Goal: Task Accomplishment & Management: Manage account settings

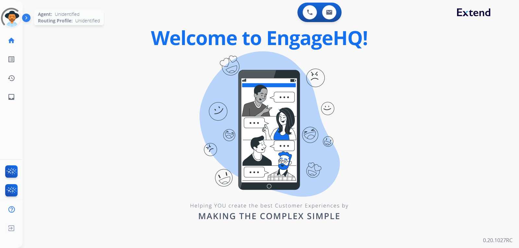
click at [14, 25] on div at bounding box center [11, 18] width 21 height 21
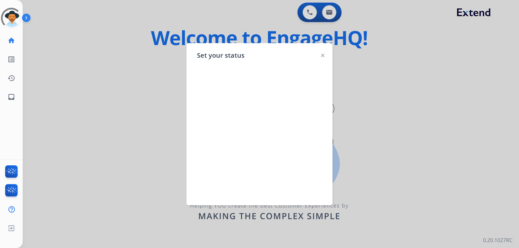
click at [321, 53] on div "Set your status" at bounding box center [259, 124] width 146 height 162
click at [324, 59] on div "Set your status" at bounding box center [259, 124] width 146 height 162
click at [324, 57] on div "Set your status" at bounding box center [259, 124] width 146 height 162
click at [323, 57] on img at bounding box center [322, 55] width 3 height 3
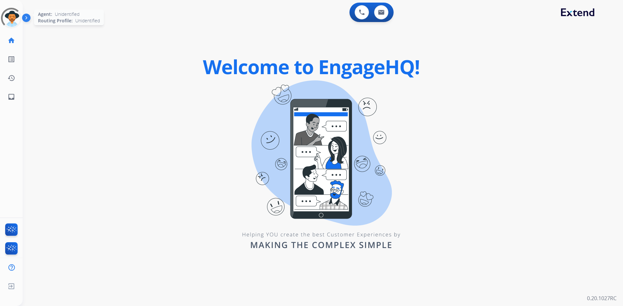
click at [13, 15] on div at bounding box center [11, 18] width 26 height 26
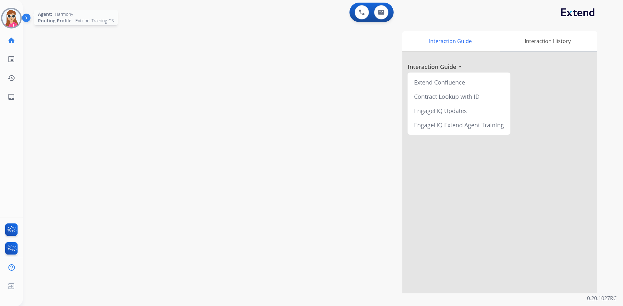
click at [17, 16] on img at bounding box center [11, 18] width 18 height 18
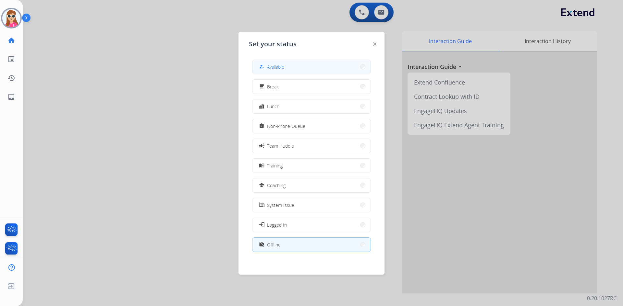
click at [300, 61] on button "how_to_reg Available" at bounding box center [311, 67] width 118 height 14
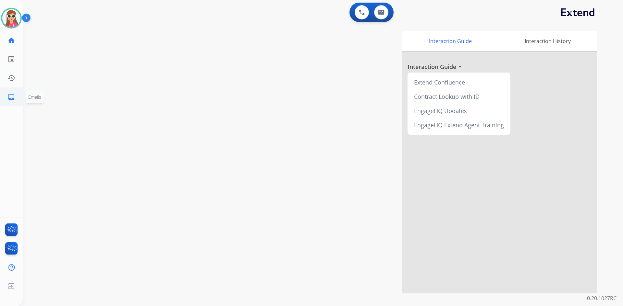
click at [11, 97] on mat-icon "inbox" at bounding box center [11, 97] width 8 height 8
select select "**********"
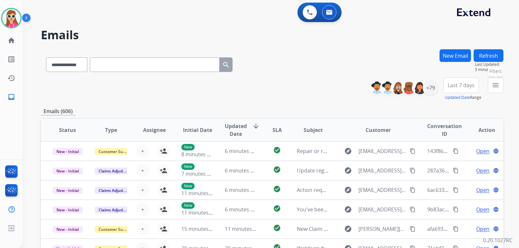
click at [496, 90] on button "menu Filters" at bounding box center [496, 86] width 16 height 16
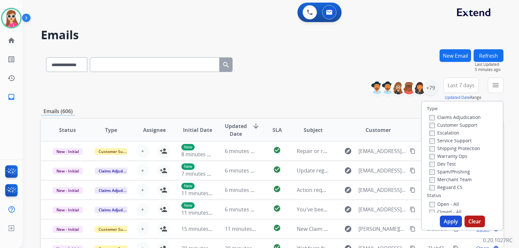
click at [465, 123] on label "Customer Support" at bounding box center [453, 125] width 48 height 6
click at [462, 147] on label "Shipping Protection" at bounding box center [454, 148] width 51 height 6
click at [449, 186] on label "Reguard CS" at bounding box center [445, 187] width 33 height 6
click at [449, 202] on label "Open - All" at bounding box center [444, 204] width 30 height 6
click at [447, 218] on button "Apply" at bounding box center [451, 222] width 22 height 12
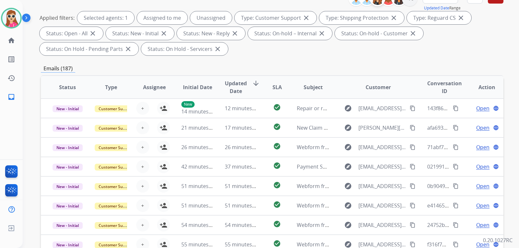
scroll to position [32, 0]
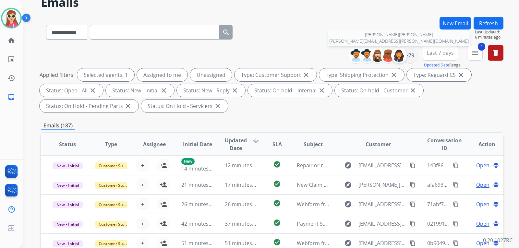
click at [404, 53] on div at bounding box center [399, 56] width 16 height 16
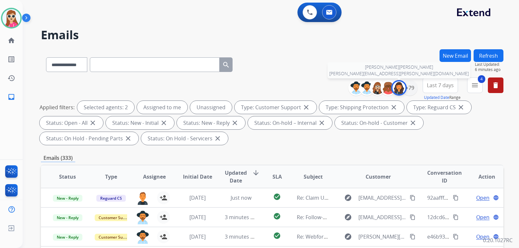
click at [400, 92] on img at bounding box center [398, 87] width 13 height 13
click at [411, 89] on div "+79" at bounding box center [410, 88] width 16 height 16
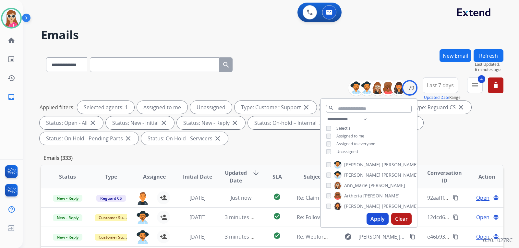
click at [351, 149] on span "Unassigned" at bounding box center [346, 152] width 21 height 6
click at [371, 218] on button "Apply" at bounding box center [377, 219] width 22 height 12
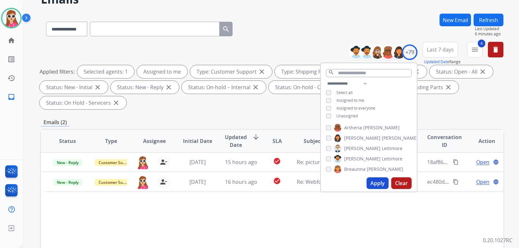
scroll to position [65, 0]
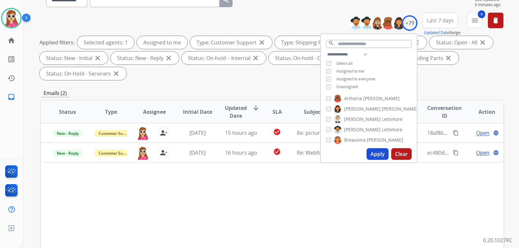
click at [345, 85] on span "Unassigned" at bounding box center [346, 87] width 21 height 6
click at [369, 150] on button "Apply" at bounding box center [377, 154] width 22 height 12
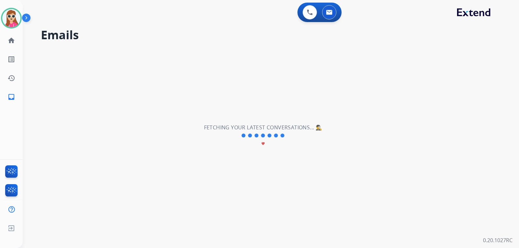
scroll to position [0, 0]
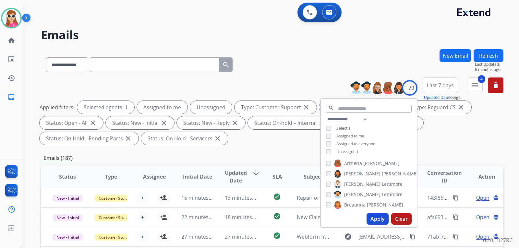
click at [449, 158] on div "Emails (187)" at bounding box center [272, 158] width 463 height 8
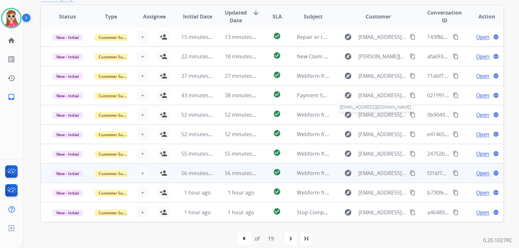
scroll to position [162, 0]
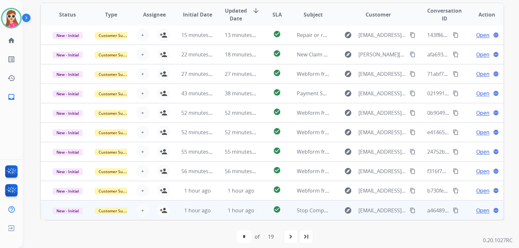
click at [260, 216] on td "check_circle" at bounding box center [272, 209] width 29 height 19
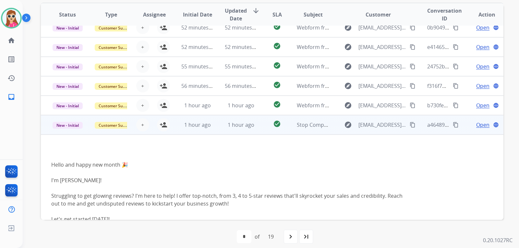
scroll to position [100, 0]
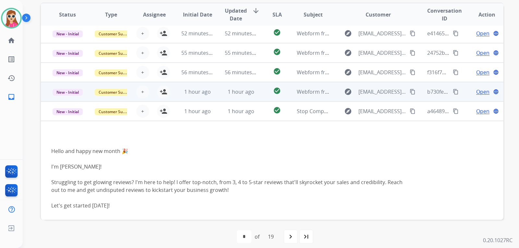
click at [261, 98] on td "check_circle" at bounding box center [272, 91] width 29 height 19
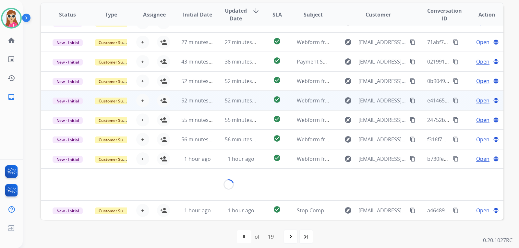
scroll to position [30, 0]
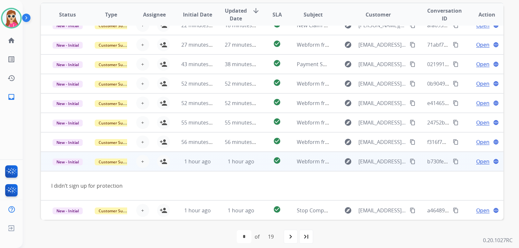
click at [169, 162] on div "+ Select agent person_add Assign to Me" at bounding box center [148, 161] width 43 height 18
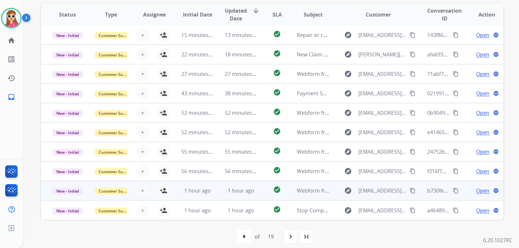
scroll to position [1, 0]
drag, startPoint x: 163, startPoint y: 191, endPoint x: 176, endPoint y: 181, distance: 15.9
click at [163, 191] on mat-icon "person_add" at bounding box center [164, 191] width 8 height 8
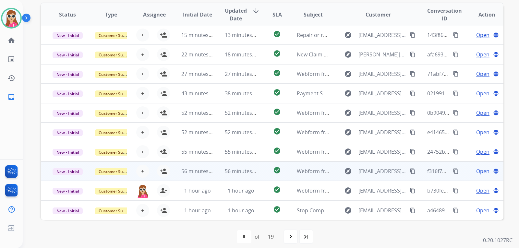
click at [265, 170] on td "check_circle" at bounding box center [272, 171] width 29 height 19
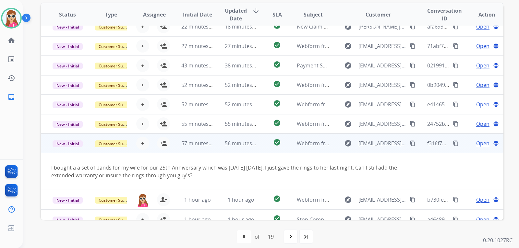
scroll to position [38, 0]
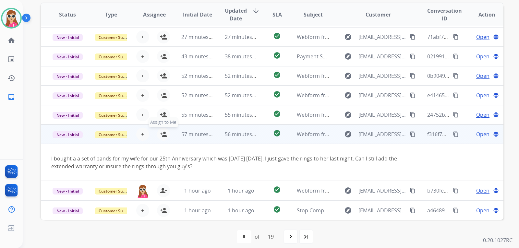
click at [166, 136] on mat-icon "person_add" at bounding box center [164, 134] width 8 height 8
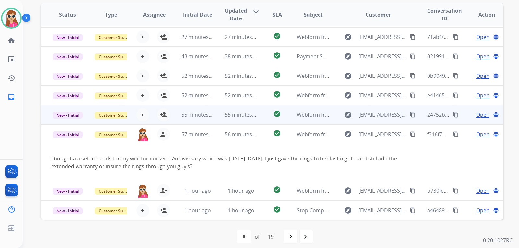
click at [258, 117] on td "check_circle" at bounding box center [272, 114] width 29 height 19
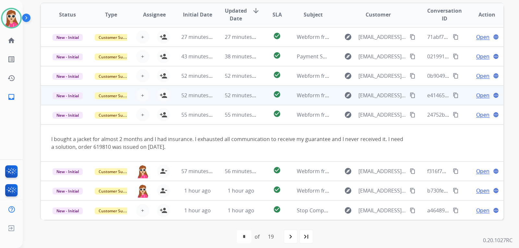
click at [259, 100] on td "check_circle" at bounding box center [272, 95] width 29 height 19
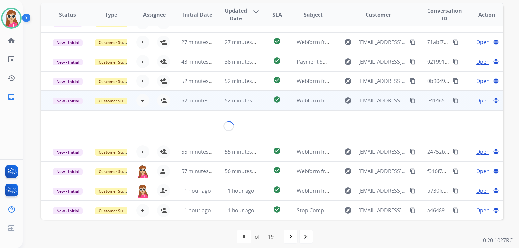
scroll to position [30, 0]
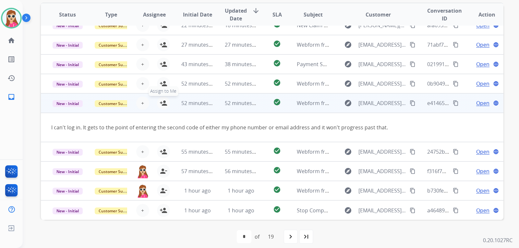
click at [166, 101] on button "person_add Assign to Me" at bounding box center [163, 103] width 13 height 13
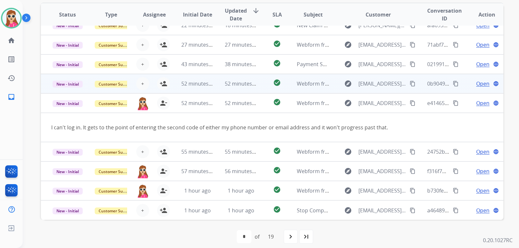
click at [258, 84] on td "check_circle" at bounding box center [272, 83] width 29 height 19
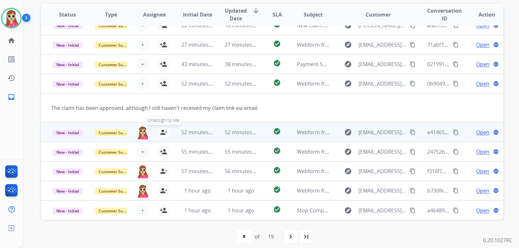
click at [162, 133] on mat-icon "person_remove" at bounding box center [164, 132] width 8 height 8
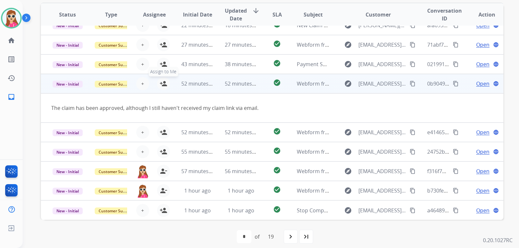
click at [161, 84] on mat-icon "person_add" at bounding box center [164, 84] width 8 height 8
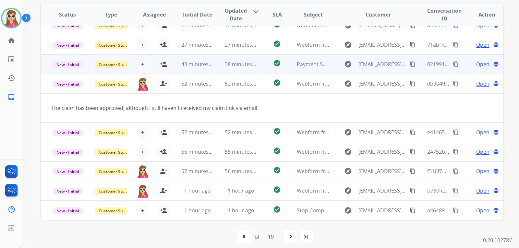
click at [259, 71] on td "check_circle" at bounding box center [272, 63] width 29 height 19
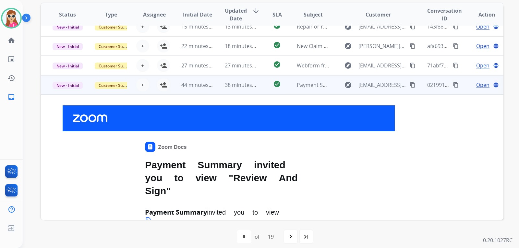
scroll to position [0, 0]
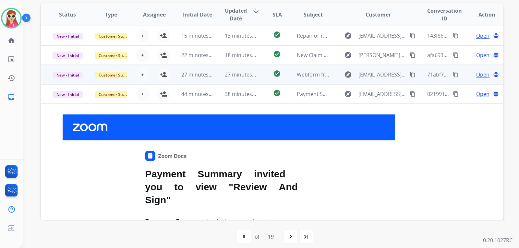
click at [259, 72] on td "check_circle" at bounding box center [272, 74] width 29 height 19
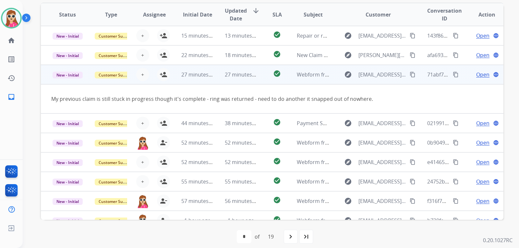
scroll to position [30, 0]
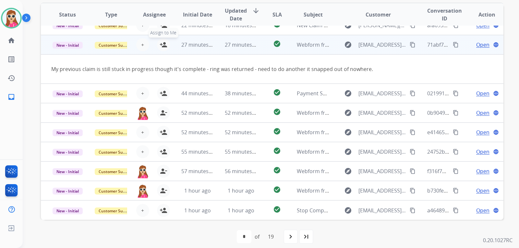
click at [164, 43] on mat-icon "person_add" at bounding box center [164, 45] width 8 height 8
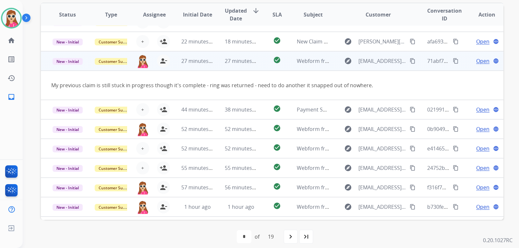
scroll to position [0, 0]
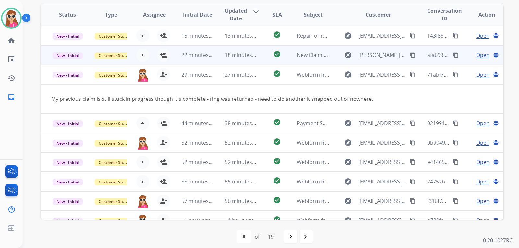
click at [258, 60] on td "check_circle" at bounding box center [272, 54] width 29 height 19
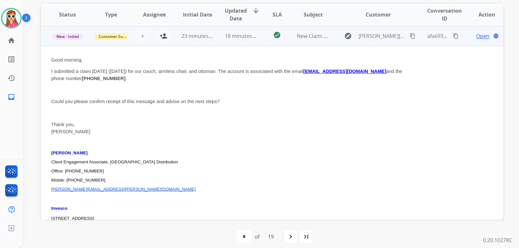
scroll to position [19, 0]
click at [164, 36] on mat-icon "person_add" at bounding box center [164, 36] width 8 height 8
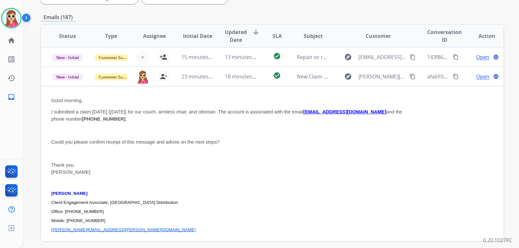
scroll to position [130, 0]
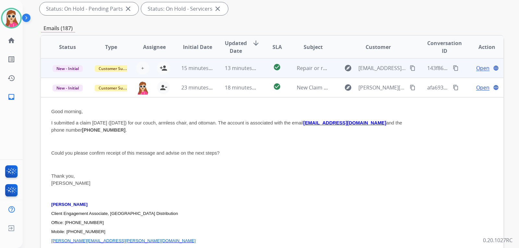
click at [177, 71] on td "15 minutes ago" at bounding box center [192, 67] width 43 height 19
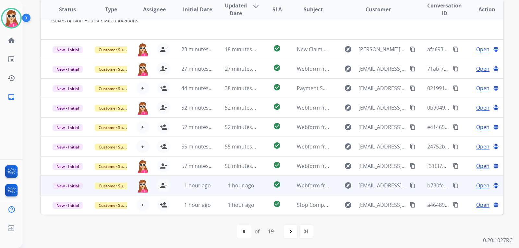
scroll to position [168, 0]
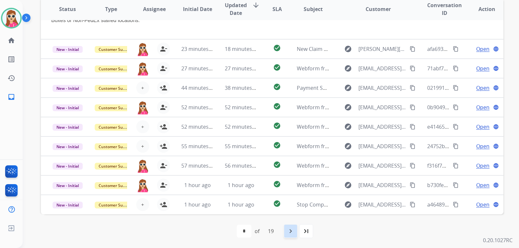
click at [287, 228] on div "navigate_next" at bounding box center [290, 231] width 14 height 14
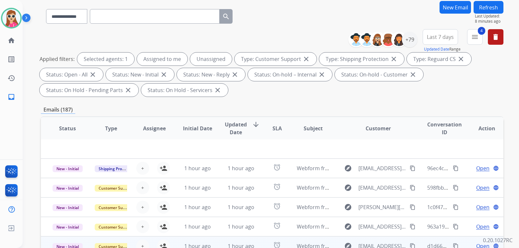
scroll to position [130, 0]
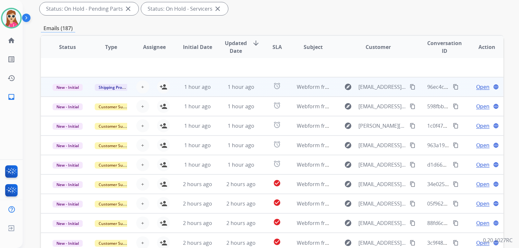
click at [177, 85] on td "1 hour ago" at bounding box center [192, 86] width 43 height 19
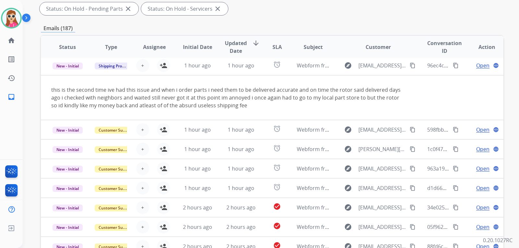
scroll to position [19, 0]
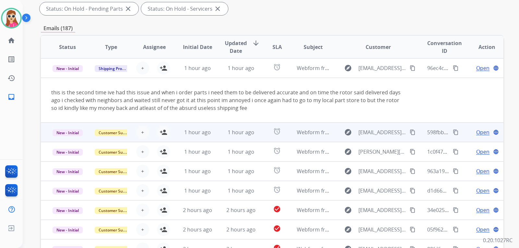
click at [178, 133] on td "1 hour ago" at bounding box center [192, 132] width 43 height 19
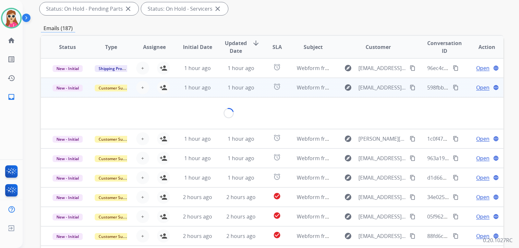
scroll to position [30, 0]
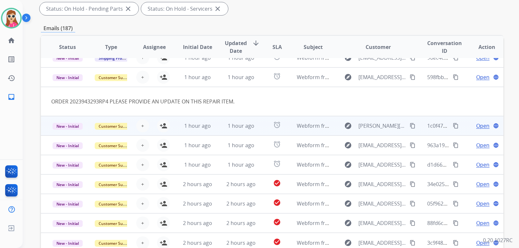
click at [178, 132] on td "1 hour ago" at bounding box center [192, 125] width 43 height 19
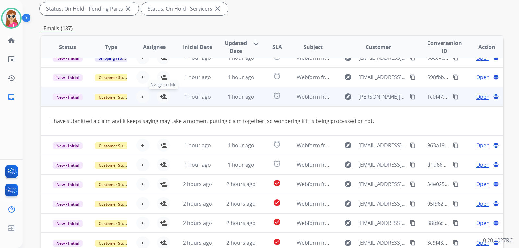
click at [164, 94] on mat-icon "person_add" at bounding box center [164, 97] width 8 height 8
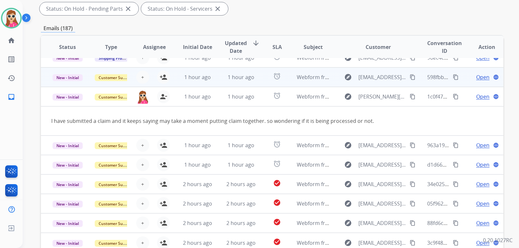
click at [174, 80] on td "1 hour ago" at bounding box center [192, 76] width 43 height 19
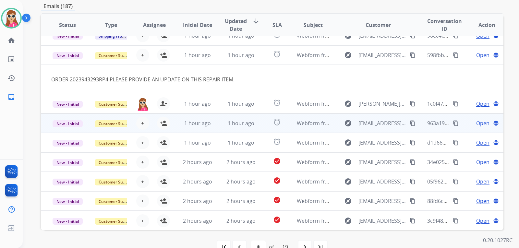
scroll to position [162, 0]
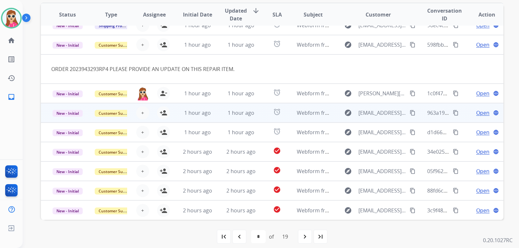
click at [177, 113] on td "1 hour ago" at bounding box center [192, 112] width 43 height 19
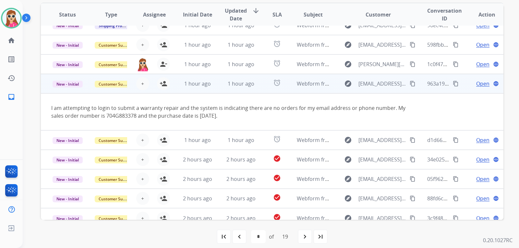
scroll to position [38, 0]
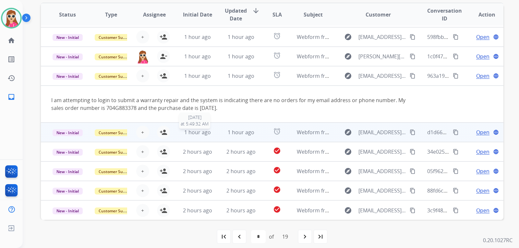
click at [181, 132] on div "1 hour ago" at bounding box center [197, 132] width 33 height 8
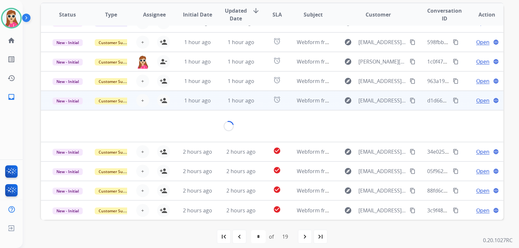
scroll to position [30, 0]
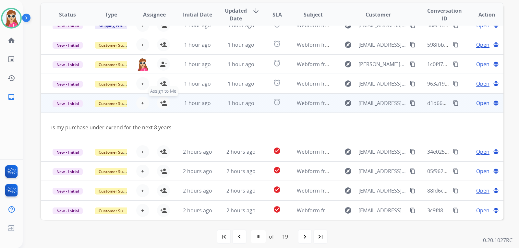
click at [161, 108] on button "person_add Assign to Me" at bounding box center [163, 103] width 13 height 13
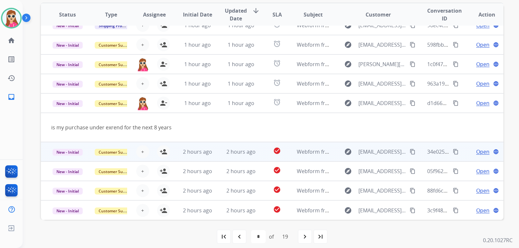
click at [174, 147] on td "2 hours ago" at bounding box center [192, 151] width 43 height 19
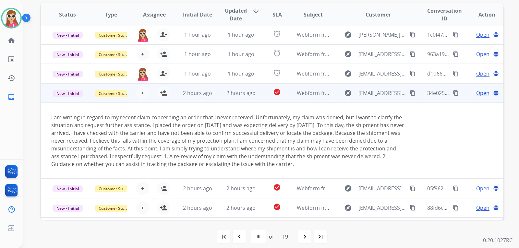
scroll to position [77, 0]
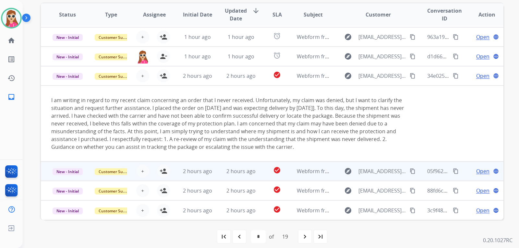
click at [175, 173] on td "2 hours ago" at bounding box center [192, 171] width 43 height 19
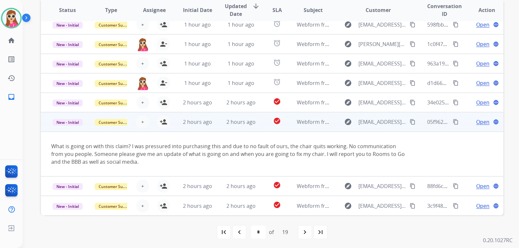
scroll to position [168, 0]
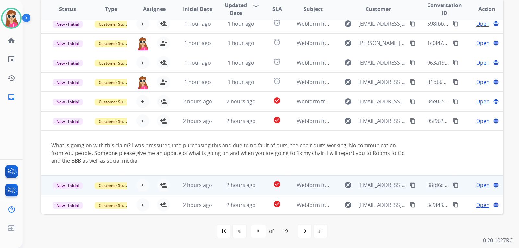
click at [176, 187] on td "2 hours ago" at bounding box center [192, 184] width 43 height 19
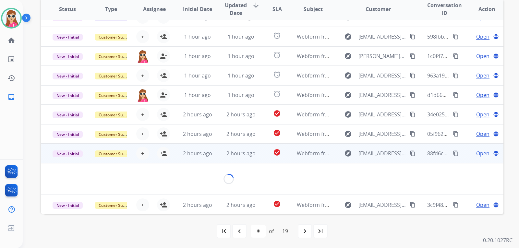
scroll to position [30, 0]
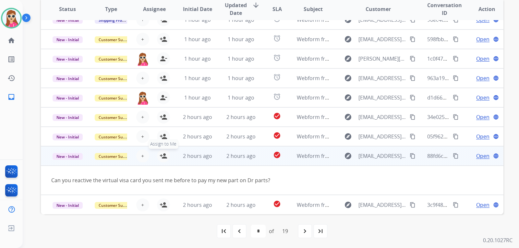
click at [168, 157] on div "+ Select agent person_add Assign to Me" at bounding box center [149, 156] width 42 height 13
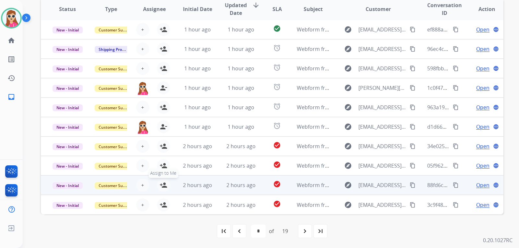
click at [164, 183] on mat-icon "person_add" at bounding box center [164, 185] width 8 height 8
click at [171, 183] on td "2 hours ago" at bounding box center [192, 184] width 43 height 19
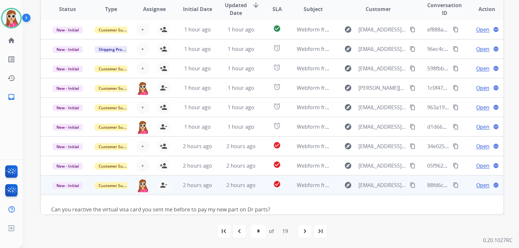
scroll to position [30, 0]
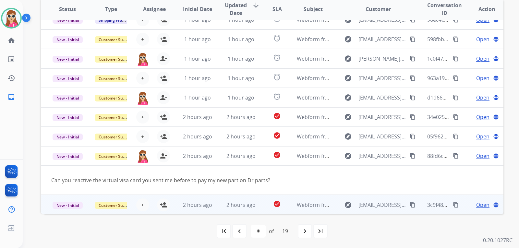
click at [174, 204] on td "2 hours ago" at bounding box center [192, 204] width 43 height 19
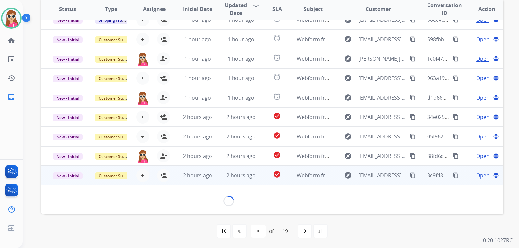
scroll to position [37, 0]
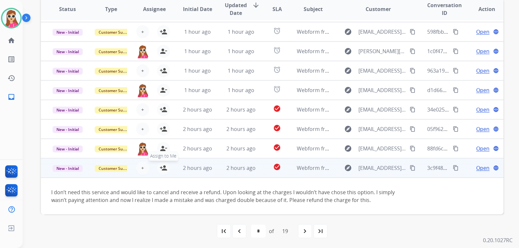
click at [166, 168] on mat-icon "person_add" at bounding box center [164, 168] width 8 height 8
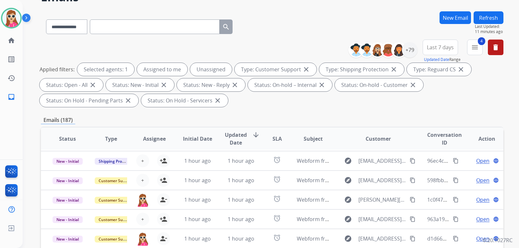
scroll to position [0, 0]
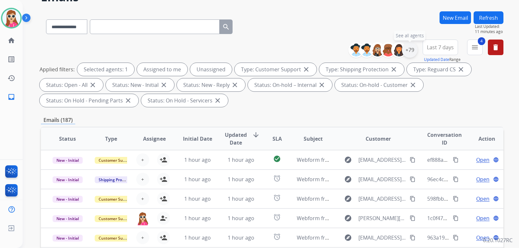
click at [407, 54] on div "+79" at bounding box center [410, 50] width 16 height 16
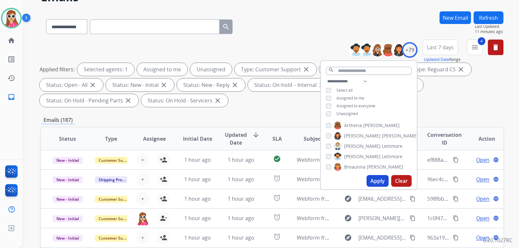
click at [349, 115] on span "Unassigned" at bounding box center [346, 114] width 21 height 6
click at [367, 180] on button "Apply" at bounding box center [377, 181] width 22 height 12
select select "*"
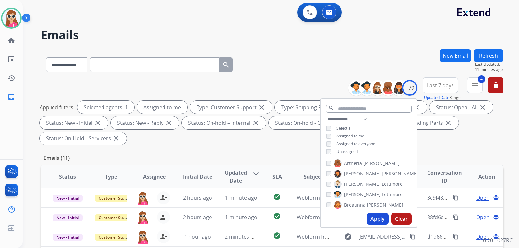
click at [450, 163] on div "**********" at bounding box center [272, 232] width 463 height 366
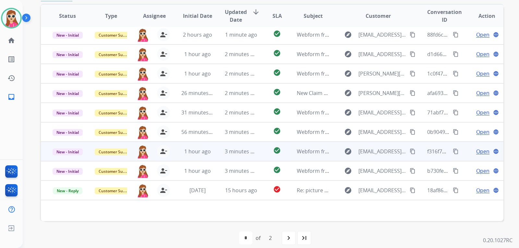
scroll to position [168, 0]
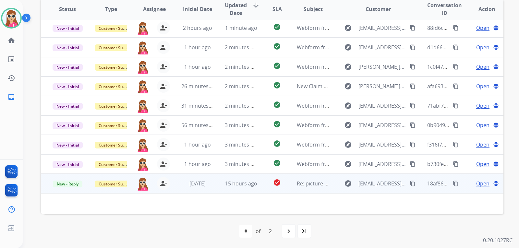
click at [265, 186] on td "check_circle" at bounding box center [272, 183] width 29 height 19
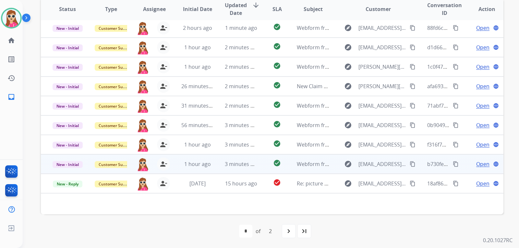
scroll to position [1, 0]
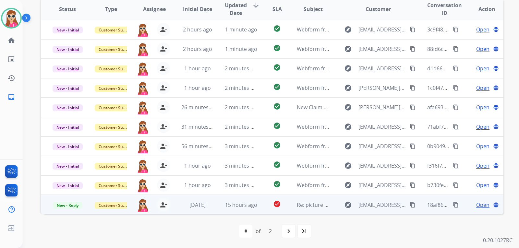
click at [260, 206] on td "check_circle" at bounding box center [272, 204] width 29 height 19
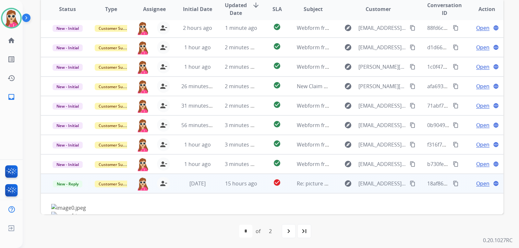
scroll to position [84, 0]
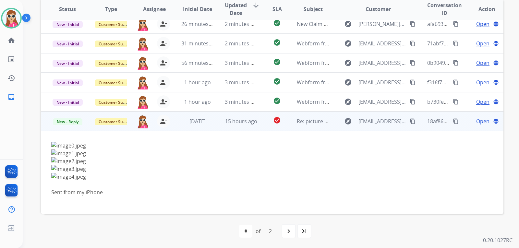
click at [410, 122] on mat-icon "content_copy" at bounding box center [413, 121] width 6 height 6
click at [476, 121] on span "Open" at bounding box center [482, 121] width 13 height 8
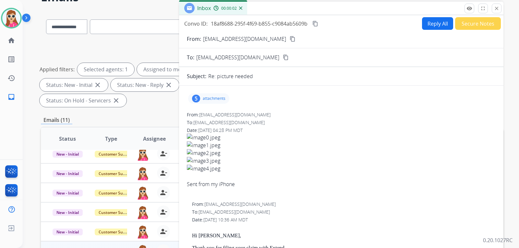
scroll to position [65, 0]
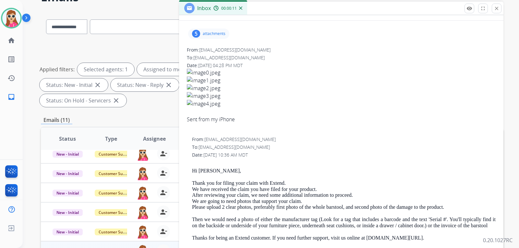
click at [224, 37] on div "5 attachments" at bounding box center [208, 34] width 41 height 10
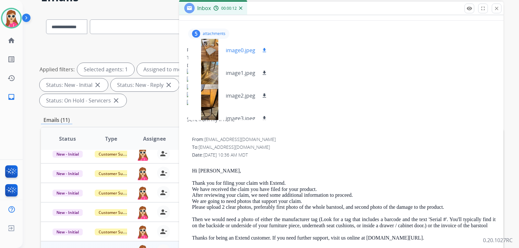
click at [263, 53] on mat-icon "download" at bounding box center [264, 50] width 6 height 6
click at [264, 72] on mat-icon "download" at bounding box center [264, 73] width 6 height 6
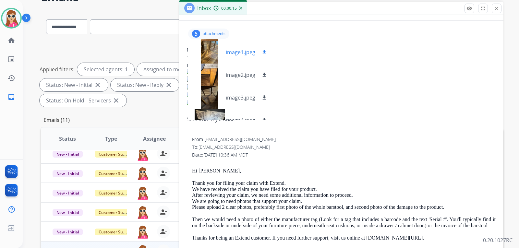
scroll to position [32, 0]
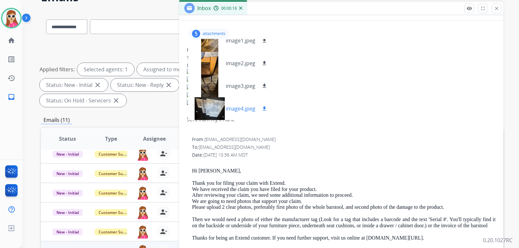
click at [265, 107] on mat-icon "download" at bounding box center [264, 109] width 6 height 6
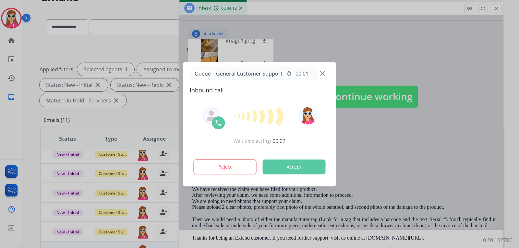
click at [319, 168] on button "Accept" at bounding box center [294, 167] width 63 height 15
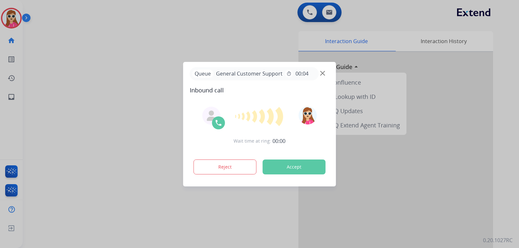
click at [318, 168] on button "Accept" at bounding box center [294, 167] width 63 height 15
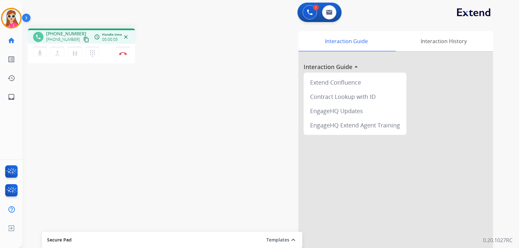
drag, startPoint x: 77, startPoint y: 38, endPoint x: 77, endPoint y: 45, distance: 6.8
click at [83, 38] on mat-icon "content_copy" at bounding box center [86, 40] width 6 height 6
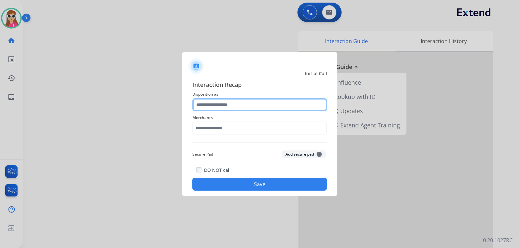
drag, startPoint x: 1, startPoint y: 38, endPoint x: 224, endPoint y: 107, distance: 234.2
click at [224, 107] on input "text" at bounding box center [259, 104] width 135 height 13
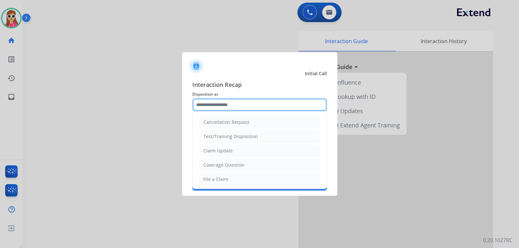
click at [224, 107] on input "text" at bounding box center [259, 104] width 135 height 13
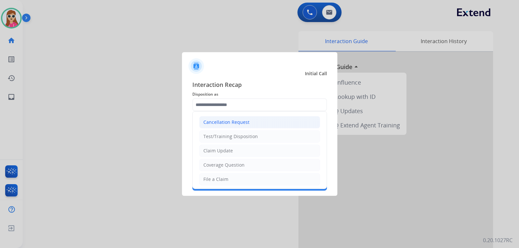
click at [264, 123] on li "Cancellation Request" at bounding box center [259, 122] width 121 height 12
type input "**********"
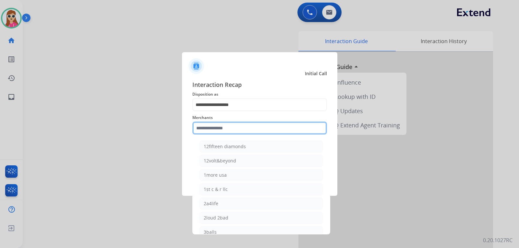
click at [245, 133] on input "text" at bounding box center [259, 128] width 135 height 13
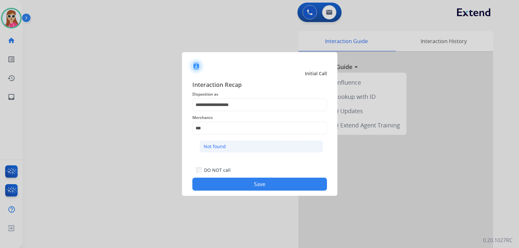
click at [242, 147] on li "Not found" at bounding box center [261, 146] width 124 height 12
type input "*********"
click at [240, 182] on button "Save" at bounding box center [259, 184] width 135 height 13
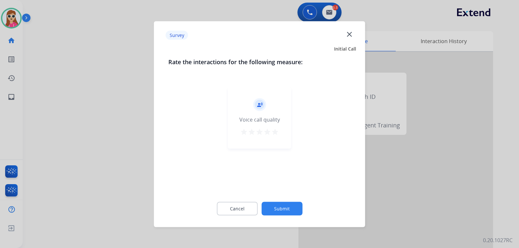
click at [274, 130] on mat-icon "star" at bounding box center [275, 132] width 8 height 8
drag, startPoint x: 282, startPoint y: 203, endPoint x: 277, endPoint y: 206, distance: 5.5
click at [277, 206] on button "Submit" at bounding box center [281, 209] width 41 height 14
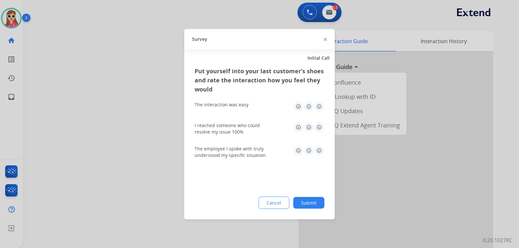
click at [317, 108] on img at bounding box center [319, 106] width 10 height 10
click at [319, 125] on img at bounding box center [319, 127] width 10 height 10
click at [320, 150] on img at bounding box center [319, 150] width 10 height 10
click at [319, 203] on button "Submit" at bounding box center [308, 203] width 31 height 12
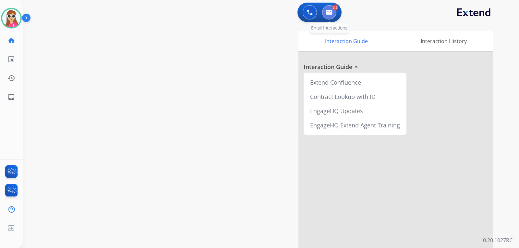
drag, startPoint x: 334, startPoint y: 16, endPoint x: 342, endPoint y: 17, distance: 8.8
click at [335, 16] on div "0.5 Email Interactions" at bounding box center [328, 12] width 19 height 14
click at [325, 20] on div "0 Voice Interactions 0.5 Email Interactions" at bounding box center [319, 12] width 44 height 19
click at [329, 19] on div "0 Voice Interactions 0.5 Email Interactions" at bounding box center [319, 12] width 44 height 19
click at [330, 13] on img at bounding box center [329, 12] width 6 height 5
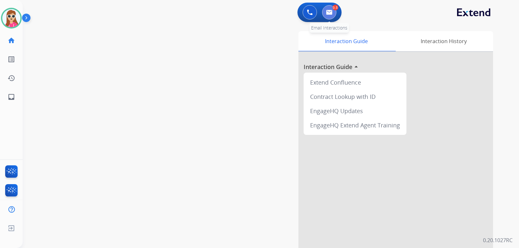
select select "**********"
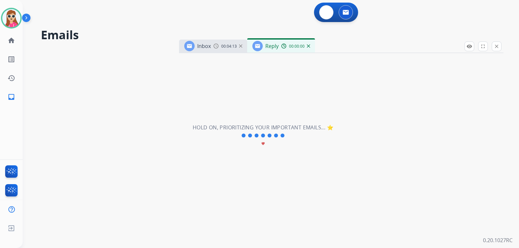
select select "**********"
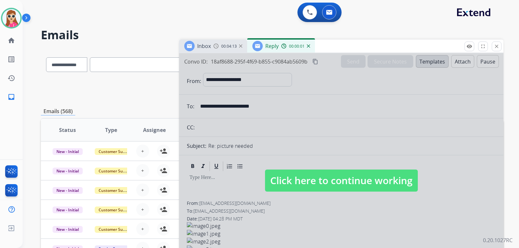
click at [328, 179] on span "Click here to continue working" at bounding box center [341, 181] width 153 height 22
select select
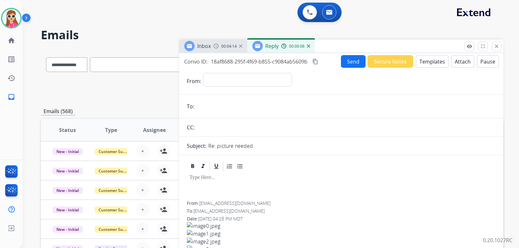
click at [427, 59] on button "Templates" at bounding box center [432, 61] width 33 height 13
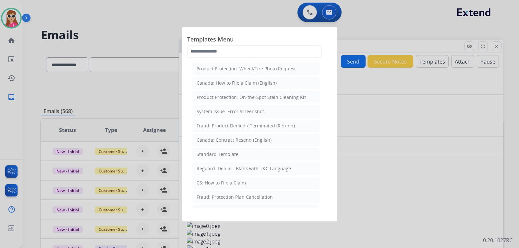
click at [418, 110] on div at bounding box center [259, 124] width 519 height 248
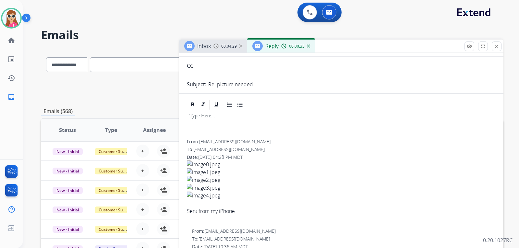
scroll to position [97, 0]
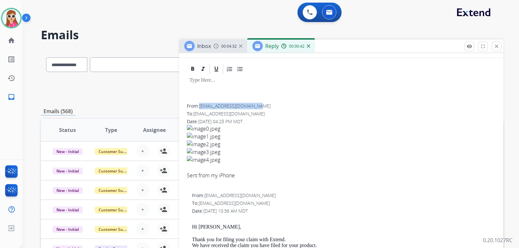
drag, startPoint x: 200, startPoint y: 105, endPoint x: 261, endPoint y: 106, distance: 61.6
click at [261, 106] on div "From: [EMAIL_ADDRESS][DOMAIN_NAME]" at bounding box center [341, 106] width 309 height 6
copy span "[EMAIL_ADDRESS][DOMAIN_NAME]"
click at [383, 201] on div "To: [EMAIL_ADDRESS][DOMAIN_NAME]" at bounding box center [344, 203] width 304 height 6
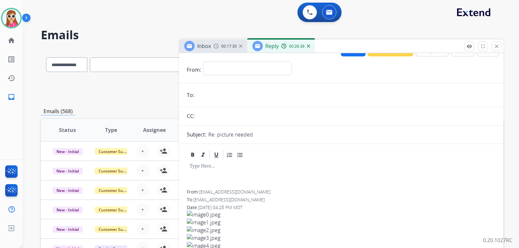
scroll to position [0, 0]
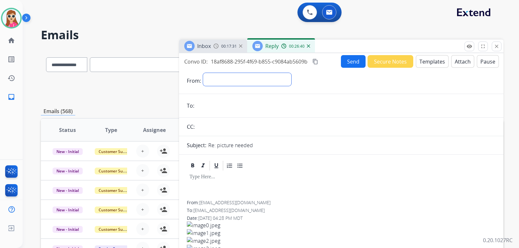
click at [291, 79] on select "**********" at bounding box center [247, 79] width 88 height 13
drag, startPoint x: 199, startPoint y: 204, endPoint x: 260, endPoint y: 204, distance: 61.0
click at [260, 204] on div "From: [EMAIL_ADDRESS][DOMAIN_NAME]" at bounding box center [341, 203] width 309 height 6
click at [209, 81] on select "**********" at bounding box center [247, 79] width 88 height 13
drag, startPoint x: 207, startPoint y: 81, endPoint x: 190, endPoint y: 93, distance: 20.6
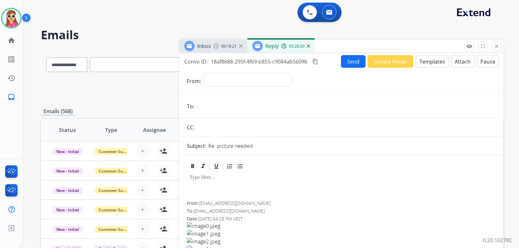
click at [220, 74] on select "**********" at bounding box center [247, 79] width 88 height 13
select select "**********"
click at [203, 73] on select "**********" at bounding box center [247, 79] width 88 height 13
drag, startPoint x: 204, startPoint y: 100, endPoint x: 204, endPoint y: 103, distance: 3.6
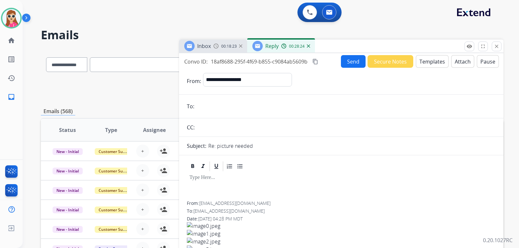
click at [204, 103] on input "email" at bounding box center [345, 106] width 299 height 13
paste input "**********"
type input "**********"
click at [216, 125] on input "text" at bounding box center [346, 127] width 299 height 13
click at [226, 132] on input "text" at bounding box center [346, 127] width 299 height 13
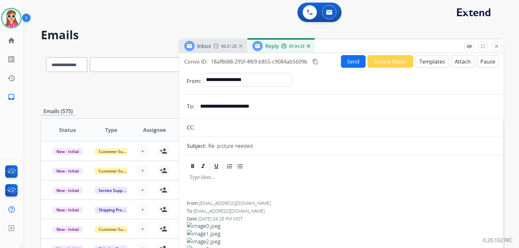
click at [430, 62] on button "Templates" at bounding box center [432, 61] width 33 height 13
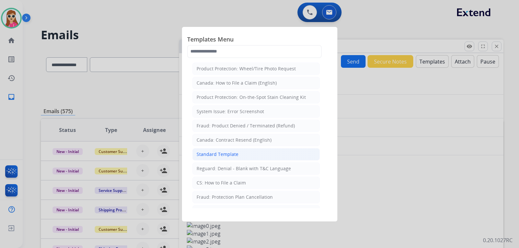
click at [257, 158] on li "Standard Template" at bounding box center [255, 154] width 127 height 12
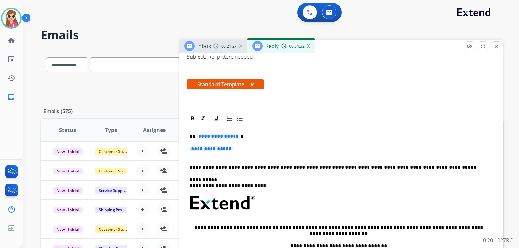
scroll to position [97, 0]
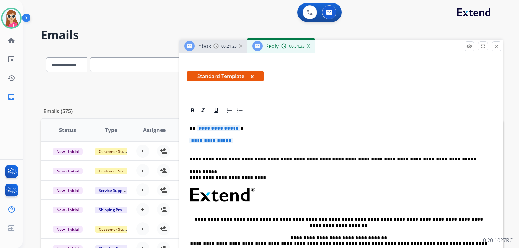
click at [220, 131] on p "**********" at bounding box center [338, 129] width 298 height 6
click at [217, 130] on span "**********" at bounding box center [219, 129] width 44 height 6
click at [221, 139] on span "**********" at bounding box center [211, 141] width 44 height 6
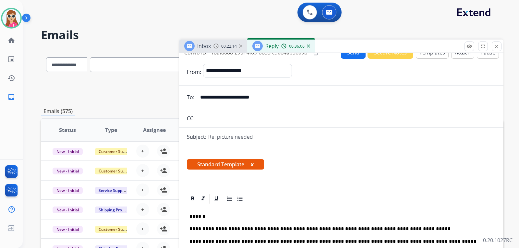
scroll to position [0, 0]
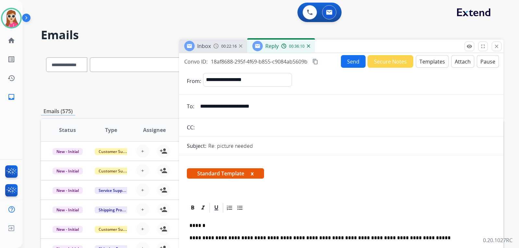
click at [347, 60] on button "Send" at bounding box center [353, 61] width 25 height 13
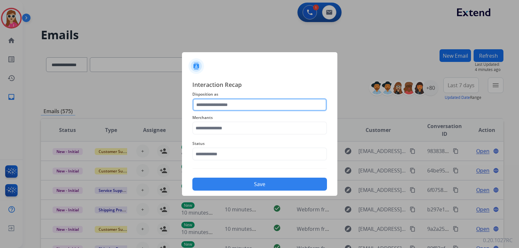
click at [299, 109] on input "text" at bounding box center [259, 104] width 135 height 13
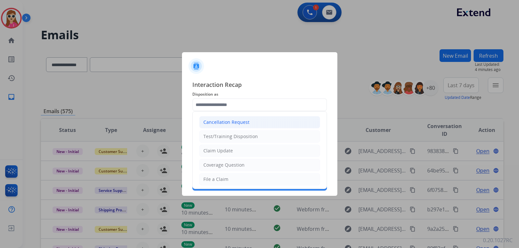
click at [283, 123] on li "Cancellation Request" at bounding box center [259, 122] width 121 height 12
type input "**********"
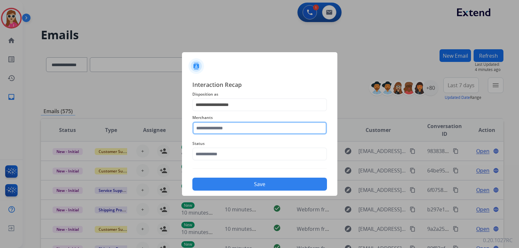
click at [283, 131] on input "text" at bounding box center [259, 128] width 135 height 13
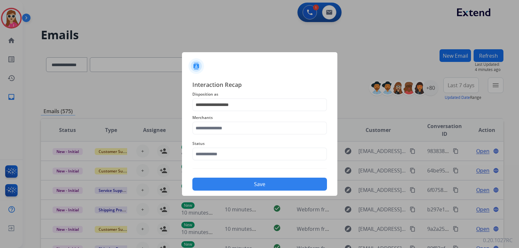
click at [293, 161] on div "Status" at bounding box center [259, 150] width 135 height 26
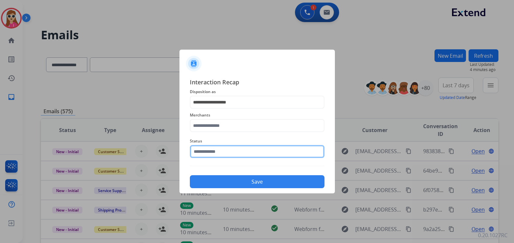
click at [292, 155] on input "text" at bounding box center [257, 151] width 135 height 13
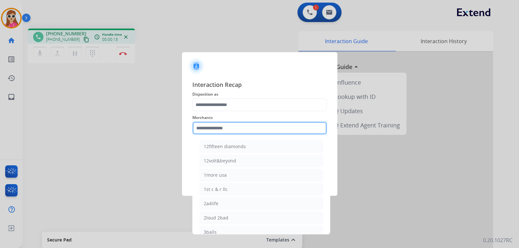
click at [247, 130] on input "text" at bounding box center [259, 128] width 135 height 13
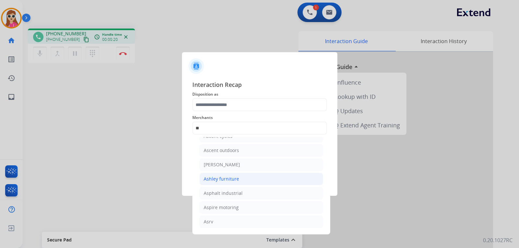
click at [234, 177] on div "Ashley furniture" at bounding box center [221, 179] width 35 height 6
type input "**********"
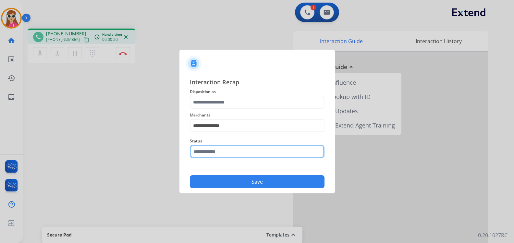
click at [236, 153] on input "text" at bounding box center [257, 151] width 135 height 13
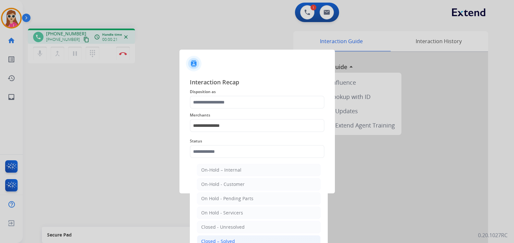
click at [233, 241] on div "Closed – Solved" at bounding box center [218, 241] width 34 height 6
type input "**********"
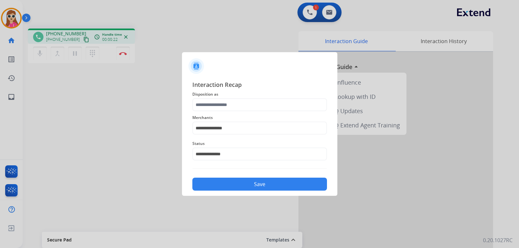
click at [252, 182] on button "Save" at bounding box center [259, 184] width 135 height 13
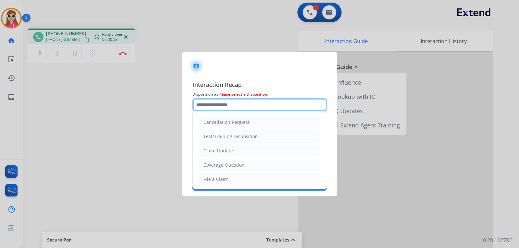
click at [212, 99] on input "text" at bounding box center [259, 104] width 135 height 13
drag, startPoint x: 222, startPoint y: 120, endPoint x: 228, endPoint y: 140, distance: 20.2
click at [223, 120] on div "Cancellation Request" at bounding box center [226, 122] width 46 height 6
type input "**********"
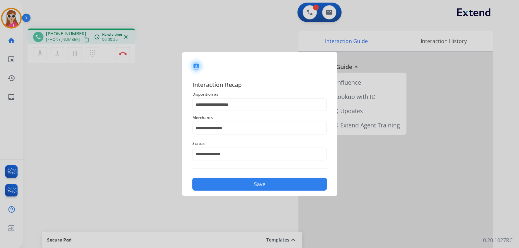
drag, startPoint x: 229, startPoint y: 191, endPoint x: 225, endPoint y: 182, distance: 9.2
click at [228, 191] on div "**********" at bounding box center [259, 135] width 155 height 121
click at [241, 187] on button "Save" at bounding box center [259, 184] width 135 height 13
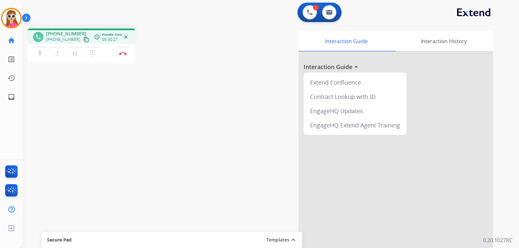
click at [83, 41] on mat-icon "content_copy" at bounding box center [86, 40] width 6 height 6
click at [127, 56] on button "Disconnect" at bounding box center [123, 54] width 14 height 14
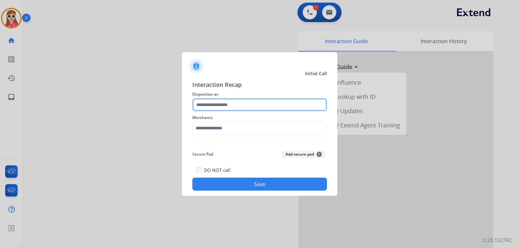
click at [244, 107] on input "text" at bounding box center [259, 104] width 135 height 13
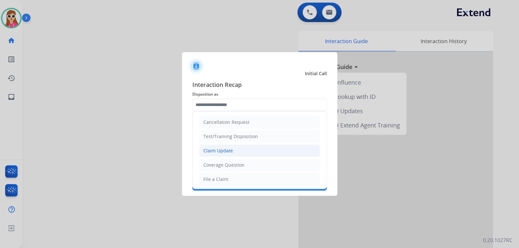
click at [229, 148] on div "Claim Update" at bounding box center [218, 151] width 30 height 6
type input "**********"
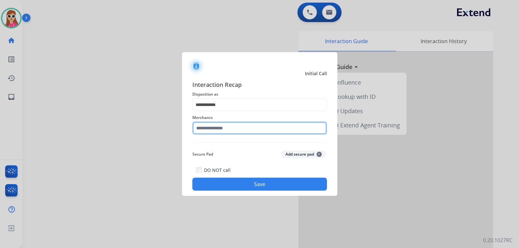
click at [231, 126] on input "text" at bounding box center [259, 128] width 135 height 13
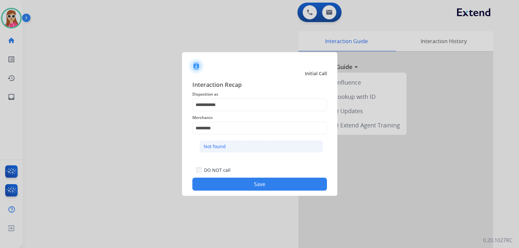
click at [292, 144] on li "Not found" at bounding box center [261, 146] width 124 height 12
type input "*********"
click at [282, 179] on button "Save" at bounding box center [259, 184] width 135 height 13
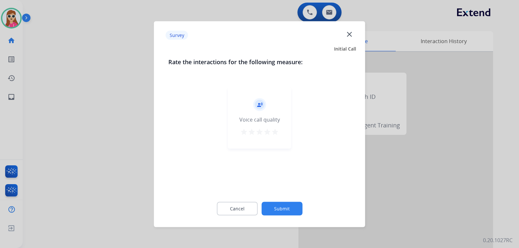
click at [277, 129] on mat-icon "star" at bounding box center [275, 132] width 8 height 8
click at [288, 210] on button "Submit" at bounding box center [281, 209] width 41 height 14
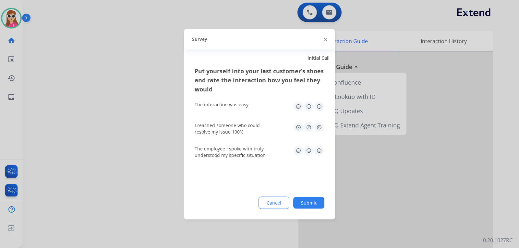
click at [318, 109] on img at bounding box center [319, 106] width 10 height 10
click at [319, 126] on img at bounding box center [319, 127] width 10 height 10
click at [317, 154] on img at bounding box center [319, 150] width 10 height 10
click at [311, 205] on button "Submit" at bounding box center [308, 203] width 31 height 12
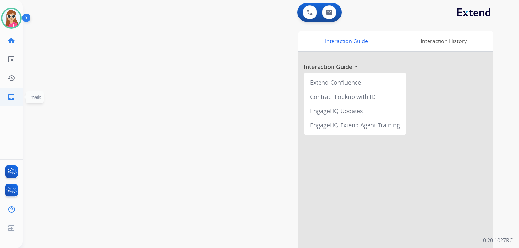
click at [16, 95] on link "inbox Emails" at bounding box center [11, 97] width 18 height 18
select select "**********"
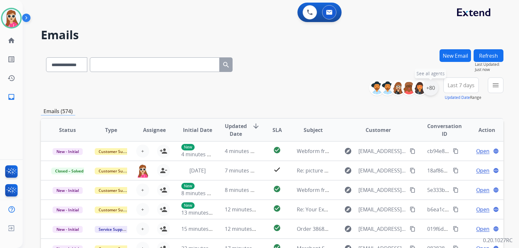
click at [429, 88] on div "+80" at bounding box center [431, 88] width 16 height 16
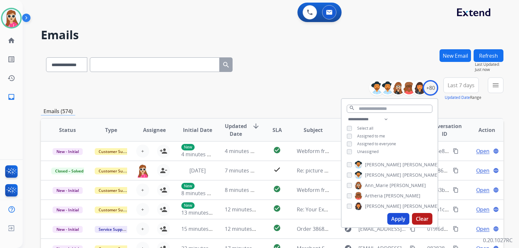
click at [367, 151] on span "Unassigned" at bounding box center [367, 152] width 21 height 6
click at [392, 221] on button "Apply" at bounding box center [398, 219] width 22 height 12
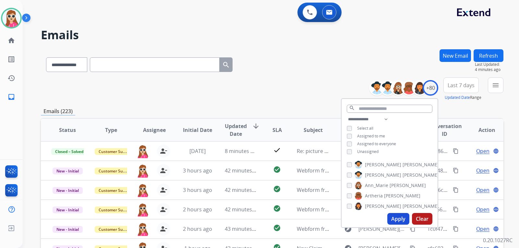
click at [400, 47] on div "**********" at bounding box center [263, 147] width 481 height 248
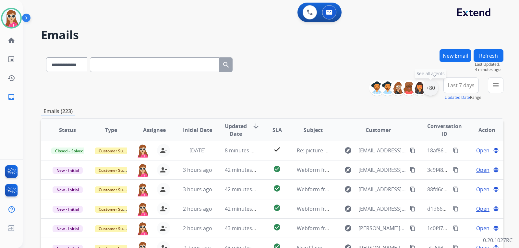
click at [435, 87] on div "+80" at bounding box center [431, 88] width 16 height 16
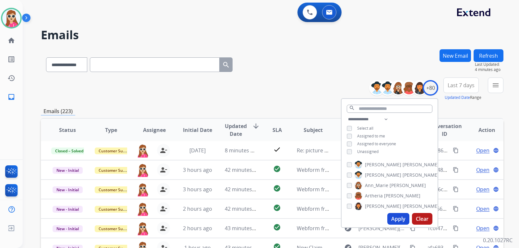
click at [361, 150] on span "Unassigned" at bounding box center [367, 152] width 21 height 6
click at [374, 150] on span "Unassigned" at bounding box center [367, 152] width 21 height 6
click at [298, 58] on div "**********" at bounding box center [272, 63] width 463 height 28
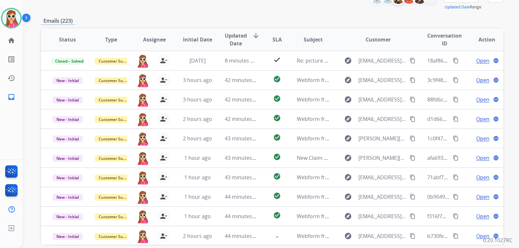
scroll to position [24, 0]
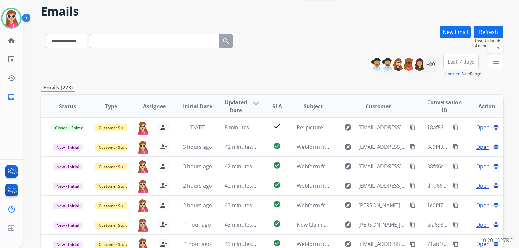
click at [496, 68] on button "menu Filters" at bounding box center [496, 62] width 16 height 16
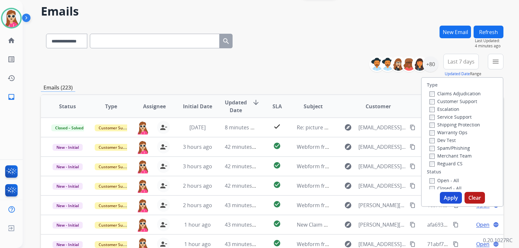
click at [460, 102] on label "Customer Support" at bounding box center [453, 101] width 48 height 6
click at [472, 124] on label "Shipping Protection" at bounding box center [454, 125] width 51 height 6
click at [452, 162] on label "Reguard CS" at bounding box center [445, 164] width 33 height 6
click at [453, 179] on label "Open - All" at bounding box center [444, 180] width 30 height 6
click at [457, 195] on button "Apply" at bounding box center [451, 198] width 22 height 12
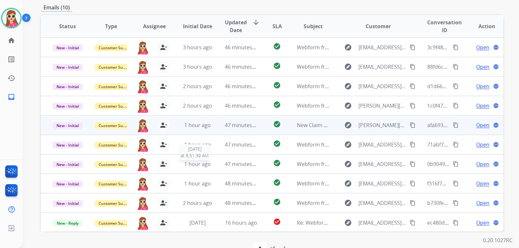
scroll to position [135, 0]
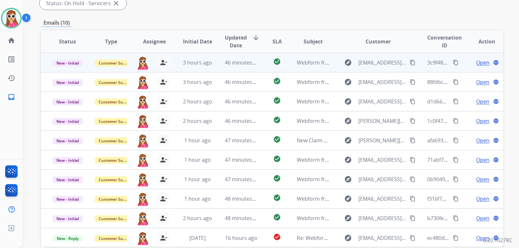
click at [265, 69] on td "check_circle" at bounding box center [272, 62] width 29 height 19
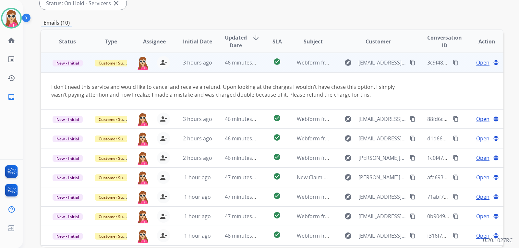
click at [410, 64] on mat-icon "content_copy" at bounding box center [413, 63] width 6 height 6
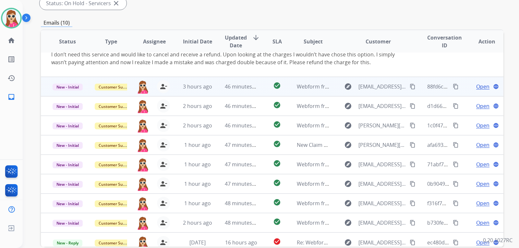
scroll to position [0, 0]
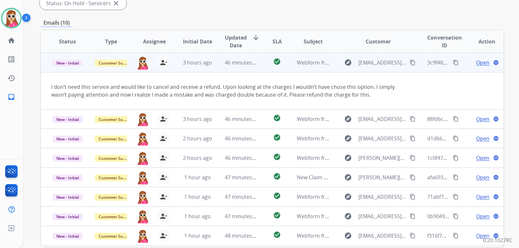
click at [482, 59] on span "Open" at bounding box center [482, 63] width 13 height 8
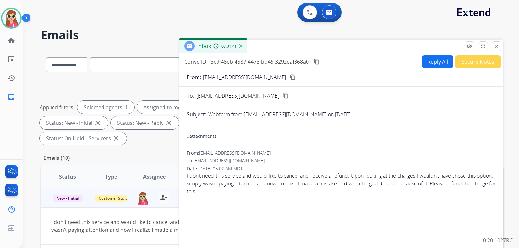
click at [426, 61] on button "Reply All" at bounding box center [437, 61] width 31 height 13
select select "**********"
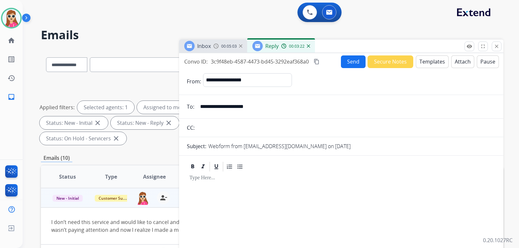
click at [451, 157] on div "From: [EMAIL_ADDRESS][DOMAIN_NAME] To: [EMAIL_ADDRESS][DOMAIN_NAME] Date: [DATE…" at bounding box center [341, 243] width 324 height 174
click at [437, 60] on button "Templates" at bounding box center [432, 61] width 33 height 13
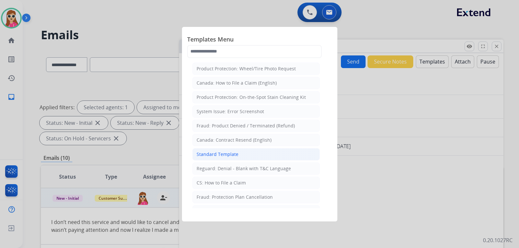
click at [260, 155] on li "Standard Template" at bounding box center [255, 154] width 127 height 12
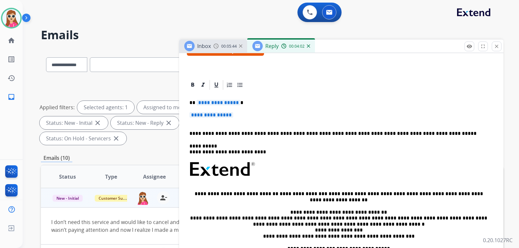
scroll to position [90, 0]
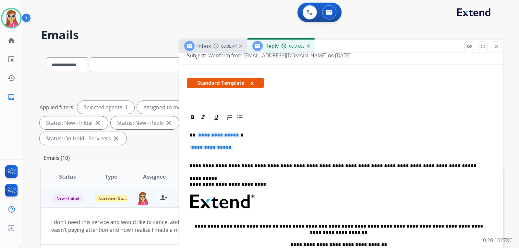
click at [217, 134] on span "**********" at bounding box center [219, 135] width 44 height 6
click at [215, 152] on p "**********" at bounding box center [341, 151] width 304 height 12
drag, startPoint x: 219, startPoint y: 149, endPoint x: 239, endPoint y: 145, distance: 20.2
click at [220, 149] on span "**********" at bounding box center [211, 148] width 44 height 6
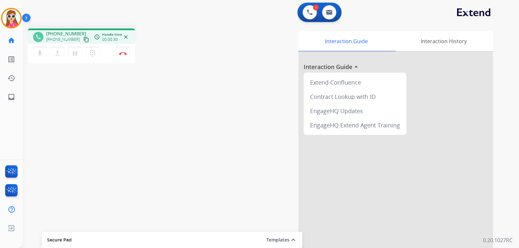
click at [83, 41] on mat-icon "content_copy" at bounding box center [86, 40] width 6 height 6
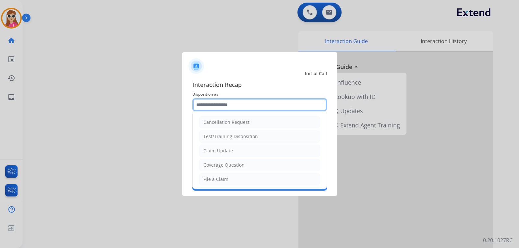
click at [275, 104] on input "text" at bounding box center [259, 104] width 135 height 13
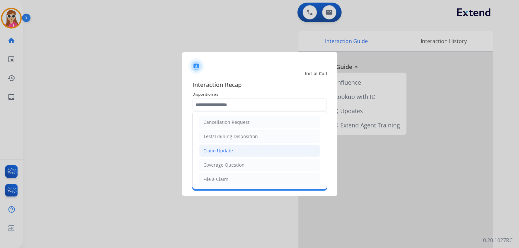
click at [237, 152] on li "Claim Update" at bounding box center [259, 151] width 121 height 12
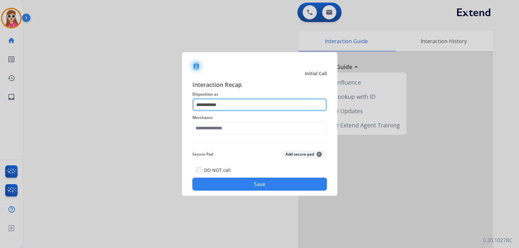
click at [247, 107] on input "**********" at bounding box center [259, 104] width 135 height 13
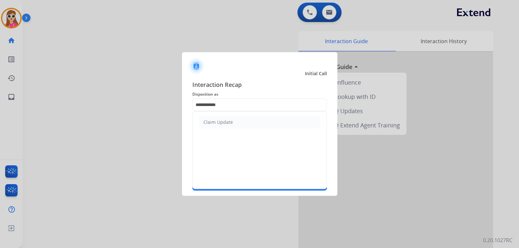
click at [139, 108] on div at bounding box center [259, 124] width 519 height 248
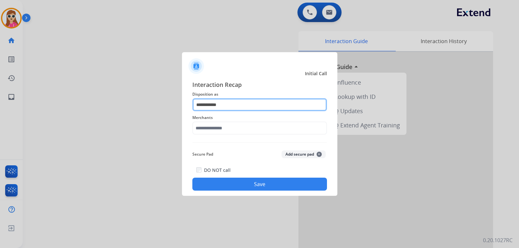
click at [235, 111] on input "**********" at bounding box center [259, 104] width 135 height 13
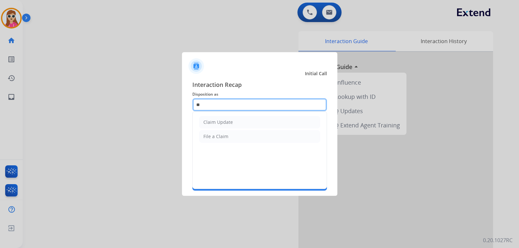
type input "*"
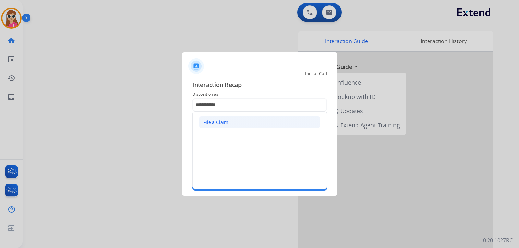
click at [235, 126] on li "File a Claim" at bounding box center [259, 122] width 121 height 12
type input "**********"
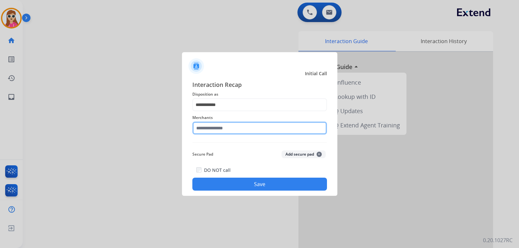
click at [221, 125] on input "text" at bounding box center [259, 128] width 135 height 13
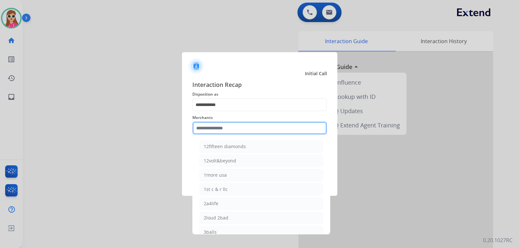
click at [220, 124] on input "text" at bounding box center [259, 128] width 135 height 13
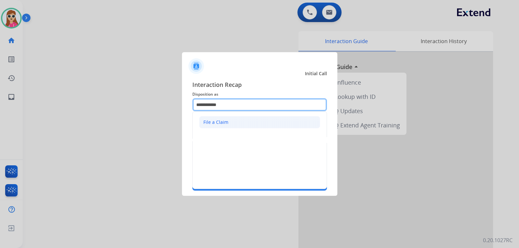
drag, startPoint x: 246, startPoint y: 105, endPoint x: 245, endPoint y: 122, distance: 16.9
click at [245, 110] on input "**********" at bounding box center [259, 104] width 135 height 13
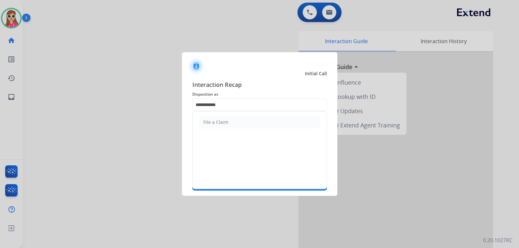
click at [253, 87] on span "Interaction Recap" at bounding box center [259, 85] width 135 height 10
click at [250, 71] on div "Initial Call" at bounding box center [254, 73] width 155 height 6
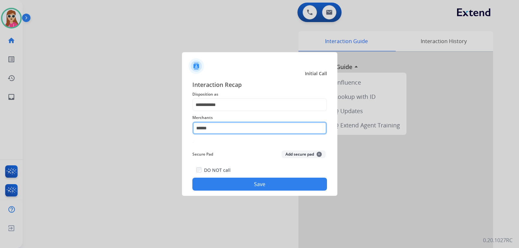
click at [246, 125] on input "******" at bounding box center [259, 128] width 135 height 13
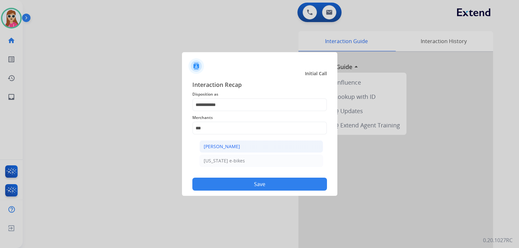
click at [220, 145] on div "[PERSON_NAME]" at bounding box center [222, 146] width 36 height 6
type input "**********"
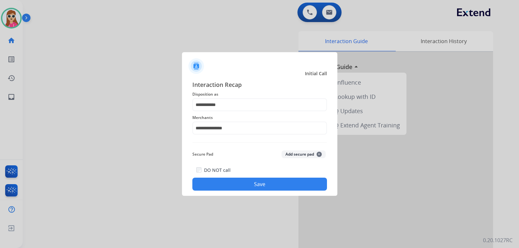
click at [263, 183] on button "Save" at bounding box center [259, 184] width 135 height 13
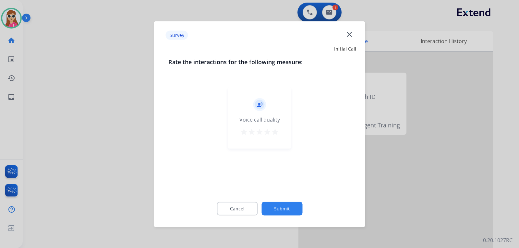
click at [274, 134] on mat-icon "star" at bounding box center [275, 132] width 8 height 8
click at [286, 209] on button "Submit" at bounding box center [281, 209] width 41 height 14
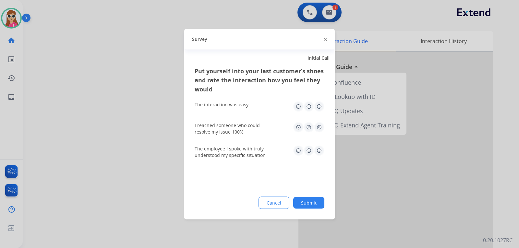
click at [321, 128] on img at bounding box center [319, 127] width 10 height 10
click at [321, 107] on img at bounding box center [319, 106] width 10 height 10
click at [321, 150] on img at bounding box center [319, 150] width 10 height 10
click at [318, 203] on button "Submit" at bounding box center [308, 203] width 31 height 12
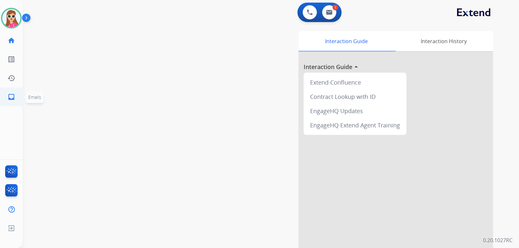
click at [11, 97] on mat-icon "inbox" at bounding box center [11, 97] width 8 height 8
select select "**********"
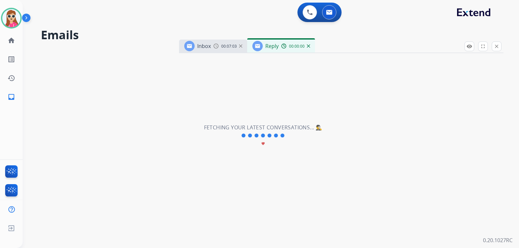
select select "**********"
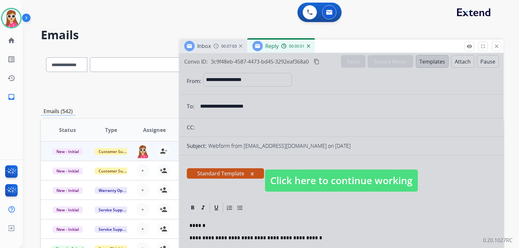
click at [344, 179] on span "Click here to continue working" at bounding box center [341, 181] width 153 height 22
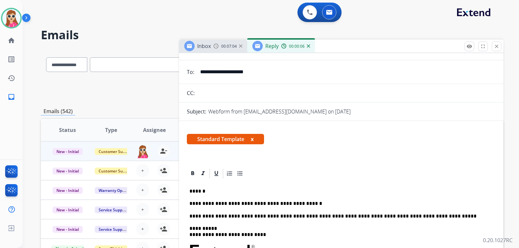
scroll to position [32, 0]
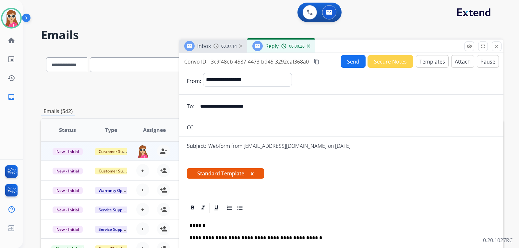
click at [351, 63] on button "Send" at bounding box center [353, 61] width 25 height 13
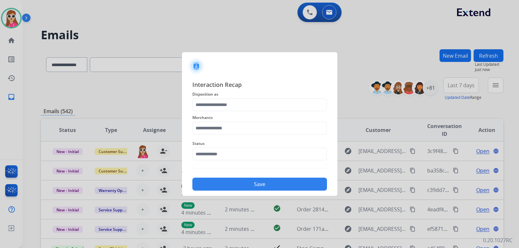
click at [234, 113] on div "Merchants" at bounding box center [259, 124] width 135 height 26
click at [234, 109] on input "text" at bounding box center [259, 104] width 135 height 13
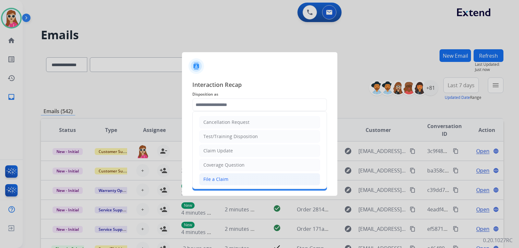
click at [246, 178] on li "File a Claim" at bounding box center [259, 179] width 121 height 12
type input "**********"
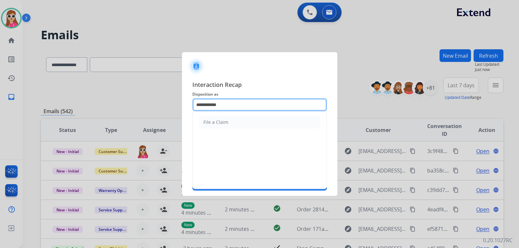
drag, startPoint x: 241, startPoint y: 103, endPoint x: 186, endPoint y: 110, distance: 56.1
click at [186, 110] on div "**********" at bounding box center [259, 135] width 155 height 121
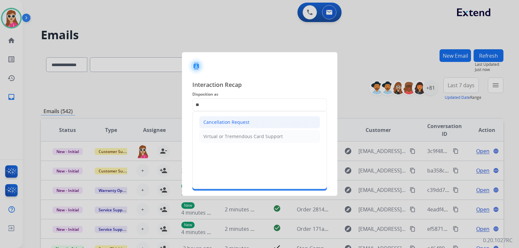
click at [235, 117] on li "Cancellation Request" at bounding box center [259, 122] width 121 height 12
type input "**********"
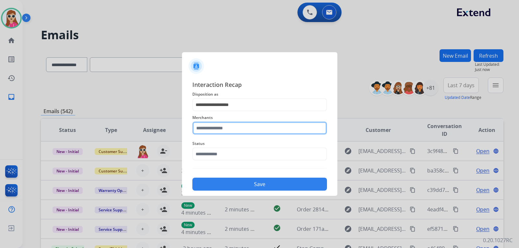
click at [227, 131] on input "text" at bounding box center [259, 128] width 135 height 13
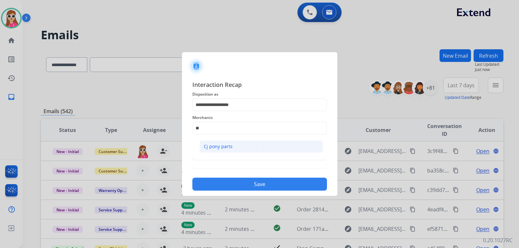
drag, startPoint x: 234, startPoint y: 150, endPoint x: 233, endPoint y: 153, distance: 3.5
click at [234, 150] on li "Cj pony parts" at bounding box center [261, 146] width 124 height 12
type input "**********"
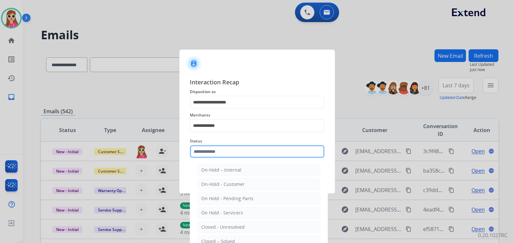
click at [231, 160] on div "Status On-Hold – Internal On-Hold - Customer On Hold - Pending Parts On Hold - …" at bounding box center [257, 148] width 135 height 26
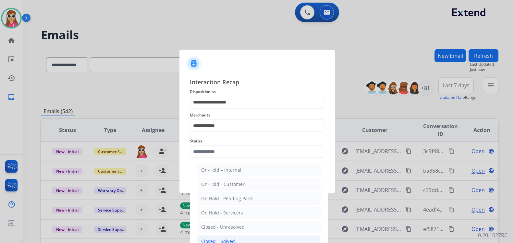
click at [222, 239] on div "Closed – Solved" at bounding box center [218, 241] width 34 height 6
type input "**********"
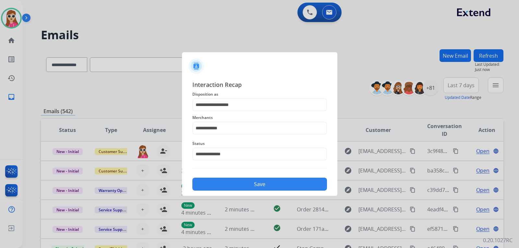
click at [236, 186] on button "Save" at bounding box center [259, 184] width 135 height 13
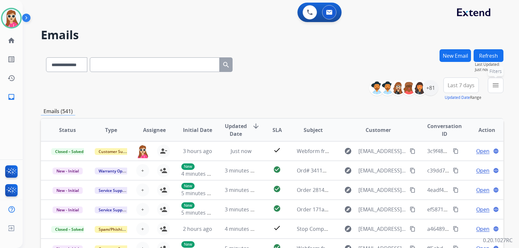
click at [496, 85] on mat-icon "menu" at bounding box center [496, 85] width 8 height 8
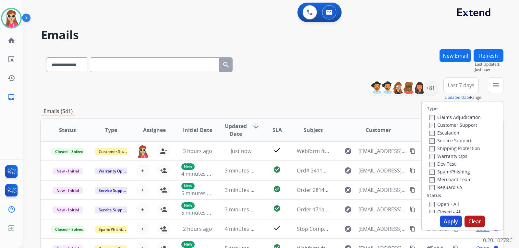
click at [451, 124] on label "Customer Support" at bounding box center [453, 125] width 48 height 6
click at [455, 147] on label "Shipping Protection" at bounding box center [454, 148] width 51 height 6
click at [452, 185] on label "Reguard CS" at bounding box center [445, 187] width 33 height 6
click at [450, 205] on label "Open - All" at bounding box center [444, 204] width 30 height 6
click at [451, 220] on button "Apply" at bounding box center [451, 222] width 22 height 12
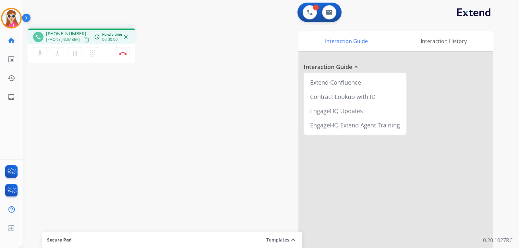
click at [83, 40] on mat-icon "content_copy" at bounding box center [86, 40] width 6 height 6
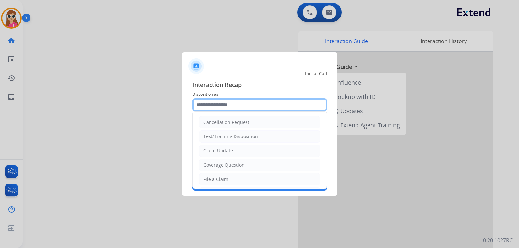
click at [217, 104] on input "text" at bounding box center [259, 104] width 135 height 13
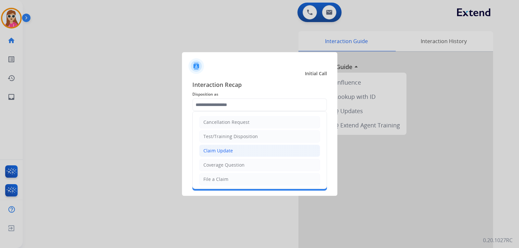
click at [223, 149] on div "Claim Update" at bounding box center [218, 151] width 30 height 6
type input "**********"
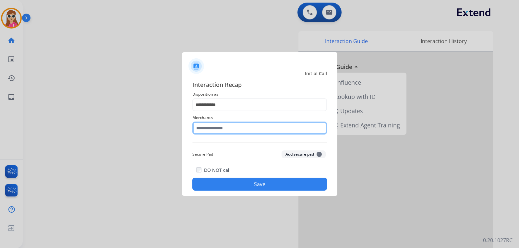
click at [227, 128] on input "text" at bounding box center [259, 128] width 135 height 13
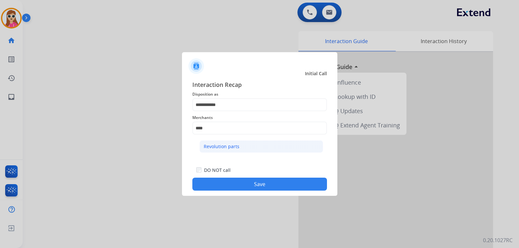
click at [241, 144] on li "Revolution parts" at bounding box center [261, 146] width 124 height 12
type input "**********"
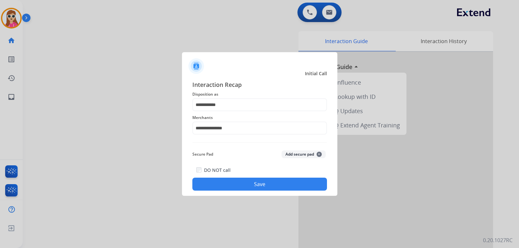
click at [244, 185] on button "Save" at bounding box center [259, 184] width 135 height 13
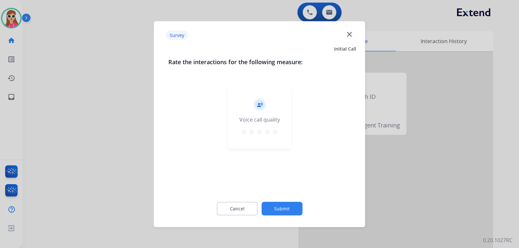
click at [273, 129] on mat-icon "star" at bounding box center [275, 132] width 8 height 8
click at [278, 209] on button "Submit" at bounding box center [281, 209] width 41 height 14
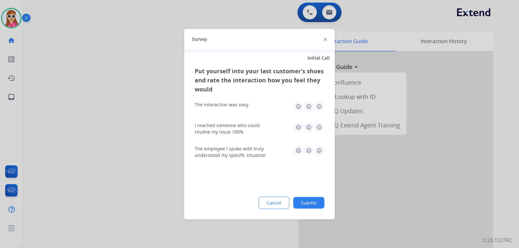
drag, startPoint x: 325, startPoint y: 105, endPoint x: 320, endPoint y: 108, distance: 6.0
click at [325, 105] on div "Put yourself into your last customer’s shoes and rate the interaction how you f…" at bounding box center [259, 142] width 150 height 153
click at [320, 108] on img at bounding box center [319, 106] width 10 height 10
click at [319, 129] on img at bounding box center [319, 127] width 10 height 10
click at [317, 153] on img at bounding box center [319, 150] width 10 height 10
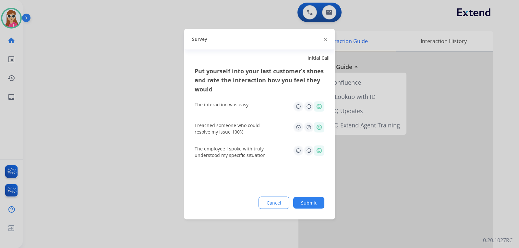
click at [313, 200] on button "Submit" at bounding box center [308, 203] width 31 height 12
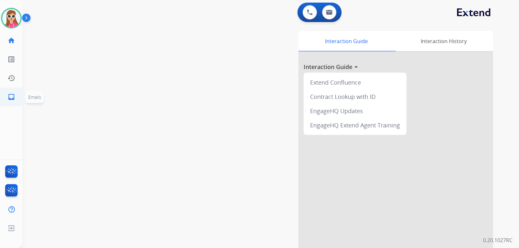
click at [18, 99] on link "inbox Emails" at bounding box center [11, 97] width 18 height 18
select select "**********"
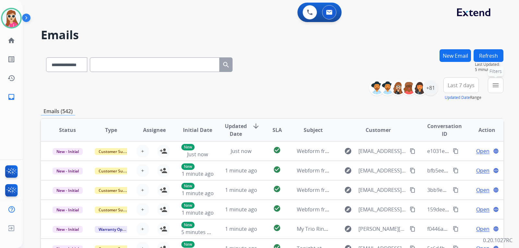
click at [494, 89] on mat-icon "menu" at bounding box center [496, 85] width 8 height 8
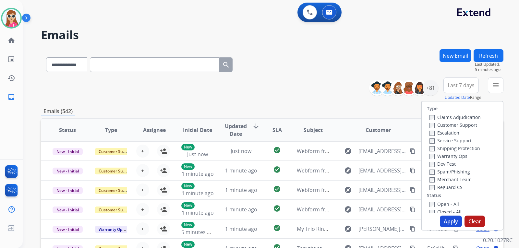
click at [447, 123] on label "Customer Support" at bounding box center [453, 125] width 48 height 6
click at [445, 150] on label "Shipping Protection" at bounding box center [454, 148] width 51 height 6
click at [451, 183] on div "Merchant Team" at bounding box center [454, 179] width 51 height 8
click at [451, 186] on label "Reguard CS" at bounding box center [445, 187] width 33 height 6
click at [446, 206] on label "Open - All" at bounding box center [444, 204] width 30 height 6
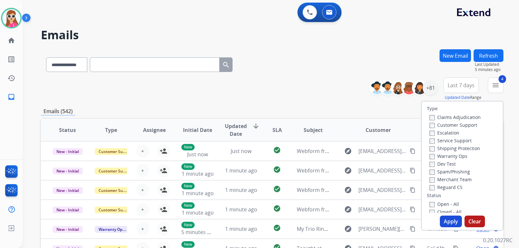
click at [446, 225] on button "Apply" at bounding box center [451, 222] width 22 height 12
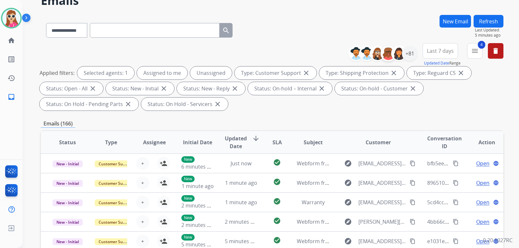
scroll to position [6, 0]
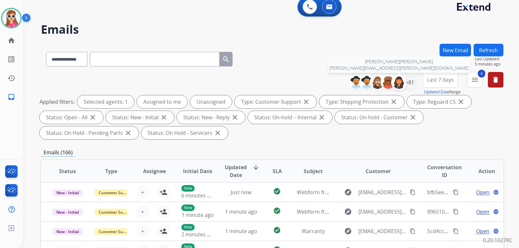
click at [403, 84] on img at bounding box center [398, 82] width 13 height 13
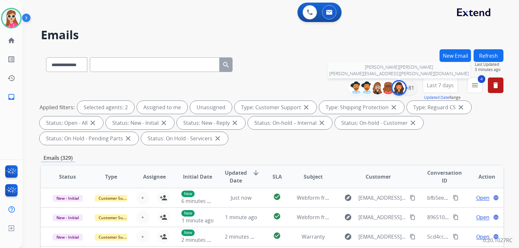
click at [401, 90] on img at bounding box center [398, 87] width 13 height 13
click at [410, 92] on div "+81" at bounding box center [410, 88] width 16 height 16
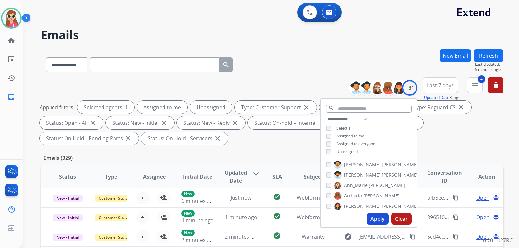
click at [341, 150] on span "Unassigned" at bounding box center [346, 152] width 21 height 6
click at [375, 217] on button "Apply" at bounding box center [377, 219] width 22 height 12
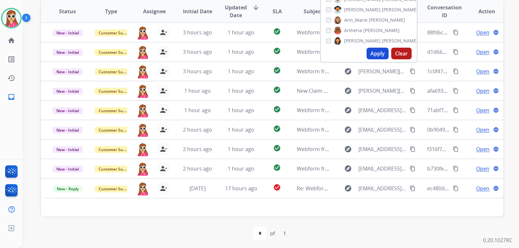
scroll to position [168, 0]
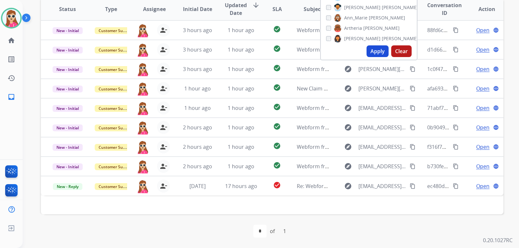
click at [273, 209] on div "Status Type Assignee Initial Date Updated Date arrow_downward SLA Subject Custo…" at bounding box center [272, 105] width 463 height 217
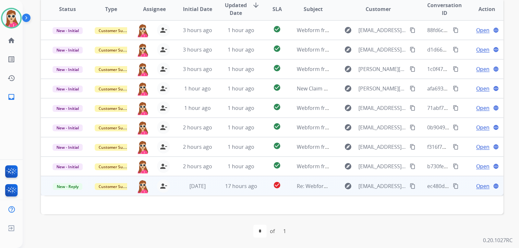
click at [263, 186] on td "check_circle" at bounding box center [272, 185] width 29 height 19
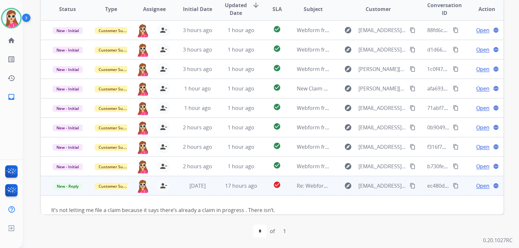
scroll to position [18, 0]
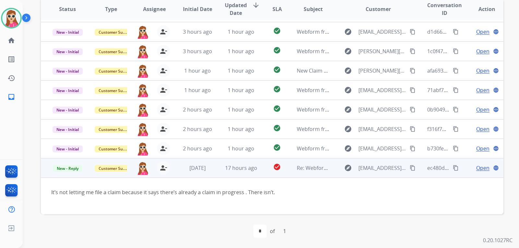
click at [410, 168] on mat-icon "content_copy" at bounding box center [413, 168] width 6 height 6
click at [476, 169] on span "Open" at bounding box center [482, 168] width 13 height 8
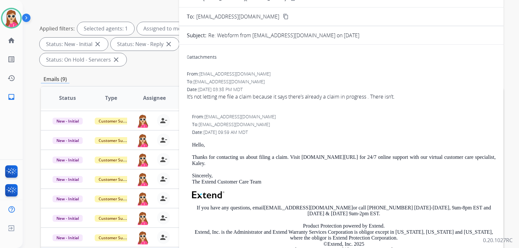
scroll to position [38, 0]
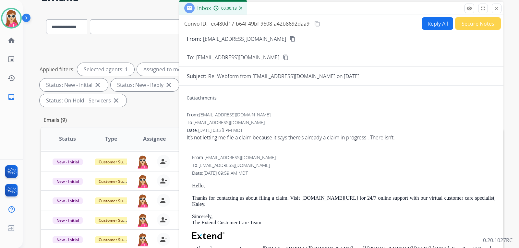
click at [429, 24] on button "Reply All" at bounding box center [437, 23] width 31 height 13
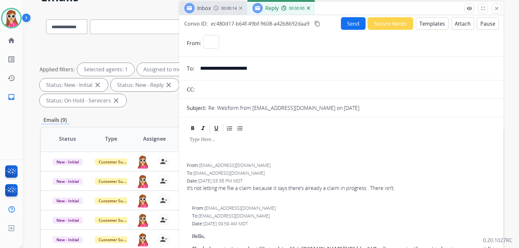
select select "**********"
click at [429, 22] on button "Templates" at bounding box center [432, 23] width 33 height 13
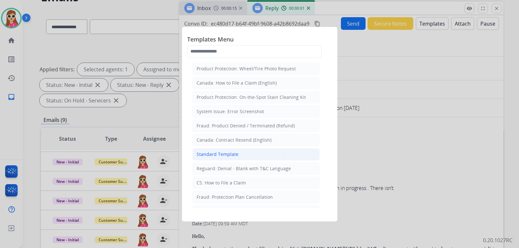
click at [228, 156] on div "Standard Template" at bounding box center [218, 154] width 42 height 6
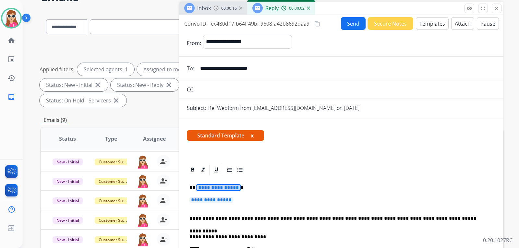
click at [217, 190] on span "**********" at bounding box center [219, 188] width 44 height 6
click at [232, 198] on span "**********" at bounding box center [211, 200] width 44 height 6
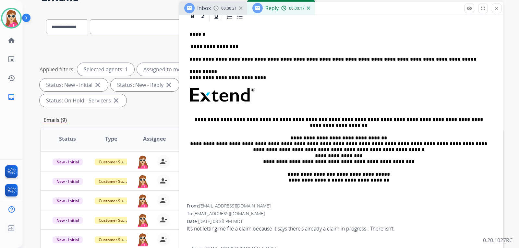
scroll to position [162, 0]
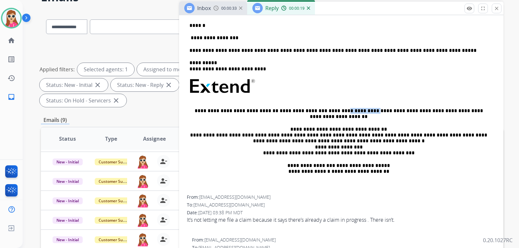
drag, startPoint x: 347, startPoint y: 110, endPoint x: 320, endPoint y: 110, distance: 27.2
click at [320, 110] on p "**********" at bounding box center [338, 114] width 298 height 12
copy p "**********"
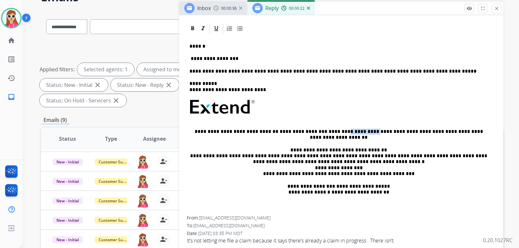
scroll to position [130, 0]
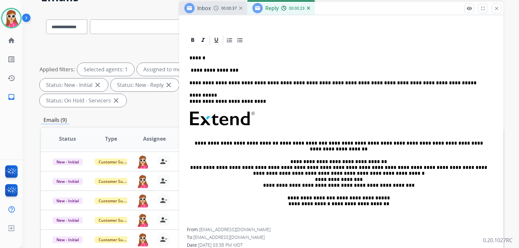
click at [233, 72] on p "**********" at bounding box center [338, 70] width 298 height 6
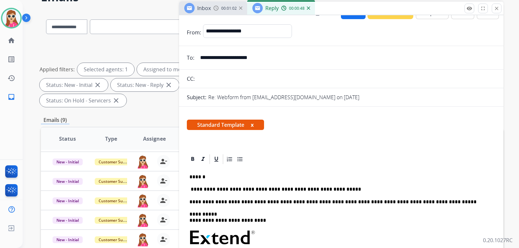
scroll to position [0, 0]
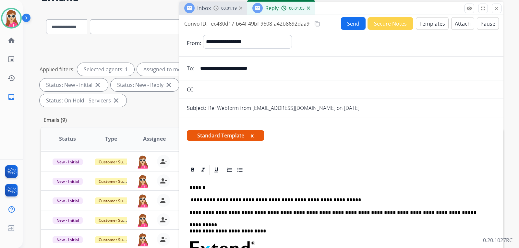
click at [346, 23] on button "Send" at bounding box center [353, 23] width 25 height 13
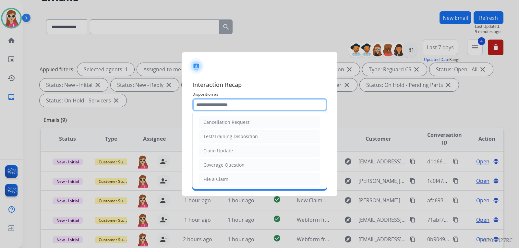
click at [243, 109] on input "text" at bounding box center [259, 104] width 135 height 13
click at [222, 176] on div "File a Claim" at bounding box center [215, 179] width 25 height 6
type input "**********"
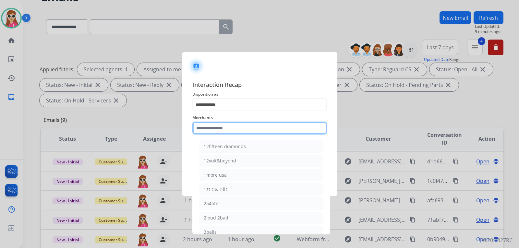
click at [238, 130] on input "text" at bounding box center [259, 128] width 135 height 13
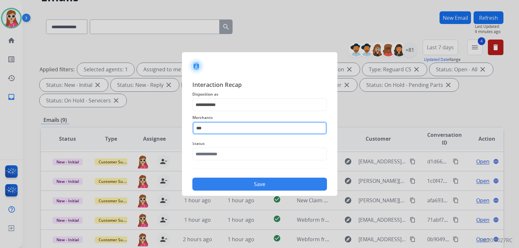
type input "***"
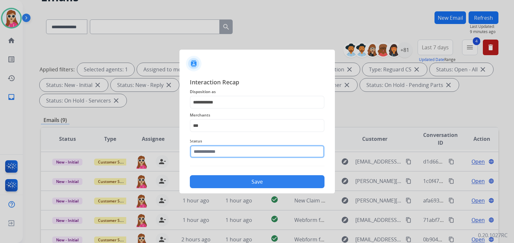
click at [252, 155] on input "text" at bounding box center [257, 151] width 135 height 13
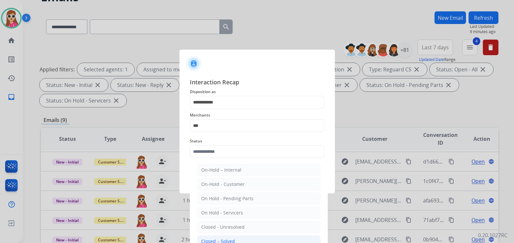
click at [230, 238] on li "Closed – Solved" at bounding box center [259, 241] width 124 height 12
type input "**********"
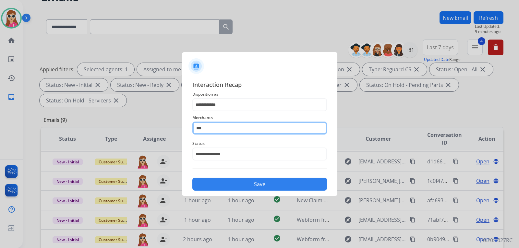
click at [257, 128] on input "***" at bounding box center [259, 128] width 135 height 13
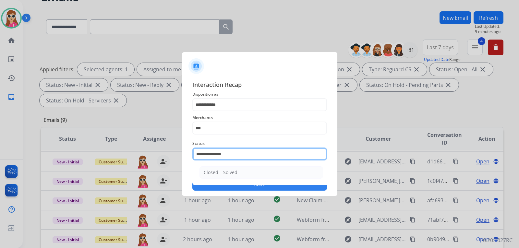
click at [240, 155] on input "**********" at bounding box center [259, 154] width 135 height 13
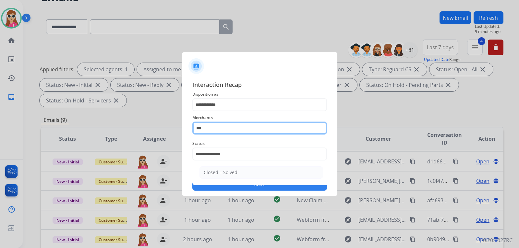
click at [242, 128] on input "***" at bounding box center [259, 128] width 135 height 13
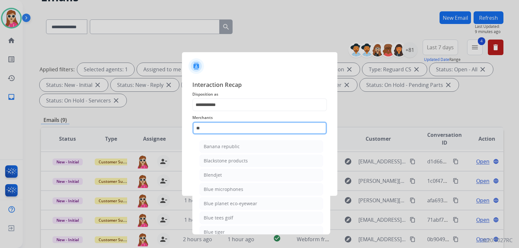
type input "*"
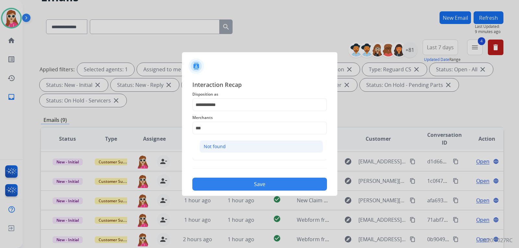
click at [231, 148] on li "Not found" at bounding box center [261, 146] width 124 height 12
type input "*********"
click at [252, 184] on button "Save" at bounding box center [259, 184] width 135 height 13
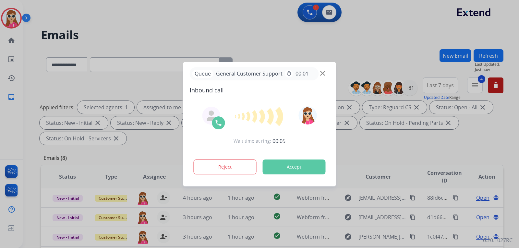
click at [290, 164] on button "Accept" at bounding box center [294, 167] width 63 height 15
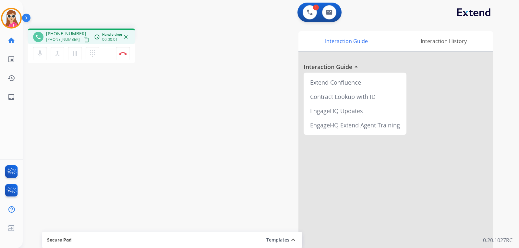
click at [83, 41] on mat-icon "content_copy" at bounding box center [86, 40] width 6 height 6
drag, startPoint x: 121, startPoint y: 56, endPoint x: 122, endPoint y: 61, distance: 5.6
click at [121, 57] on button "Disconnect" at bounding box center [123, 54] width 14 height 14
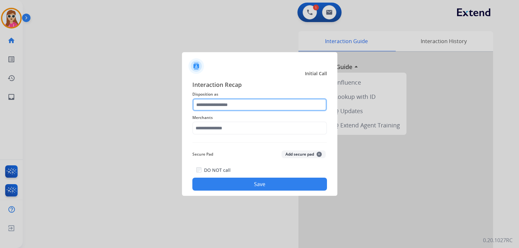
click at [277, 110] on input "text" at bounding box center [259, 104] width 135 height 13
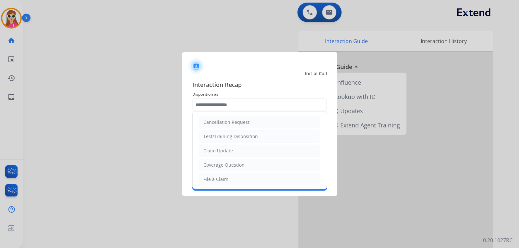
click at [249, 148] on li "Claim Update" at bounding box center [259, 151] width 121 height 12
type input "**********"
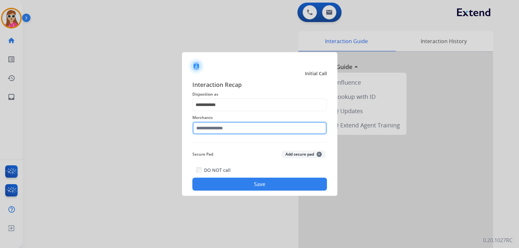
drag, startPoint x: 247, startPoint y: 125, endPoint x: 250, endPoint y: 135, distance: 10.5
click at [248, 129] on input "text" at bounding box center [259, 128] width 135 height 13
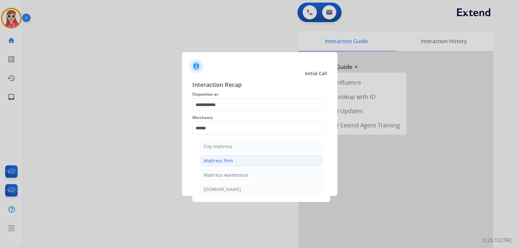
click at [230, 161] on div "Mattress firm" at bounding box center [218, 161] width 29 height 6
type input "**********"
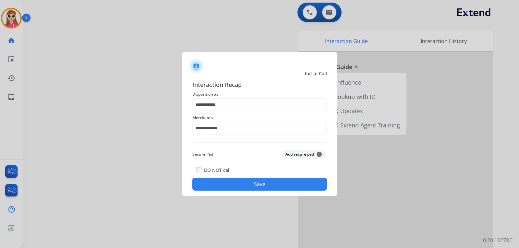
click at [241, 189] on button "Save" at bounding box center [259, 184] width 135 height 13
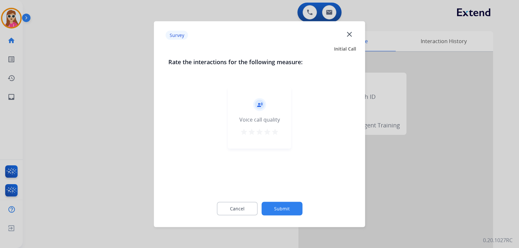
click at [277, 138] on div "record_voice_over Voice call quality star star star star star" at bounding box center [259, 118] width 63 height 62
drag, startPoint x: 276, startPoint y: 129, endPoint x: 282, endPoint y: 152, distance: 24.5
click at [276, 131] on mat-icon "star" at bounding box center [275, 132] width 8 height 8
click at [289, 211] on button "Submit" at bounding box center [281, 209] width 41 height 14
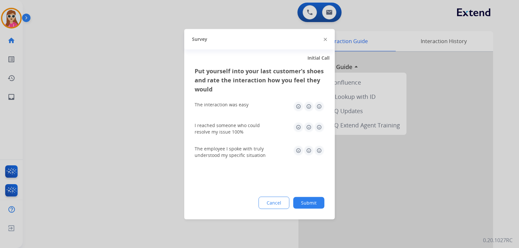
click at [321, 98] on div "The interaction was easy" at bounding box center [260, 106] width 130 height 21
click at [321, 109] on img at bounding box center [319, 106] width 10 height 10
click at [317, 127] on img at bounding box center [319, 127] width 10 height 10
click at [318, 150] on img at bounding box center [319, 150] width 10 height 10
click at [311, 206] on button "Submit" at bounding box center [308, 203] width 31 height 12
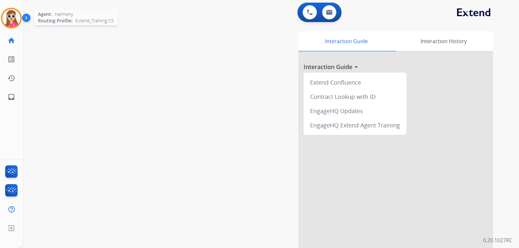
click at [8, 18] on img at bounding box center [11, 18] width 18 height 18
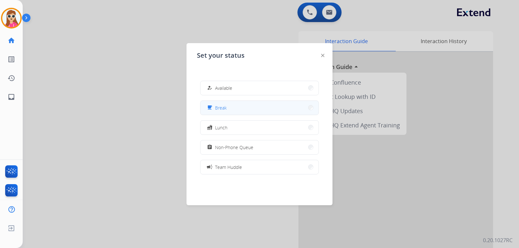
click at [229, 111] on button "free_breakfast Break" at bounding box center [259, 108] width 118 height 14
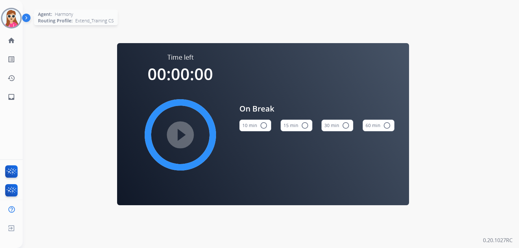
click at [18, 22] on img at bounding box center [11, 18] width 18 height 18
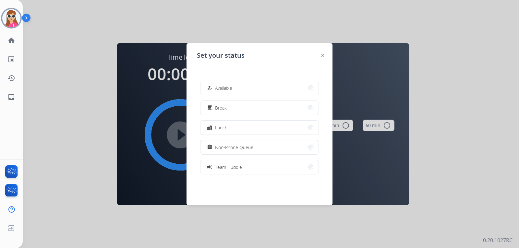
click at [218, 91] on span "Available" at bounding box center [223, 88] width 17 height 7
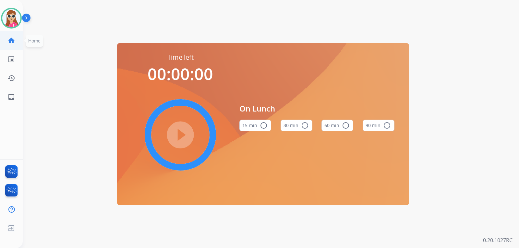
click at [11, 41] on mat-icon "home" at bounding box center [11, 41] width 8 height 8
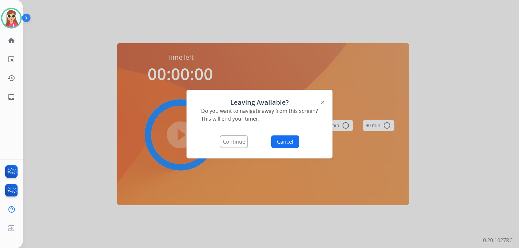
click at [241, 147] on button "Continue" at bounding box center [234, 141] width 28 height 13
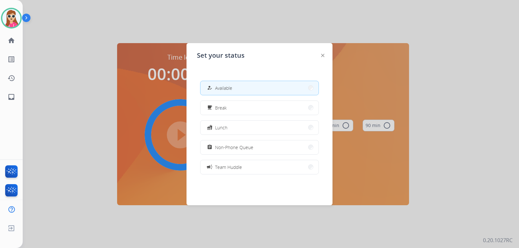
click at [247, 87] on button "how_to_reg Available" at bounding box center [259, 88] width 118 height 14
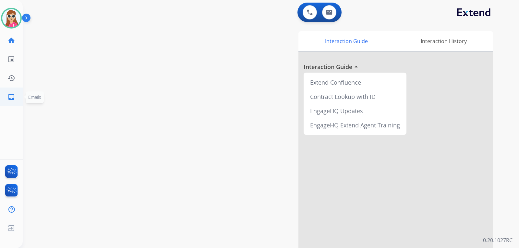
click at [6, 99] on link "inbox Emails" at bounding box center [11, 97] width 18 height 18
select select "**********"
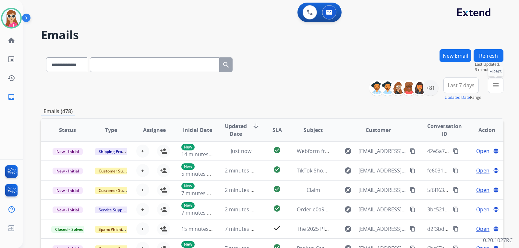
click at [499, 90] on button "menu Filters" at bounding box center [496, 86] width 16 height 16
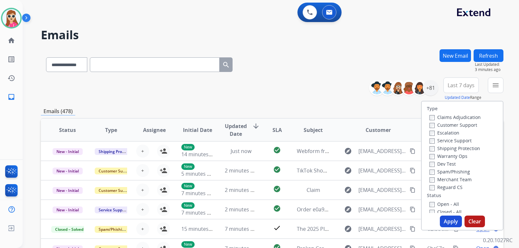
click at [469, 127] on label "Customer Support" at bounding box center [453, 125] width 48 height 6
click at [470, 147] on label "Shipping Protection" at bounding box center [454, 148] width 51 height 6
click at [447, 189] on label "Reguard CS" at bounding box center [445, 187] width 33 height 6
click at [450, 203] on label "Open - All" at bounding box center [444, 204] width 30 height 6
click at [451, 219] on button "Apply" at bounding box center [451, 222] width 22 height 12
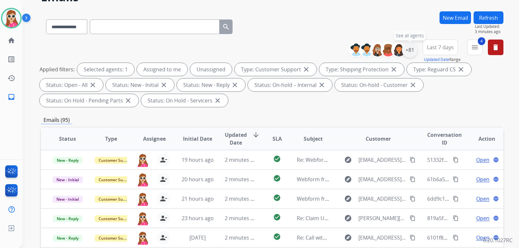
click at [411, 51] on div "+81" at bounding box center [410, 50] width 16 height 16
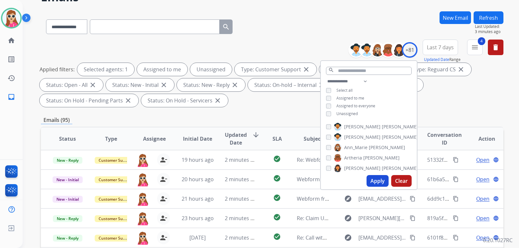
click at [351, 108] on div "**********" at bounding box center [369, 99] width 96 height 42
click at [354, 112] on span "Unassigned" at bounding box center [346, 114] width 21 height 6
click at [376, 183] on button "Apply" at bounding box center [377, 181] width 22 height 12
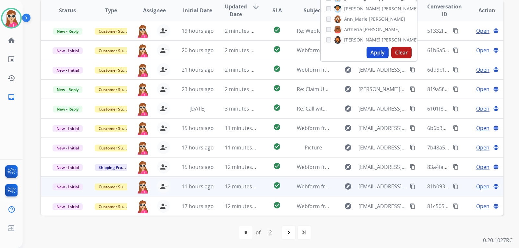
scroll to position [168, 0]
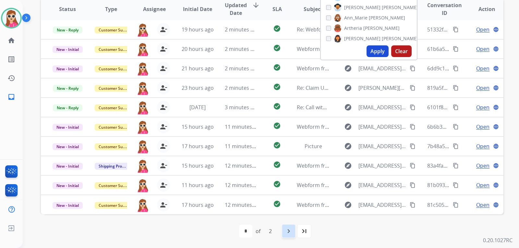
click at [286, 228] on mat-icon "navigate_next" at bounding box center [289, 231] width 8 height 8
select select "*"
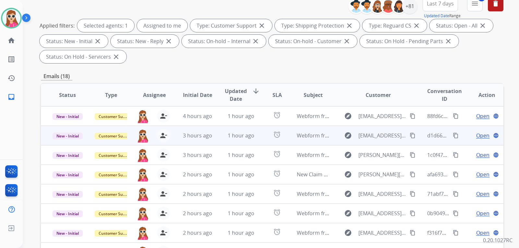
scroll to position [130, 0]
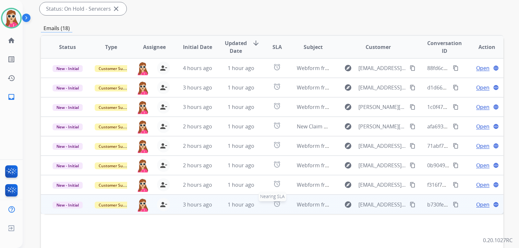
click at [268, 207] on div "alarm" at bounding box center [277, 205] width 18 height 10
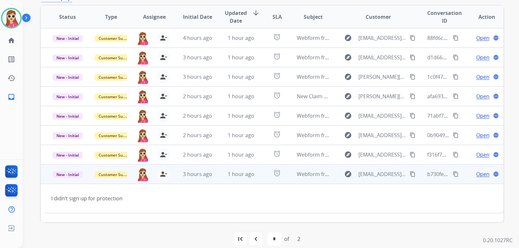
scroll to position [168, 0]
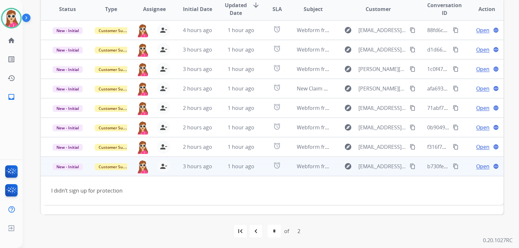
click at [470, 165] on div "Open language" at bounding box center [486, 166] width 33 height 8
click at [407, 161] on td "explore [EMAIL_ADDRESS][DOMAIN_NAME] content_copy" at bounding box center [373, 166] width 87 height 19
click at [479, 166] on span "Open" at bounding box center [482, 166] width 13 height 8
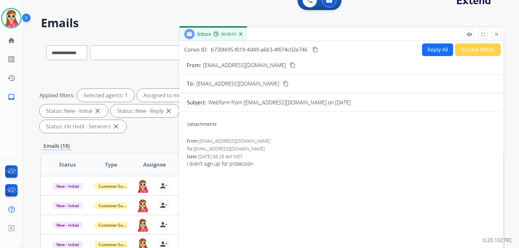
scroll to position [0, 0]
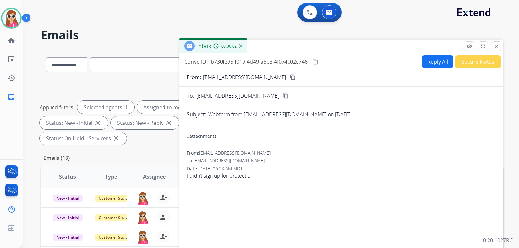
click at [437, 59] on button "Reply All" at bounding box center [437, 61] width 31 height 13
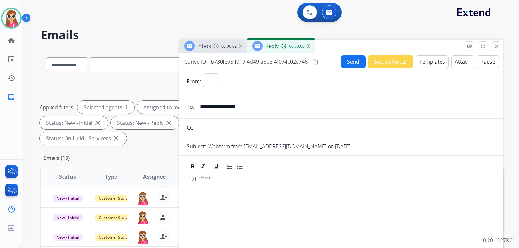
select select "**********"
click at [439, 62] on button "Templates" at bounding box center [432, 61] width 33 height 13
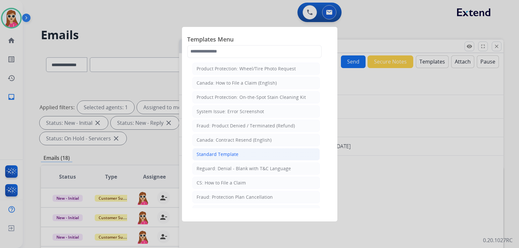
click at [247, 155] on li "Standard Template" at bounding box center [255, 154] width 127 height 12
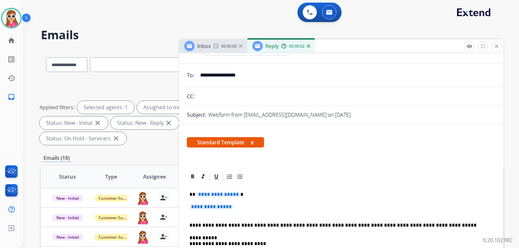
scroll to position [32, 0]
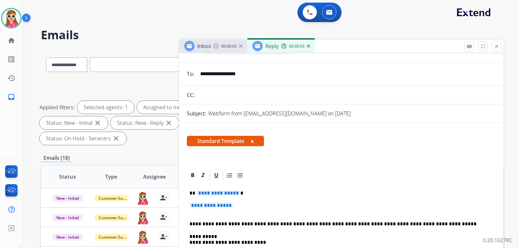
click at [230, 196] on span "**********" at bounding box center [219, 193] width 44 height 6
click at [228, 208] on span "**********" at bounding box center [211, 206] width 44 height 6
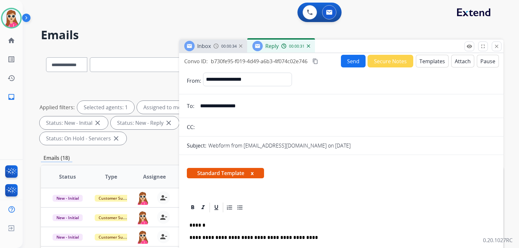
scroll to position [0, 0]
click at [263, 237] on p "**********" at bounding box center [338, 238] width 298 height 6
click at [351, 69] on form "**********" at bounding box center [341, 251] width 324 height 366
click at [352, 63] on button "Send" at bounding box center [353, 61] width 25 height 13
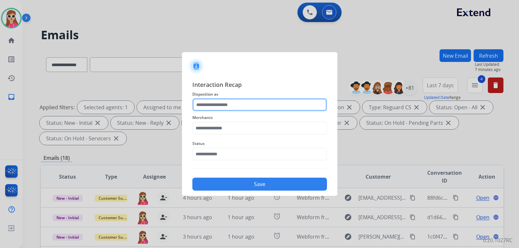
click at [262, 102] on input "text" at bounding box center [259, 104] width 135 height 13
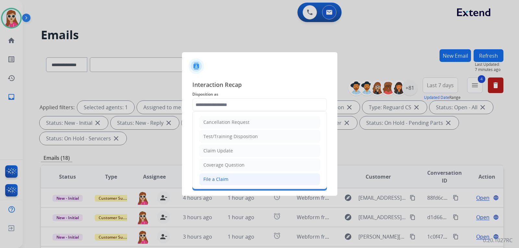
click at [249, 183] on li "File a Claim" at bounding box center [259, 179] width 121 height 12
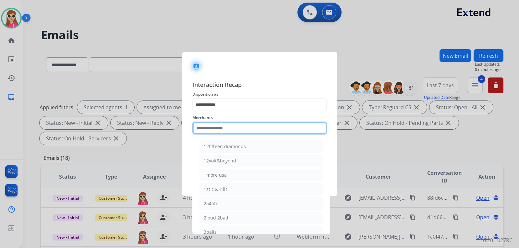
click at [270, 131] on input "text" at bounding box center [259, 128] width 135 height 13
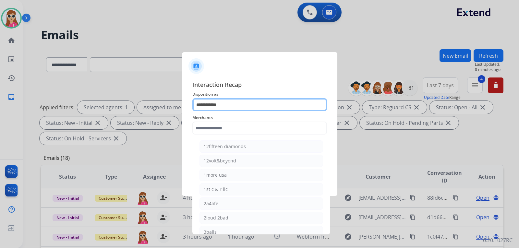
click at [243, 100] on input "**********" at bounding box center [259, 104] width 135 height 13
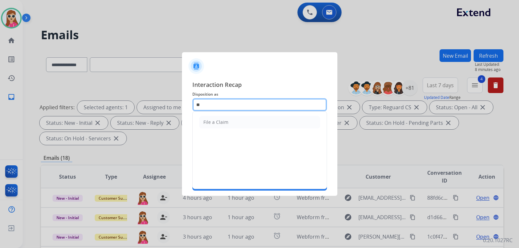
type input "*"
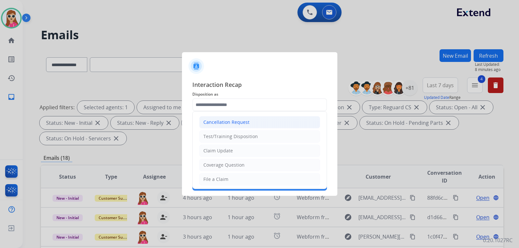
click at [243, 119] on div "Cancellation Request" at bounding box center [226, 122] width 46 height 6
type input "**********"
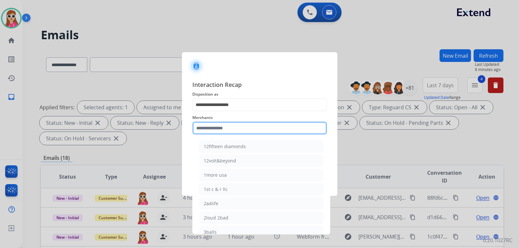
click at [248, 131] on input "text" at bounding box center [259, 128] width 135 height 13
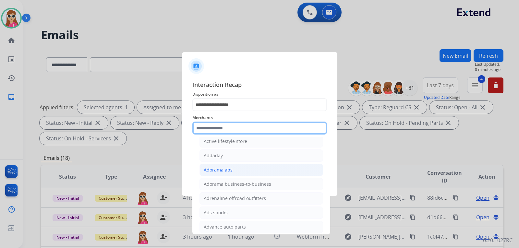
scroll to position [162, 0]
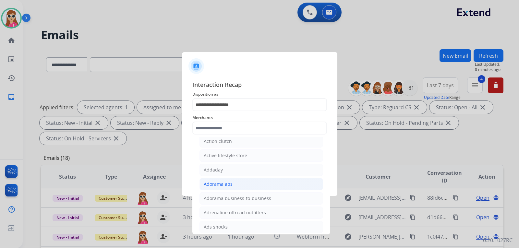
click at [221, 185] on div "Adorama abs" at bounding box center [218, 184] width 29 height 6
type input "**********"
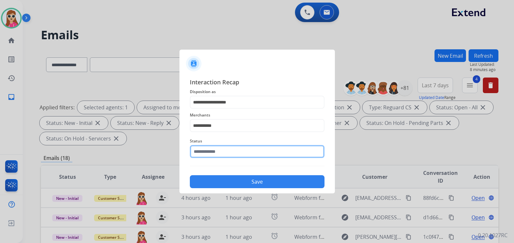
click at [232, 158] on input "text" at bounding box center [257, 151] width 135 height 13
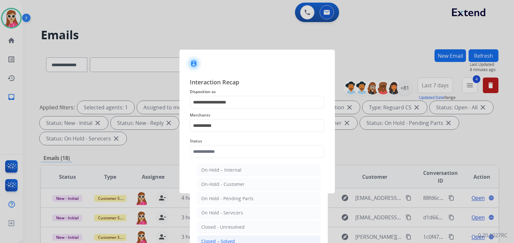
click at [227, 237] on li "Closed – Solved" at bounding box center [259, 241] width 124 height 12
type input "**********"
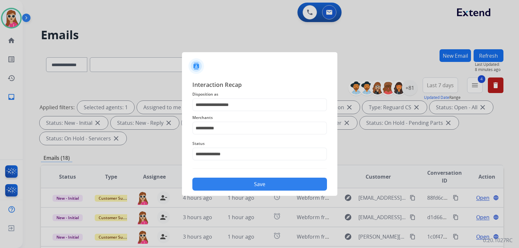
click at [253, 183] on button "Save" at bounding box center [259, 184] width 135 height 13
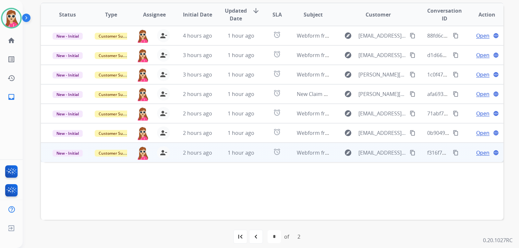
click at [262, 156] on td "alarm" at bounding box center [272, 152] width 29 height 19
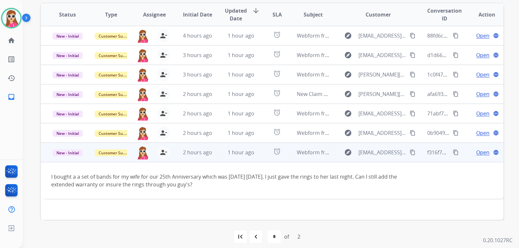
click at [477, 153] on span "Open" at bounding box center [482, 153] width 13 height 8
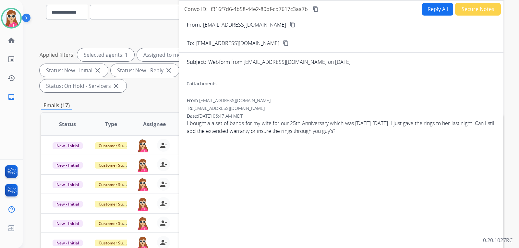
scroll to position [0, 0]
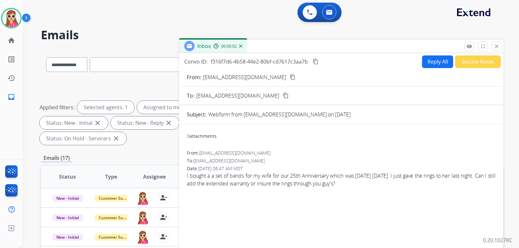
click at [428, 63] on button "Reply All" at bounding box center [437, 61] width 31 height 13
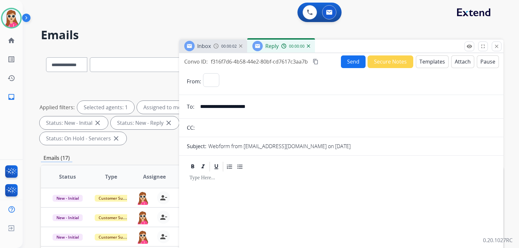
select select "**********"
click at [426, 65] on button "Templates" at bounding box center [432, 61] width 33 height 13
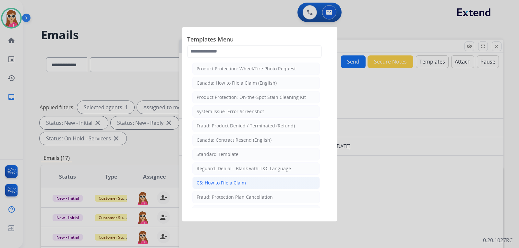
click at [239, 186] on li "CS: How to File a Claim" at bounding box center [255, 183] width 127 height 12
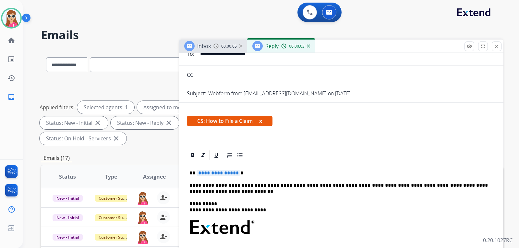
scroll to position [65, 0]
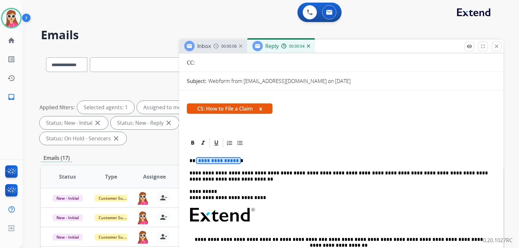
click at [205, 160] on span "**********" at bounding box center [219, 161] width 44 height 6
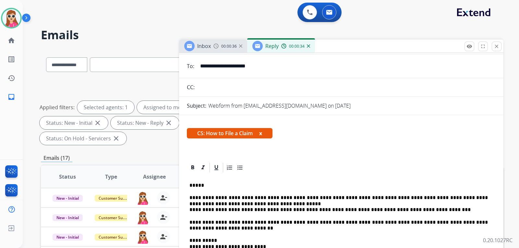
scroll to position [0, 0]
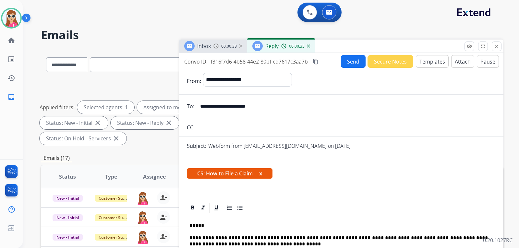
click at [358, 67] on button "Send" at bounding box center [353, 61] width 25 height 13
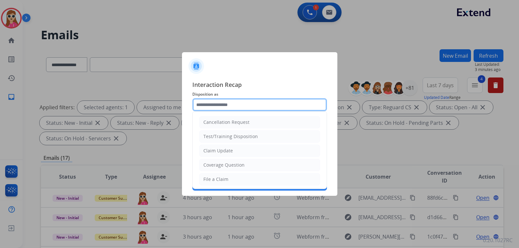
click at [235, 111] on input "text" at bounding box center [259, 104] width 135 height 13
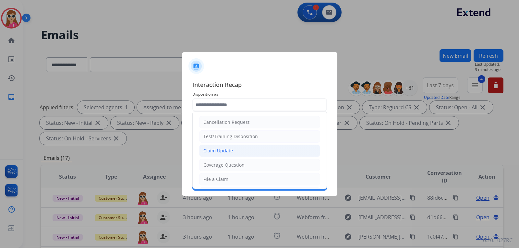
click at [232, 151] on div "Claim Update" at bounding box center [218, 151] width 30 height 6
type input "**********"
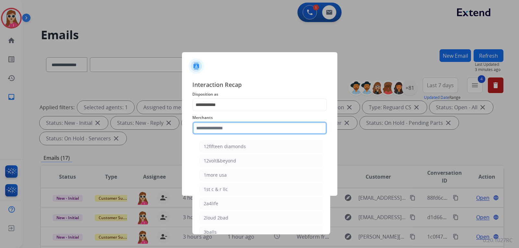
click at [234, 131] on input "text" at bounding box center [259, 128] width 135 height 13
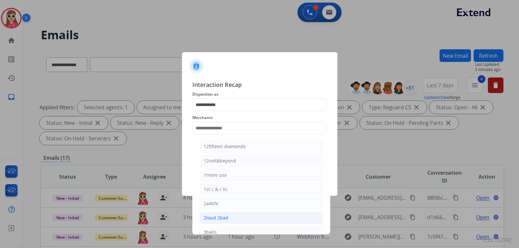
click at [231, 215] on li "2loud 2bad" at bounding box center [261, 218] width 124 height 12
type input "**********"
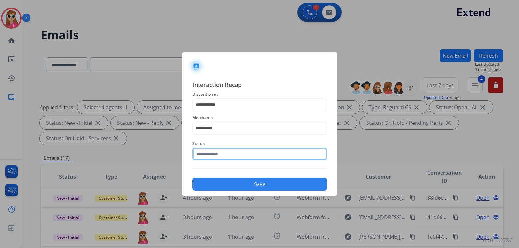
click at [232, 155] on input "text" at bounding box center [259, 154] width 135 height 13
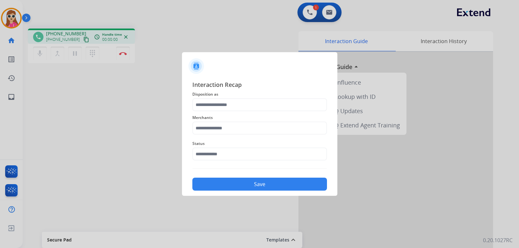
click at [247, 187] on button "Save" at bounding box center [259, 184] width 135 height 13
drag, startPoint x: 234, startPoint y: 115, endPoint x: 235, endPoint y: 110, distance: 5.6
click at [235, 114] on span "Merchants" at bounding box center [259, 118] width 135 height 8
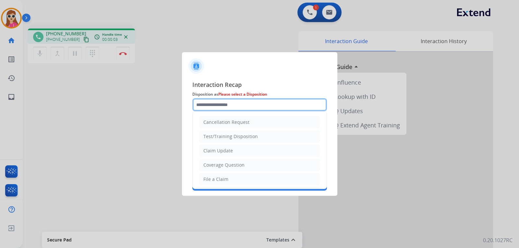
click at [235, 109] on input "text" at bounding box center [259, 104] width 135 height 13
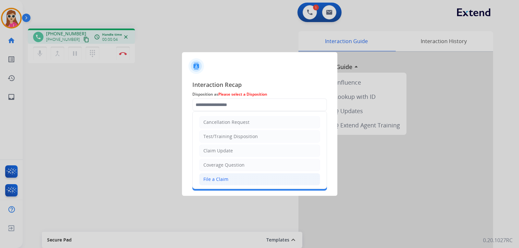
click at [225, 174] on ul "Cancellation Request Test/Training Disposition Claim Update Coverage Question F…" at bounding box center [260, 201] width 134 height 178
click at [224, 174] on li "File a Claim" at bounding box center [259, 179] width 121 height 12
type input "**********"
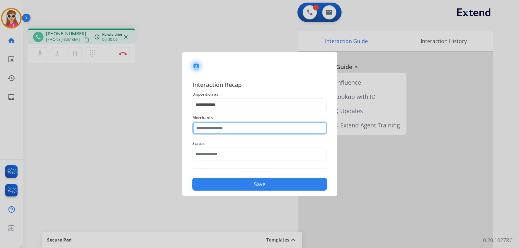
click at [241, 130] on input "text" at bounding box center [259, 128] width 135 height 13
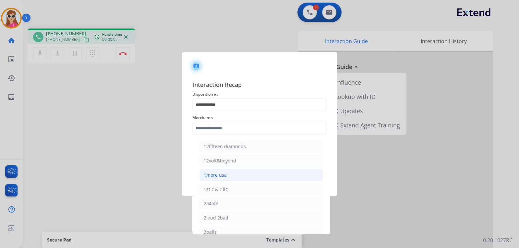
click at [230, 174] on li "1more usa" at bounding box center [261, 175] width 124 height 12
type input "*********"
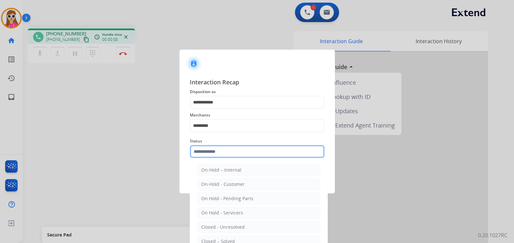
click at [224, 156] on input "text" at bounding box center [257, 151] width 135 height 13
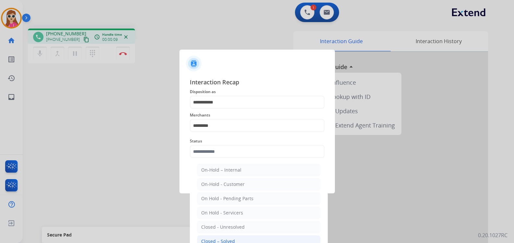
click at [223, 238] on li "Closed – Solved" at bounding box center [259, 241] width 124 height 12
type input "**********"
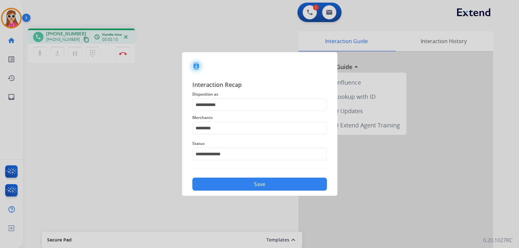
click at [231, 185] on button "Save" at bounding box center [259, 184] width 135 height 13
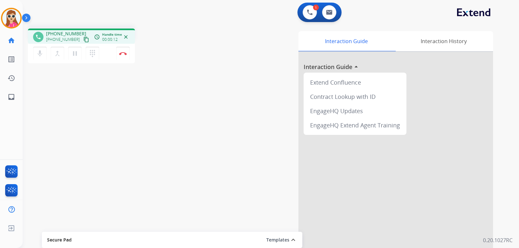
click at [83, 41] on mat-icon "content_copy" at bounding box center [86, 40] width 6 height 6
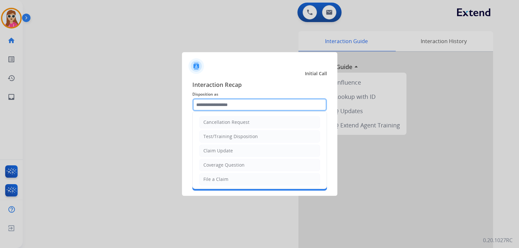
click at [247, 106] on input "text" at bounding box center [259, 104] width 135 height 13
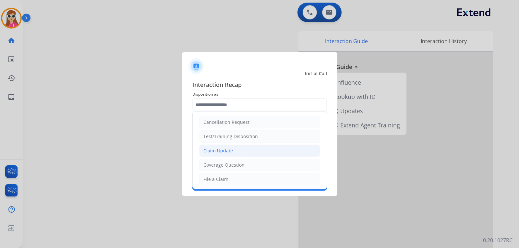
click at [236, 152] on li "Claim Update" at bounding box center [259, 151] width 121 height 12
type input "**********"
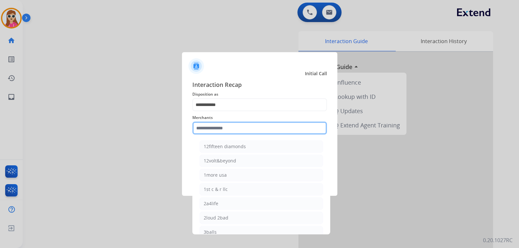
click at [236, 128] on input "text" at bounding box center [259, 128] width 135 height 13
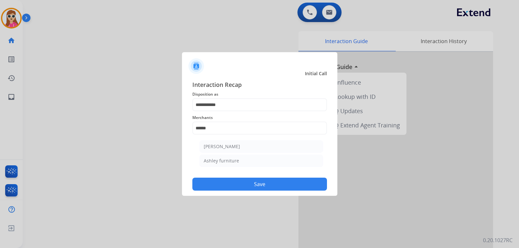
click at [242, 163] on li "Ashley furniture" at bounding box center [261, 161] width 124 height 12
type input "**********"
click at [251, 189] on button "Save" at bounding box center [259, 184] width 135 height 13
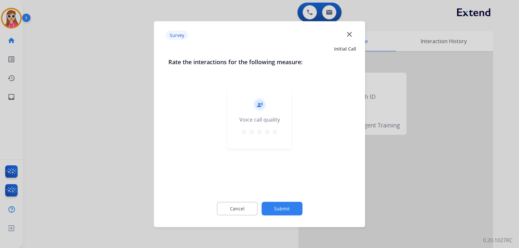
click at [276, 131] on mat-icon "star" at bounding box center [275, 132] width 8 height 8
drag, startPoint x: 284, startPoint y: 201, endPoint x: 285, endPoint y: 210, distance: 8.8
click at [284, 203] on div "Cancel Submit" at bounding box center [259, 208] width 183 height 29
click at [288, 212] on button "Submit" at bounding box center [281, 209] width 41 height 14
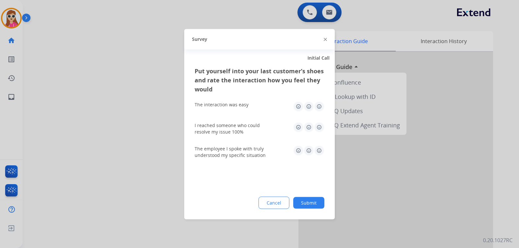
click at [319, 150] on img at bounding box center [319, 150] width 10 height 10
click at [318, 122] on img at bounding box center [319, 127] width 10 height 10
click at [317, 102] on div "The interaction was easy" at bounding box center [260, 106] width 130 height 21
click at [320, 106] on img at bounding box center [319, 106] width 10 height 10
click at [318, 201] on button "Submit" at bounding box center [308, 203] width 31 height 12
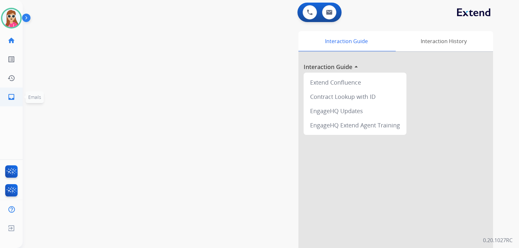
click at [17, 92] on link "inbox Emails" at bounding box center [11, 97] width 18 height 18
select select "**********"
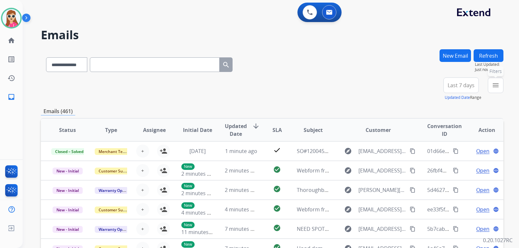
click at [491, 90] on button "menu Filters" at bounding box center [496, 86] width 16 height 16
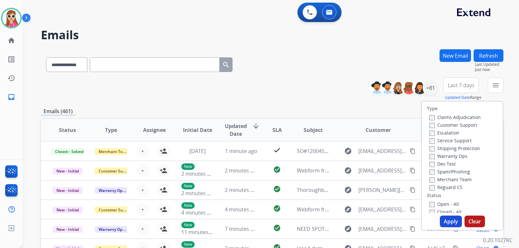
click at [455, 125] on label "Customer Support" at bounding box center [453, 125] width 48 height 6
click at [449, 149] on label "Shipping Protection" at bounding box center [454, 148] width 51 height 6
drag, startPoint x: 443, startPoint y: 189, endPoint x: 440, endPoint y: 191, distance: 3.5
click at [440, 191] on div "Type Claims Adjudication Customer Support Escalation Service Support Shipping P…" at bounding box center [462, 158] width 81 height 112
drag, startPoint x: 438, startPoint y: 186, endPoint x: 440, endPoint y: 191, distance: 5.5
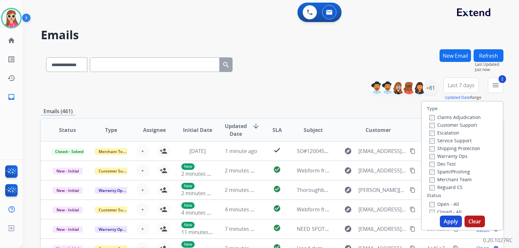
click at [440, 188] on label "Reguard CS" at bounding box center [445, 187] width 33 height 6
click at [436, 203] on label "Open - All" at bounding box center [444, 204] width 30 height 6
click at [429, 202] on label "Open - All" at bounding box center [444, 204] width 30 height 6
click at [445, 220] on button "Apply" at bounding box center [451, 222] width 22 height 12
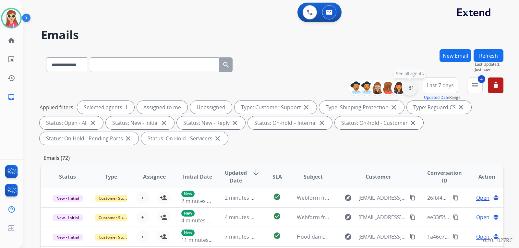
click at [413, 88] on div "+81" at bounding box center [410, 88] width 16 height 16
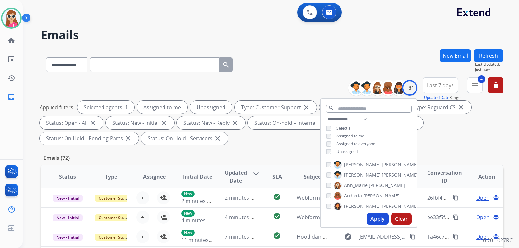
click at [348, 153] on span "Unassigned" at bounding box center [346, 152] width 21 height 6
click at [372, 223] on button "Apply" at bounding box center [377, 219] width 22 height 12
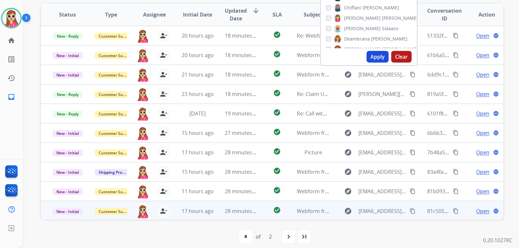
scroll to position [1, 0]
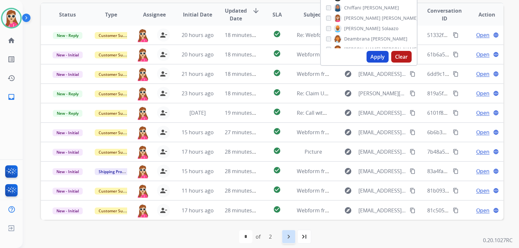
click at [288, 234] on mat-icon "navigate_next" at bounding box center [289, 237] width 8 height 8
select select "*"
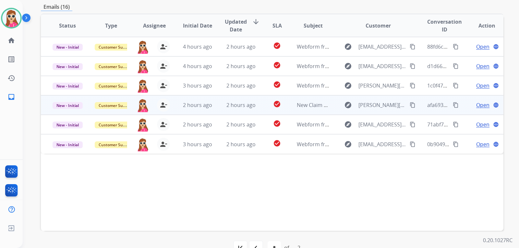
scroll to position [135, 0]
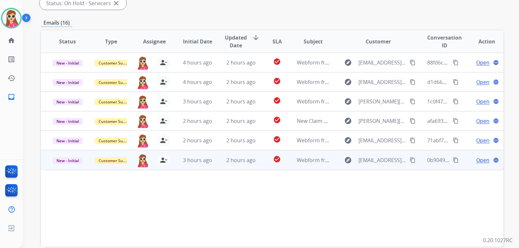
click at [286, 158] on td "Webform from [EMAIL_ADDRESS][DOMAIN_NAME] on [DATE]" at bounding box center [307, 159] width 43 height 19
click at [410, 159] on mat-icon "content_copy" at bounding box center [413, 160] width 6 height 6
click at [478, 161] on span "Open" at bounding box center [482, 160] width 13 height 8
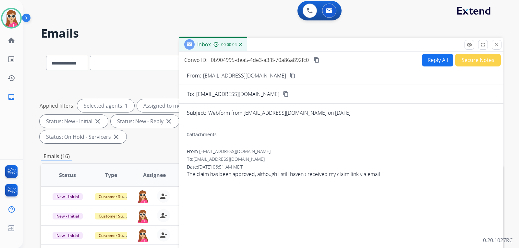
scroll to position [0, 0]
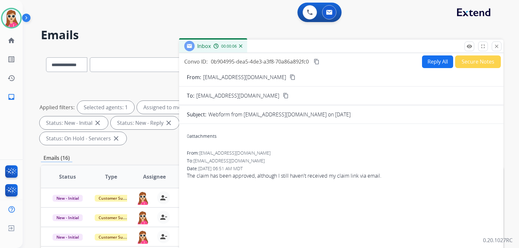
click at [290, 76] on mat-icon "content_copy" at bounding box center [293, 77] width 6 height 6
click at [434, 61] on button "Reply All" at bounding box center [437, 61] width 31 height 13
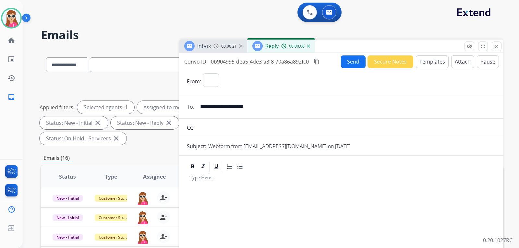
select select "**********"
click at [433, 62] on button "Templates" at bounding box center [432, 61] width 33 height 13
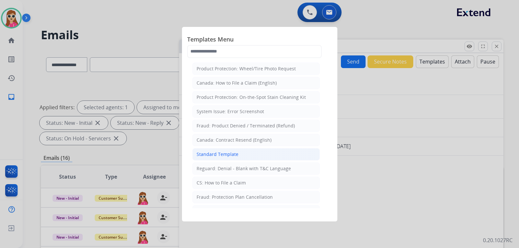
click at [234, 152] on div "Standard Template" at bounding box center [218, 154] width 42 height 6
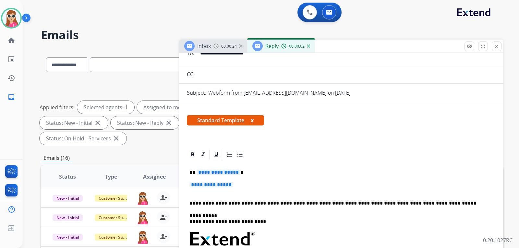
scroll to position [97, 0]
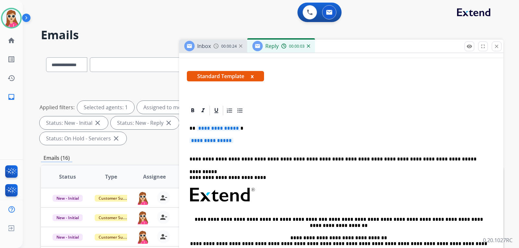
click at [232, 127] on span "**********" at bounding box center [219, 129] width 44 height 6
click at [222, 139] on span "**********" at bounding box center [211, 141] width 44 height 6
click at [213, 143] on span "**********" at bounding box center [211, 141] width 44 height 6
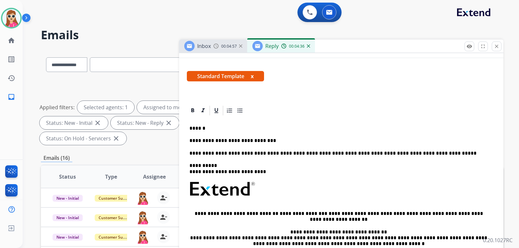
click at [275, 140] on p "**********" at bounding box center [338, 141] width 298 height 6
click at [284, 138] on p "**********" at bounding box center [338, 141] width 298 height 6
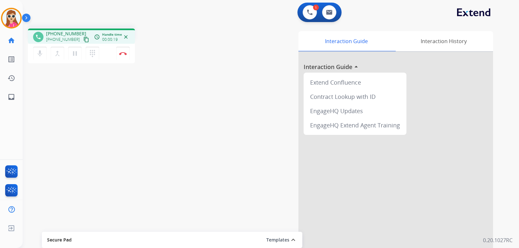
click at [82, 41] on button "content_copy" at bounding box center [86, 40] width 8 height 8
click at [122, 53] on img at bounding box center [123, 53] width 8 height 3
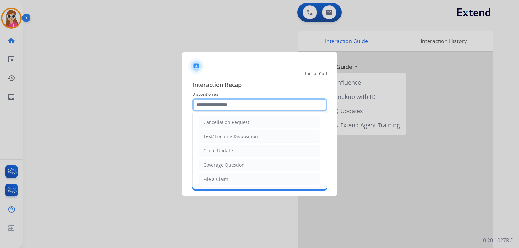
drag, startPoint x: 220, startPoint y: 104, endPoint x: 227, endPoint y: 110, distance: 9.9
click at [224, 109] on input "text" at bounding box center [259, 104] width 135 height 13
drag, startPoint x: 233, startPoint y: 153, endPoint x: 232, endPoint y: 147, distance: 6.2
click at [233, 153] on li "Claim Update" at bounding box center [259, 151] width 121 height 12
type input "**********"
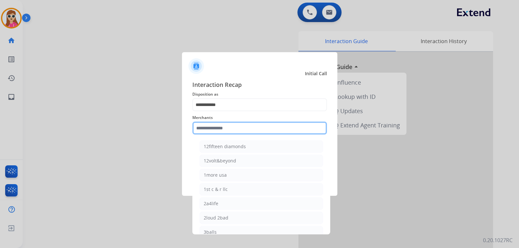
click at [222, 129] on input "text" at bounding box center [259, 128] width 135 height 13
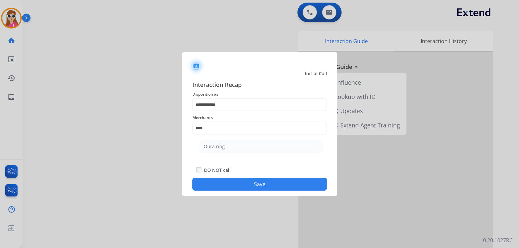
click at [233, 148] on li "Oura ring" at bounding box center [261, 146] width 124 height 12
type input "*********"
click at [258, 185] on button "Save" at bounding box center [259, 184] width 135 height 13
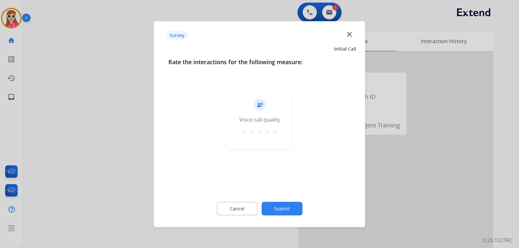
click at [272, 138] on div "record_voice_over Voice call quality star star star star star" at bounding box center [259, 118] width 63 height 62
click at [277, 140] on div "record_voice_over Voice call quality star star star star star" at bounding box center [259, 118] width 63 height 62
click at [275, 131] on mat-icon "star" at bounding box center [275, 132] width 8 height 8
click at [284, 207] on button "Submit" at bounding box center [281, 209] width 41 height 14
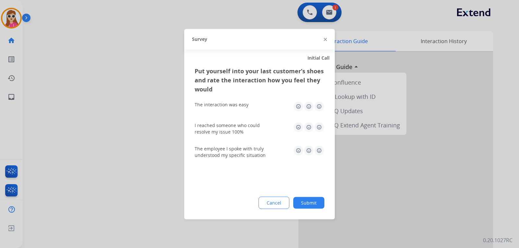
click at [321, 107] on img at bounding box center [319, 106] width 10 height 10
drag, startPoint x: 320, startPoint y: 128, endPoint x: 321, endPoint y: 140, distance: 12.3
click at [320, 129] on img at bounding box center [319, 127] width 10 height 10
drag, startPoint x: 319, startPoint y: 151, endPoint x: 320, endPoint y: 157, distance: 6.0
click at [319, 152] on img at bounding box center [319, 150] width 10 height 10
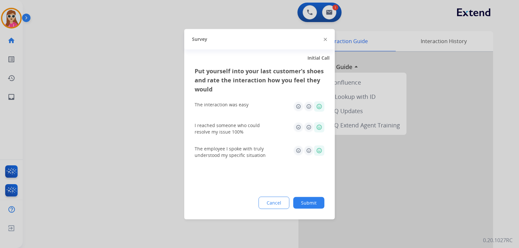
click at [308, 204] on button "Submit" at bounding box center [308, 203] width 31 height 12
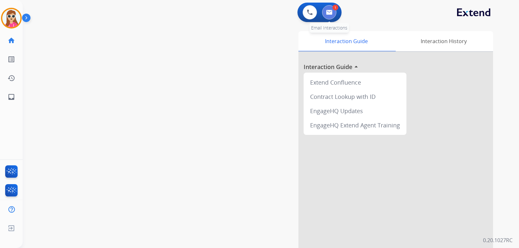
click at [326, 17] on button at bounding box center [329, 12] width 14 height 14
select select "**********"
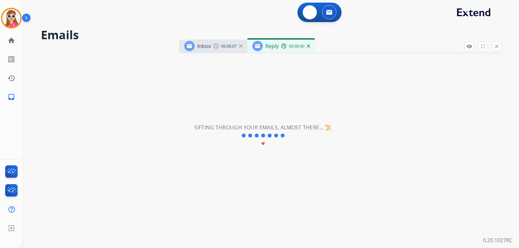
select select "**********"
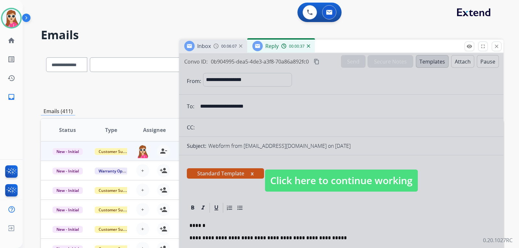
drag, startPoint x: 299, startPoint y: 188, endPoint x: 300, endPoint y: 173, distance: 15.3
click at [299, 188] on span "Click here to continue working" at bounding box center [341, 181] width 153 height 22
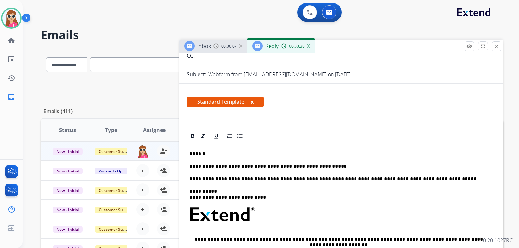
scroll to position [130, 0]
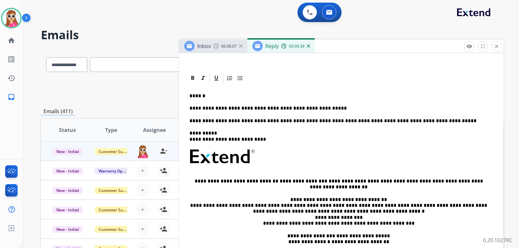
click at [323, 109] on p "**********" at bounding box center [338, 108] width 298 height 6
click at [375, 110] on p "**********" at bounding box center [338, 108] width 298 height 6
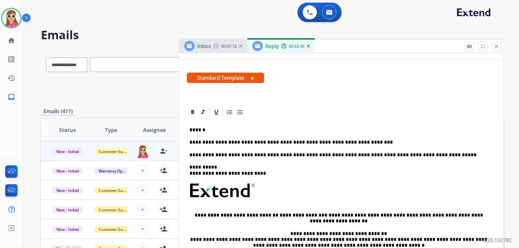
scroll to position [97, 0]
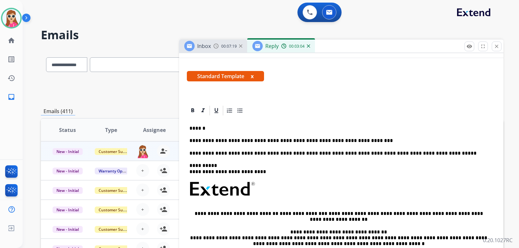
drag, startPoint x: 414, startPoint y: 86, endPoint x: 402, endPoint y: 69, distance: 21.1
click at [403, 67] on div "Standard Template x" at bounding box center [341, 78] width 324 height 31
click at [372, 144] on p "**********" at bounding box center [338, 141] width 298 height 6
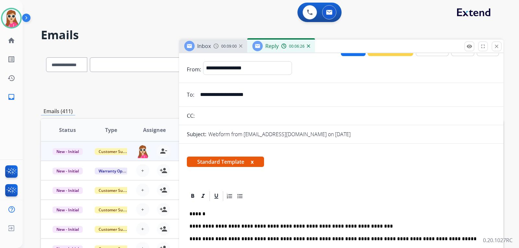
scroll to position [0, 0]
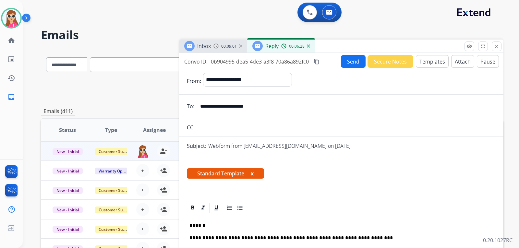
click at [354, 58] on button "Send" at bounding box center [353, 61] width 25 height 13
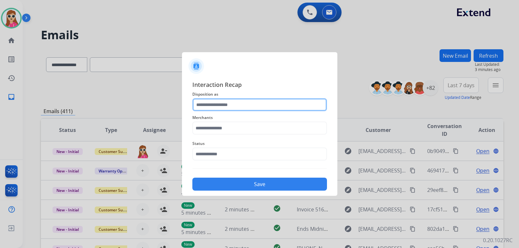
click at [246, 107] on input "text" at bounding box center [259, 104] width 135 height 13
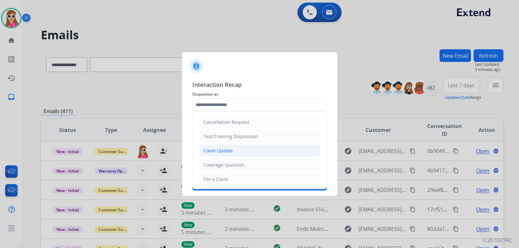
click at [234, 148] on li "Claim Update" at bounding box center [259, 151] width 121 height 12
type input "**********"
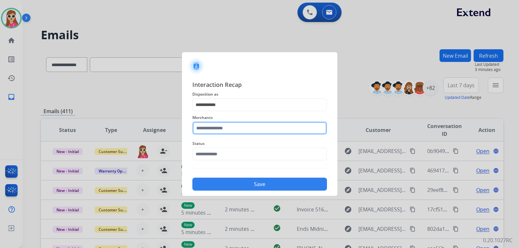
click at [236, 133] on input "text" at bounding box center [259, 128] width 135 height 13
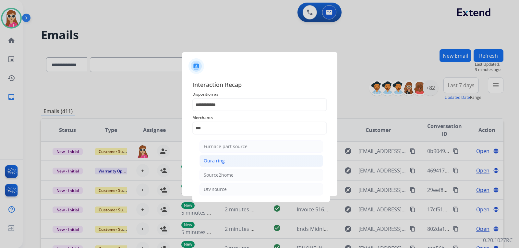
click at [217, 160] on div "Oura ring" at bounding box center [214, 161] width 21 height 6
type input "*********"
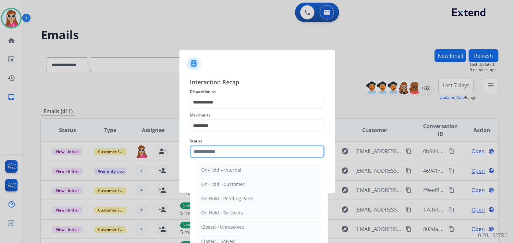
click at [217, 158] on div "Status On-Hold – Internal On-Hold - Customer On Hold - Pending Parts On Hold - …" at bounding box center [257, 148] width 135 height 26
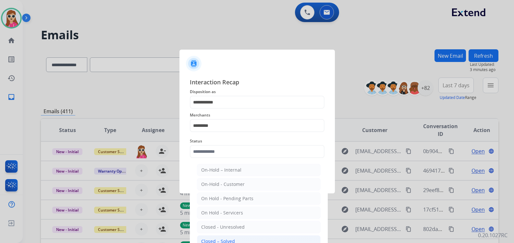
click at [224, 237] on li "Closed – Solved" at bounding box center [259, 241] width 124 height 12
type input "**********"
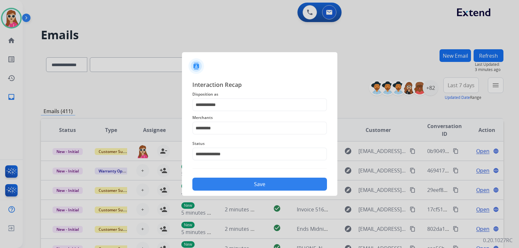
click at [233, 184] on button "Save" at bounding box center [259, 184] width 135 height 13
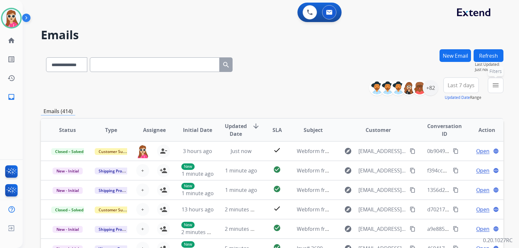
click at [494, 86] on mat-icon "menu" at bounding box center [496, 85] width 8 height 8
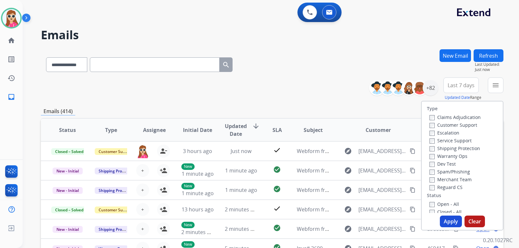
click at [455, 123] on label "Customer Support" at bounding box center [453, 125] width 48 height 6
click at [462, 145] on label "Shipping Protection" at bounding box center [454, 148] width 51 height 6
click at [451, 186] on label "Reguard CS" at bounding box center [445, 187] width 33 height 6
click at [455, 205] on div "Open - All" at bounding box center [463, 204] width 68 height 8
click at [451, 202] on label "Open - All" at bounding box center [444, 204] width 30 height 6
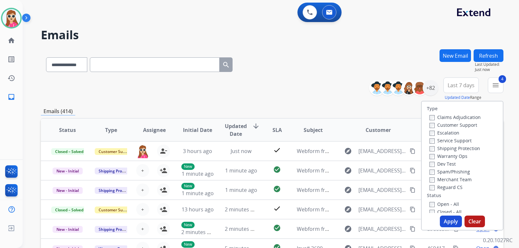
click at [451, 218] on button "Apply" at bounding box center [451, 222] width 22 height 12
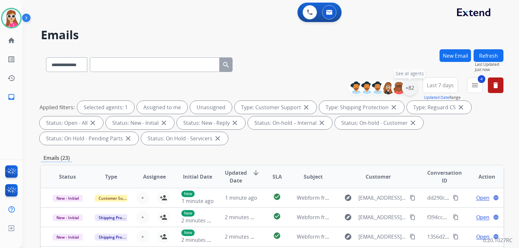
click at [407, 91] on div "+82" at bounding box center [410, 88] width 16 height 16
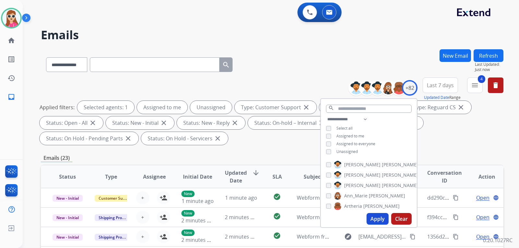
click at [345, 149] on span "Unassigned" at bounding box center [346, 152] width 21 height 6
click at [378, 217] on button "Apply" at bounding box center [377, 219] width 22 height 12
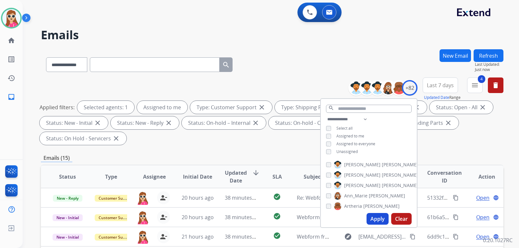
scroll to position [1, 0]
click at [294, 140] on div "Applied filters: Selected agents: 1 Assigned to me Type: Customer Support close…" at bounding box center [271, 123] width 463 height 44
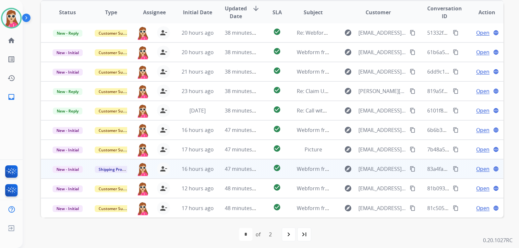
scroll to position [168, 0]
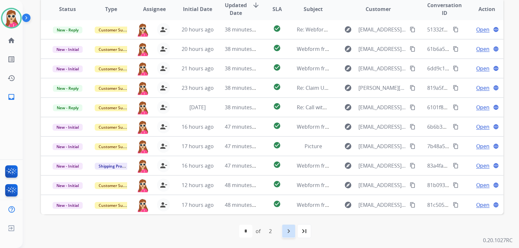
click at [289, 236] on div "navigate_next" at bounding box center [289, 231] width 14 height 14
select select "*"
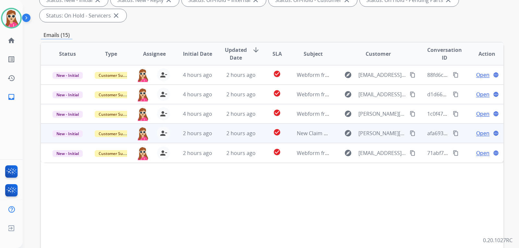
scroll to position [162, 0]
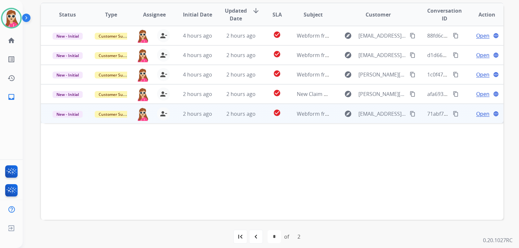
click at [282, 122] on td "check_circle" at bounding box center [272, 113] width 29 height 19
click at [410, 113] on mat-icon "content_copy" at bounding box center [413, 114] width 6 height 6
click at [478, 111] on span "Open" at bounding box center [482, 114] width 13 height 8
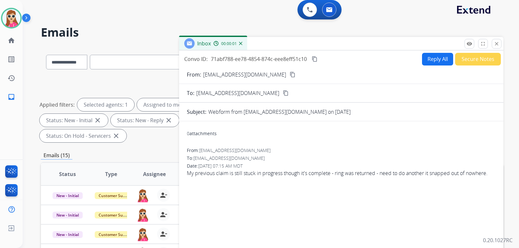
scroll to position [0, 0]
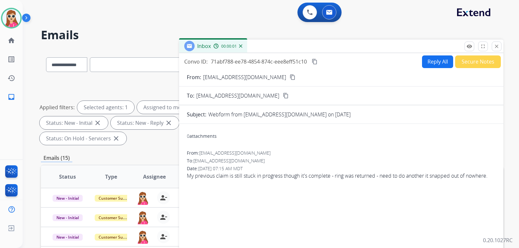
click at [432, 63] on button "Reply All" at bounding box center [437, 61] width 31 height 13
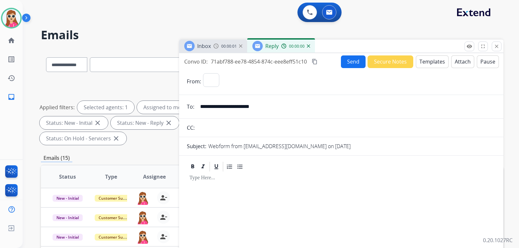
select select "**********"
click at [432, 65] on button "Templates" at bounding box center [432, 61] width 33 height 13
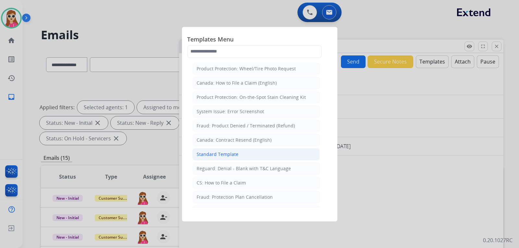
click at [244, 150] on li "Standard Template" at bounding box center [255, 154] width 127 height 12
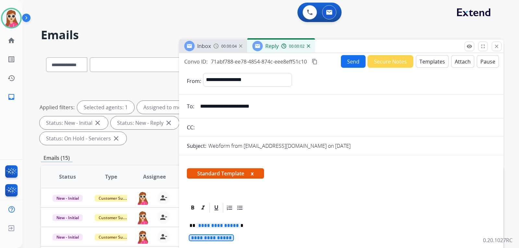
click at [211, 223] on span "**********" at bounding box center [219, 226] width 44 height 6
click at [222, 235] on span "**********" at bounding box center [211, 238] width 44 height 6
click at [356, 65] on button "Send" at bounding box center [353, 61] width 25 height 13
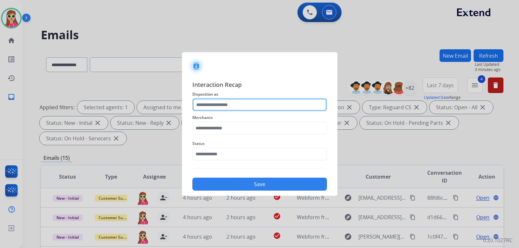
click at [236, 104] on input "text" at bounding box center [259, 104] width 135 height 13
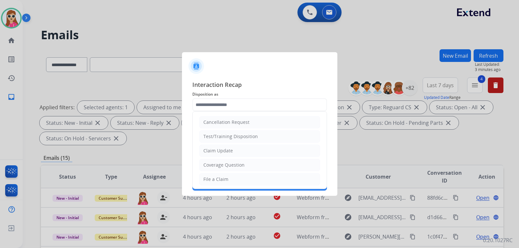
click at [236, 150] on li "Claim Update" at bounding box center [259, 151] width 121 height 12
type input "**********"
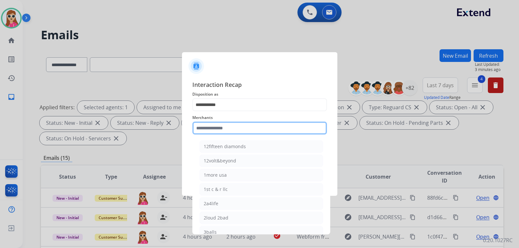
click at [227, 130] on input "text" at bounding box center [259, 128] width 135 height 13
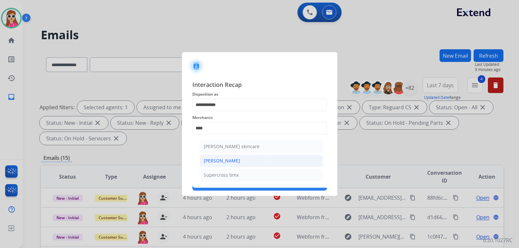
click at [236, 163] on li "[PERSON_NAME]" at bounding box center [261, 161] width 124 height 12
type input "**********"
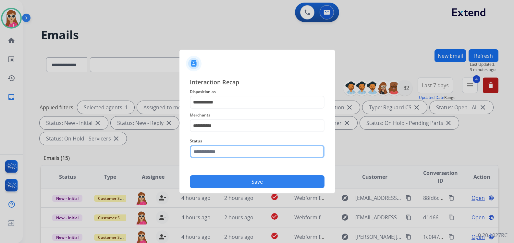
click at [240, 157] on input "text" at bounding box center [257, 151] width 135 height 13
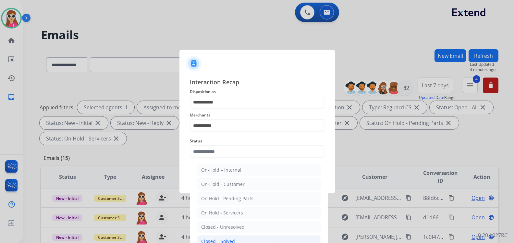
click at [254, 241] on li "Closed – Solved" at bounding box center [259, 241] width 124 height 12
type input "**********"
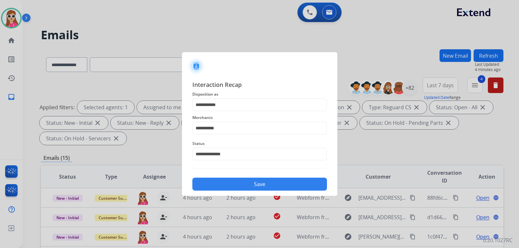
click at [239, 183] on button "Save" at bounding box center [259, 184] width 135 height 13
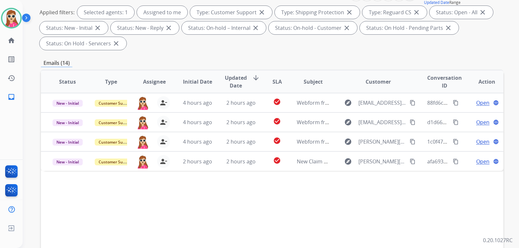
scroll to position [97, 0]
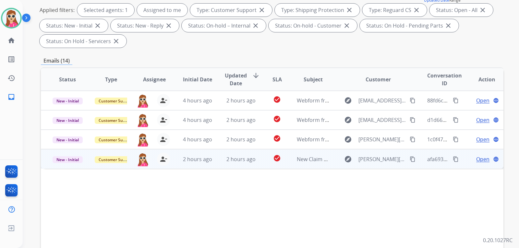
click at [338, 165] on td "explore [PERSON_NAME][EMAIL_ADDRESS][PERSON_NAME][DOMAIN_NAME] content_copy" at bounding box center [373, 158] width 87 height 19
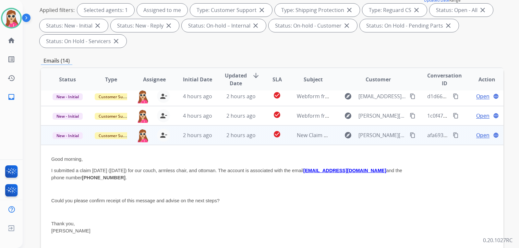
scroll to position [58, 0]
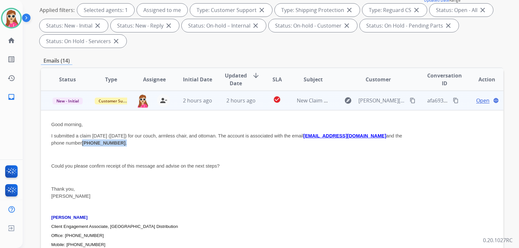
drag, startPoint x: 84, startPoint y: 143, endPoint x: 116, endPoint y: 147, distance: 32.0
click at [116, 146] on span "I submitted a claim [DATE] ([DATE]) for our couch, armless chair, and ottoman. …" at bounding box center [226, 139] width 351 height 12
copy span "[PHONE_NUMBER] ."
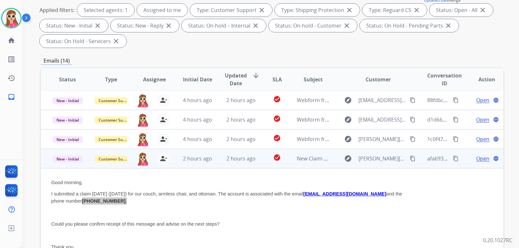
scroll to position [0, 0]
click at [477, 159] on span "Open" at bounding box center [482, 159] width 13 height 8
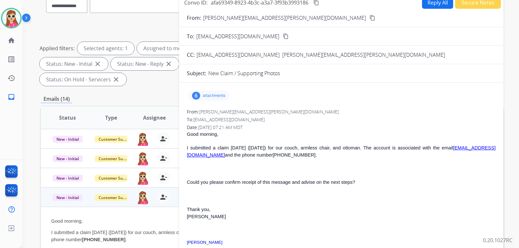
scroll to position [32, 0]
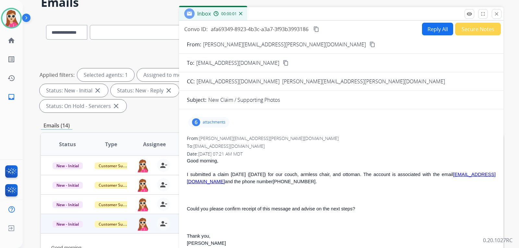
click at [217, 123] on p "attachments" at bounding box center [214, 122] width 23 height 5
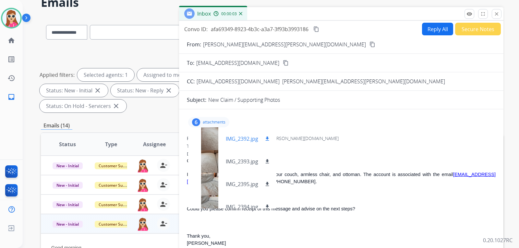
click at [263, 138] on div "IMG_2392.jpg download" at bounding box center [248, 139] width 45 height 8
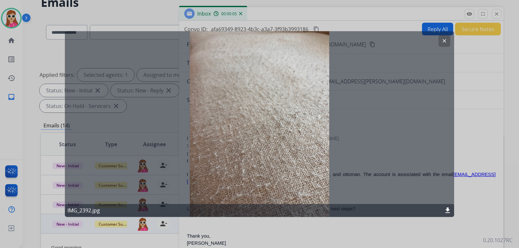
click at [444, 41] on mat-icon "clear" at bounding box center [444, 41] width 6 height 6
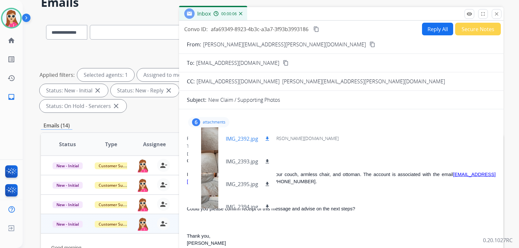
click at [269, 136] on button "download" at bounding box center [267, 139] width 8 height 8
click at [268, 161] on mat-icon "download" at bounding box center [267, 162] width 6 height 6
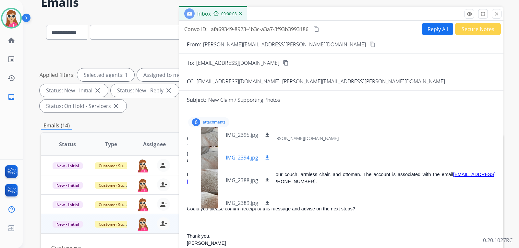
scroll to position [55, 0]
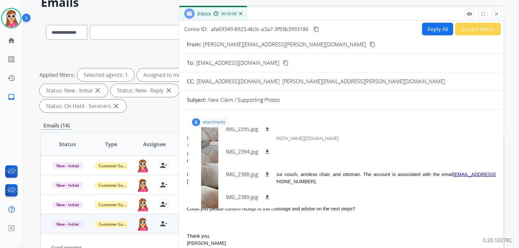
click at [266, 126] on div "6 attachments IMG_2392.jpg download IMG_2393.jpg download IMG_2395.jpg download…" at bounding box center [341, 122] width 309 height 16
click at [272, 130] on div "IMG_2395.jpg download" at bounding box center [232, 129] width 88 height 23
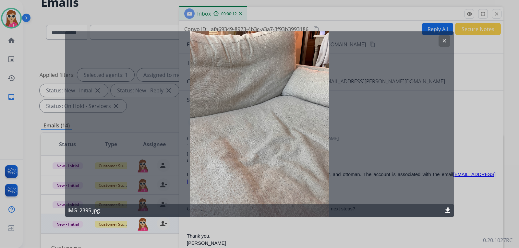
click at [448, 45] on button "clear" at bounding box center [444, 41] width 12 height 12
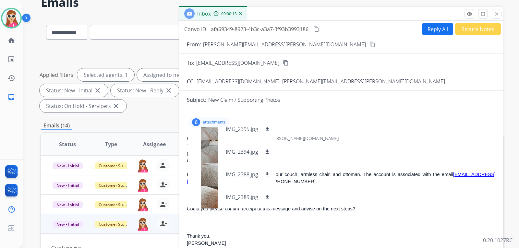
click at [267, 127] on div "6 attachments IMG_2392.jpg download IMG_2393.jpg download IMG_2395.jpg download…" at bounding box center [341, 122] width 309 height 16
click at [265, 154] on mat-icon "download" at bounding box center [267, 152] width 6 height 6
click at [269, 128] on mat-icon "download" at bounding box center [267, 129] width 6 height 6
click at [270, 172] on mat-icon "download" at bounding box center [267, 175] width 6 height 6
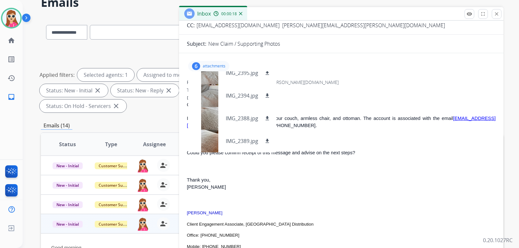
scroll to position [65, 0]
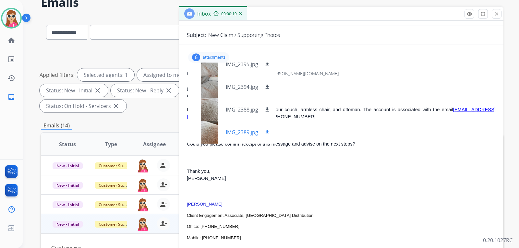
click at [267, 133] on mat-icon "download" at bounding box center [267, 132] width 6 height 6
click at [334, 76] on div "From: [PERSON_NAME][EMAIL_ADDRESS][PERSON_NAME][DOMAIN_NAME]" at bounding box center [341, 73] width 309 height 6
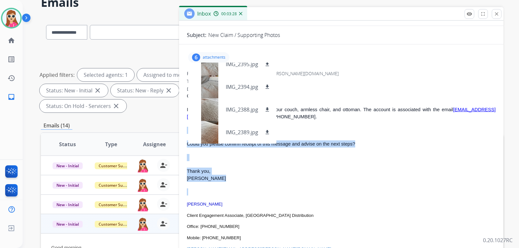
click at [368, 193] on div "Good morning, I submitted a claim [DATE] ([DATE]) for our couch, armless chair,…" at bounding box center [341, 224] width 309 height 264
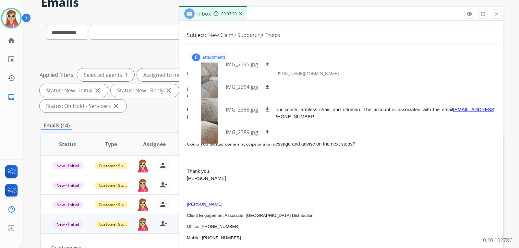
click at [222, 58] on p "attachments" at bounding box center [214, 57] width 23 height 5
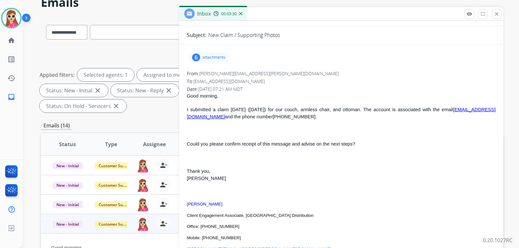
scroll to position [0, 0]
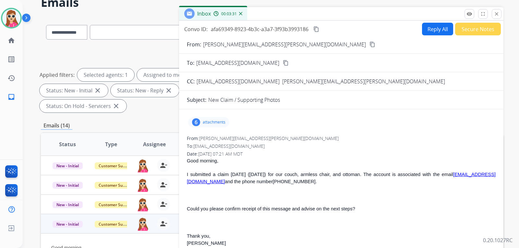
click at [426, 28] on button "Reply All" at bounding box center [437, 29] width 31 height 13
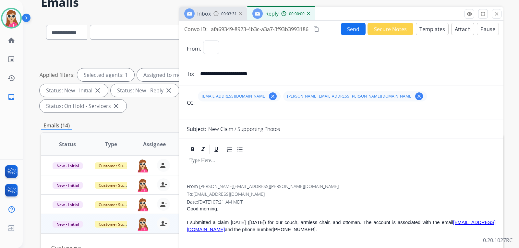
select select "**********"
click at [426, 29] on button "Templates" at bounding box center [432, 29] width 33 height 13
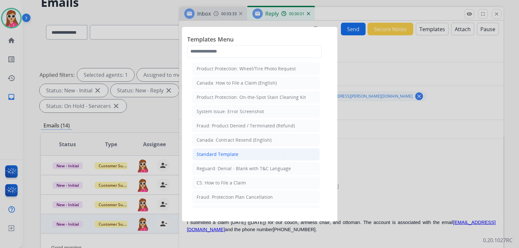
click at [253, 158] on li "Standard Template" at bounding box center [255, 154] width 127 height 12
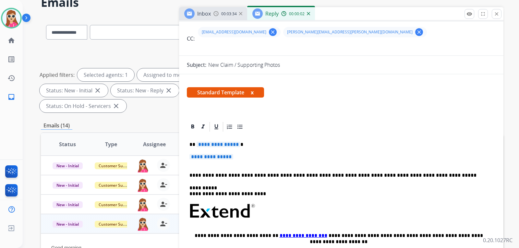
scroll to position [65, 0]
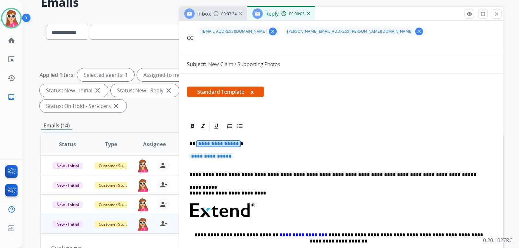
click at [218, 142] on span "**********" at bounding box center [219, 144] width 44 height 6
click at [210, 158] on span "**********" at bounding box center [211, 156] width 44 height 6
drag, startPoint x: 210, startPoint y: 158, endPoint x: 214, endPoint y: 157, distance: 4.5
click at [210, 158] on span "**********" at bounding box center [211, 156] width 44 height 6
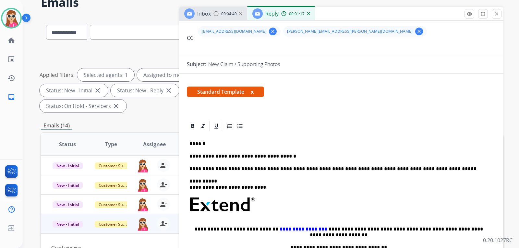
click at [266, 160] on div "**********" at bounding box center [341, 223] width 309 height 182
click at [269, 157] on p "**********" at bounding box center [338, 156] width 298 height 6
click at [267, 158] on p "**********" at bounding box center [338, 156] width 298 height 6
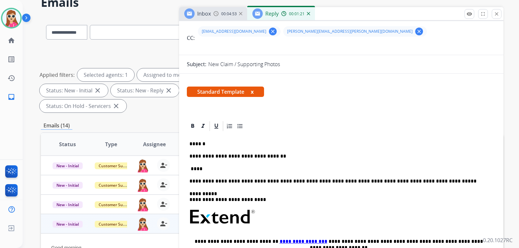
click at [210, 169] on p "****" at bounding box center [338, 169] width 298 height 6
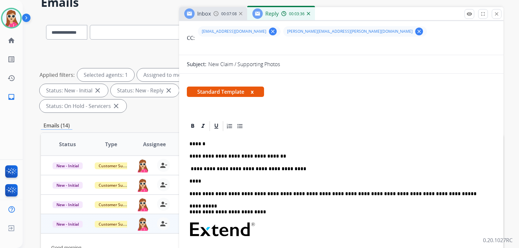
click at [329, 171] on p "**********" at bounding box center [338, 169] width 298 height 6
click at [315, 181] on p "****" at bounding box center [338, 181] width 298 height 6
click at [254, 170] on p "**********" at bounding box center [338, 169] width 298 height 6
click at [256, 171] on p "**********" at bounding box center [338, 169] width 298 height 6
click at [327, 175] on div "**********" at bounding box center [341, 235] width 309 height 207
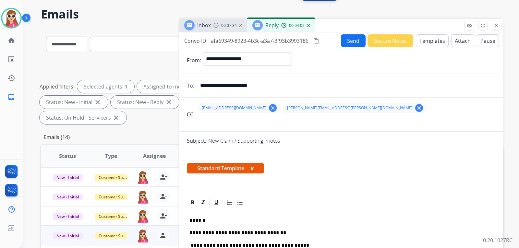
scroll to position [0, 0]
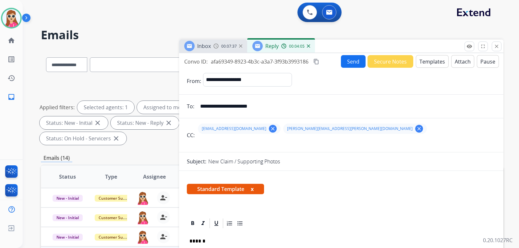
click at [349, 60] on button "Send" at bounding box center [353, 61] width 25 height 13
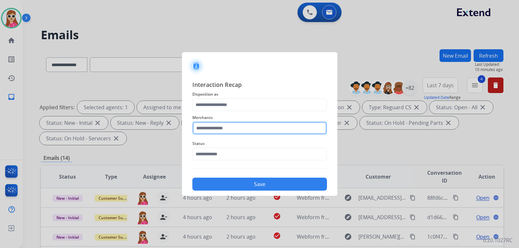
click at [248, 133] on input "text" at bounding box center [259, 128] width 135 height 13
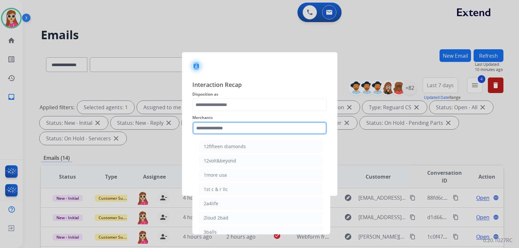
click at [253, 123] on input "text" at bounding box center [259, 128] width 135 height 13
drag, startPoint x: 295, startPoint y: 129, endPoint x: 296, endPoint y: 125, distance: 4.0
click at [296, 125] on input "text" at bounding box center [259, 128] width 135 height 13
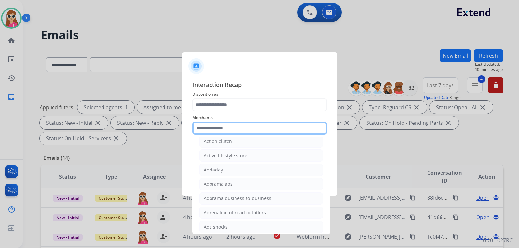
click at [246, 127] on input "text" at bounding box center [259, 128] width 135 height 13
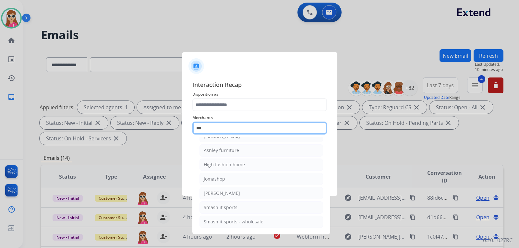
scroll to position [10, 0]
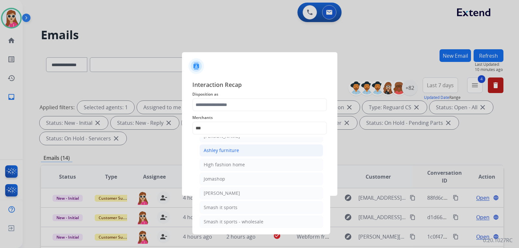
click at [222, 153] on div "Ashley furniture" at bounding box center [221, 150] width 35 height 6
type input "**********"
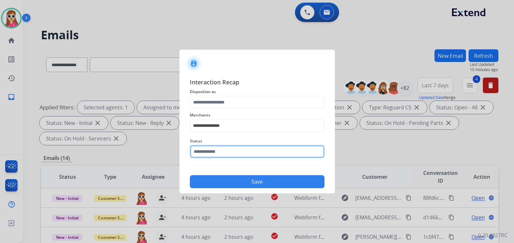
click at [228, 159] on div "Status" at bounding box center [257, 148] width 135 height 26
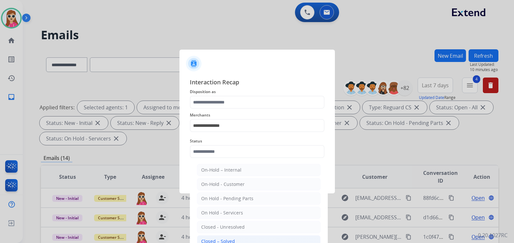
click at [251, 242] on li "Closed – Solved" at bounding box center [259, 241] width 124 height 12
type input "**********"
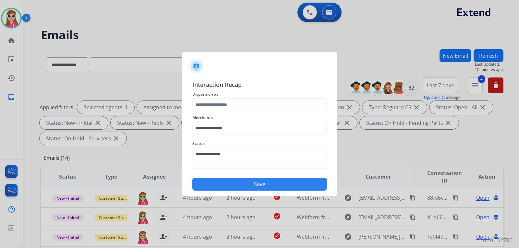
click at [232, 183] on button "Save" at bounding box center [259, 184] width 135 height 13
click at [217, 96] on span "Disposition as Please select a Disposition" at bounding box center [259, 94] width 135 height 8
click at [211, 103] on input "text" at bounding box center [259, 104] width 135 height 13
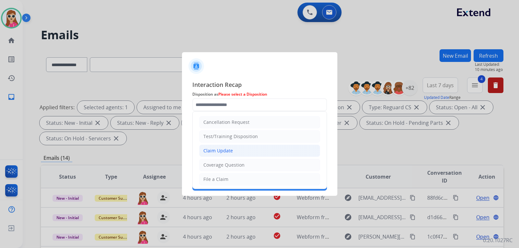
click at [219, 154] on li "Claim Update" at bounding box center [259, 151] width 121 height 12
type input "**********"
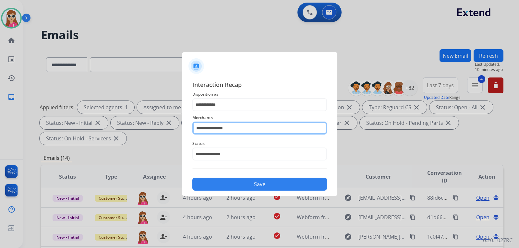
click at [233, 125] on input "**********" at bounding box center [259, 128] width 135 height 13
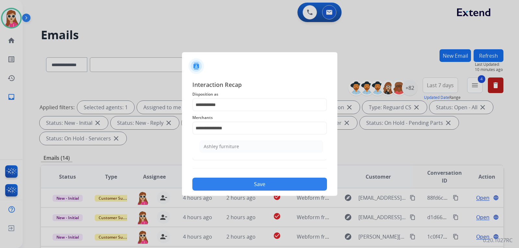
click at [259, 184] on button "Save" at bounding box center [259, 184] width 135 height 13
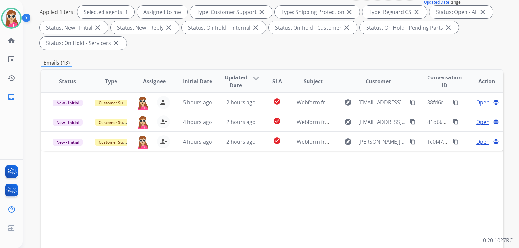
scroll to position [162, 0]
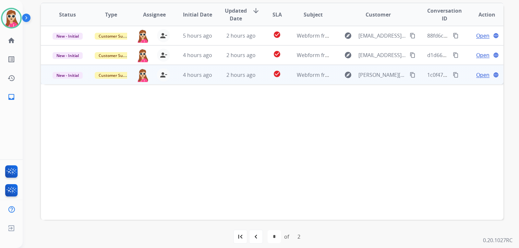
click at [266, 81] on td "check_circle" at bounding box center [272, 74] width 29 height 19
drag, startPoint x: 408, startPoint y: 76, endPoint x: 395, endPoint y: 83, distance: 14.4
click at [410, 76] on mat-icon "content_copy" at bounding box center [413, 75] width 6 height 6
click at [477, 80] on td "Open language" at bounding box center [481, 74] width 43 height 19
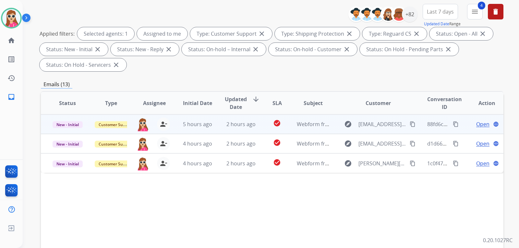
scroll to position [65, 0]
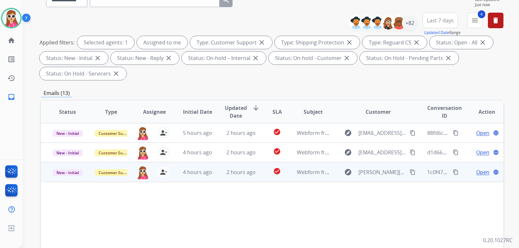
click at [482, 172] on span "Open" at bounding box center [482, 172] width 13 height 8
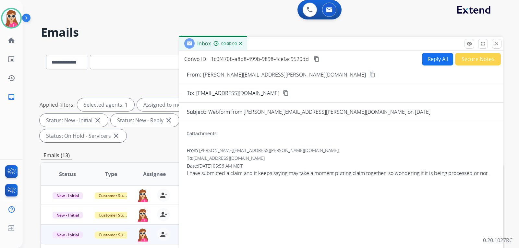
scroll to position [0, 0]
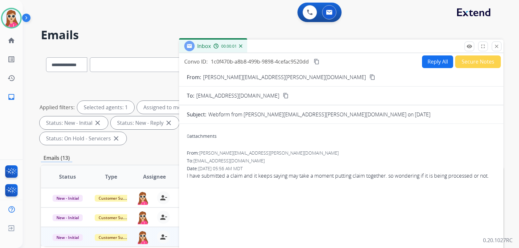
click at [422, 61] on button "Reply All" at bounding box center [437, 61] width 31 height 13
select select "**********"
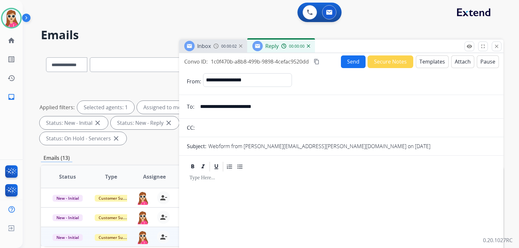
click at [422, 61] on button "Templates" at bounding box center [432, 61] width 33 height 13
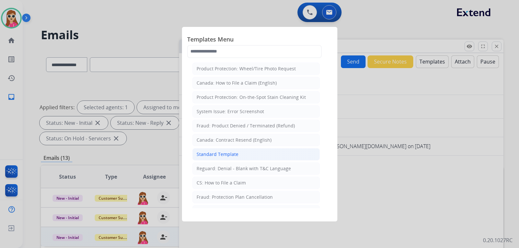
click at [226, 149] on li "Standard Template" at bounding box center [255, 154] width 127 height 12
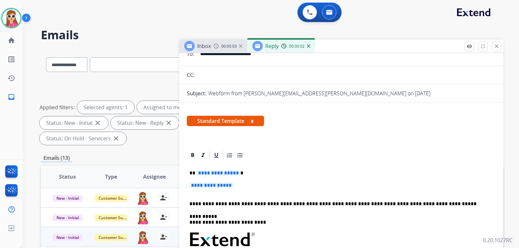
scroll to position [65, 0]
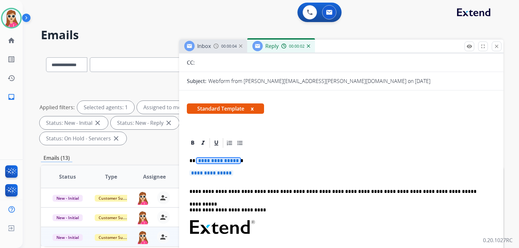
click at [232, 161] on span "**********" at bounding box center [219, 161] width 44 height 6
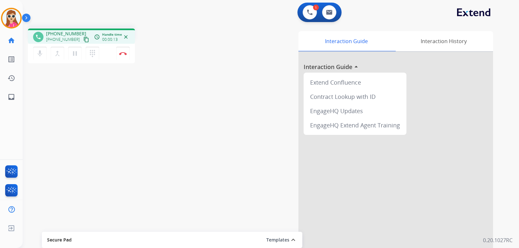
click at [82, 43] on button "content_copy" at bounding box center [86, 40] width 8 height 8
click at [96, 56] on mat-icon "dialpad" at bounding box center [93, 54] width 8 height 8
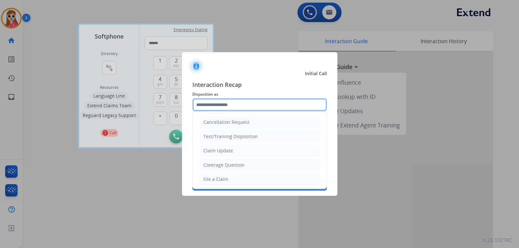
click at [231, 108] on input "text" at bounding box center [259, 104] width 135 height 13
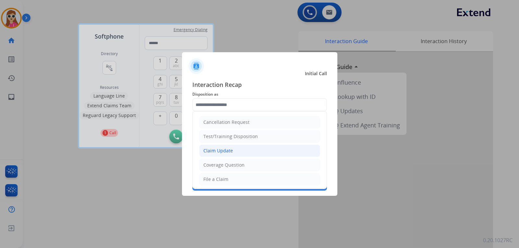
click at [234, 151] on li "Claim Update" at bounding box center [259, 151] width 121 height 12
type input "**********"
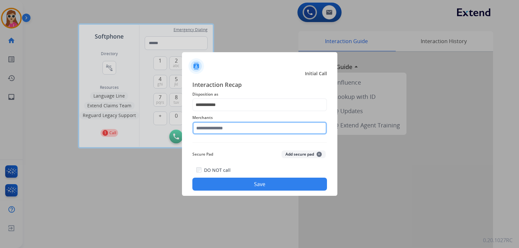
click at [229, 128] on input "text" at bounding box center [259, 128] width 135 height 13
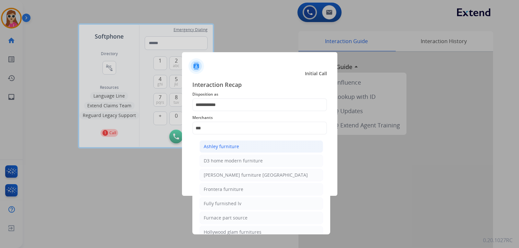
click at [235, 150] on div "Ashley furniture" at bounding box center [221, 146] width 35 height 6
type input "**********"
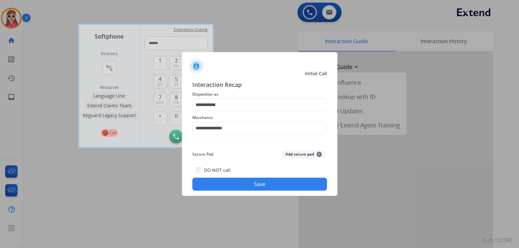
click at [237, 180] on button "Save" at bounding box center [259, 184] width 135 height 13
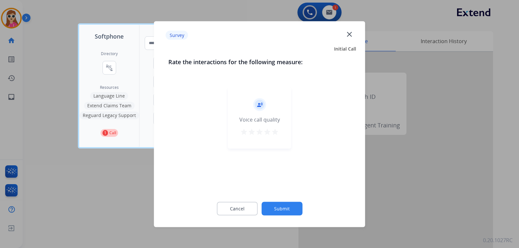
click at [277, 130] on mat-icon "star" at bounding box center [275, 132] width 8 height 8
click at [275, 208] on button "Submit" at bounding box center [281, 209] width 41 height 14
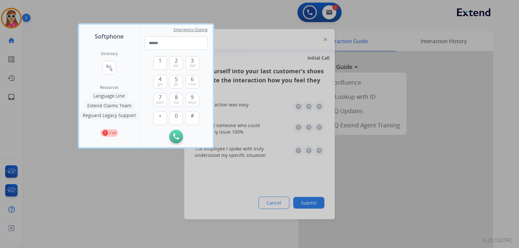
click at [236, 27] on div at bounding box center [259, 124] width 519 height 248
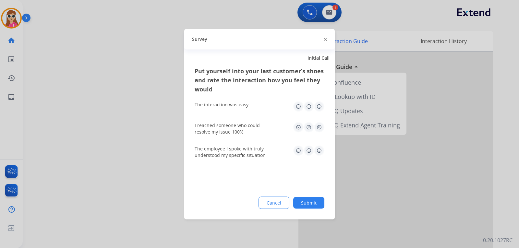
click at [318, 108] on img at bounding box center [319, 106] width 10 height 10
click at [320, 126] on img at bounding box center [319, 127] width 10 height 10
click at [322, 149] on img at bounding box center [319, 150] width 10 height 10
click at [306, 203] on button "Submit" at bounding box center [308, 203] width 31 height 12
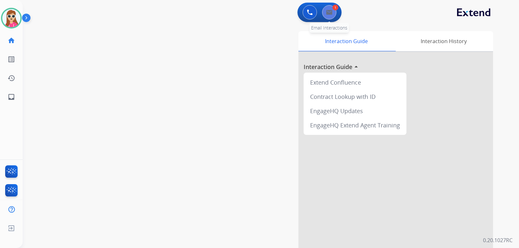
click at [330, 19] on div "0 Voice Interactions 1 Email Interactions" at bounding box center [319, 12] width 44 height 19
click at [330, 19] on button at bounding box center [329, 12] width 14 height 14
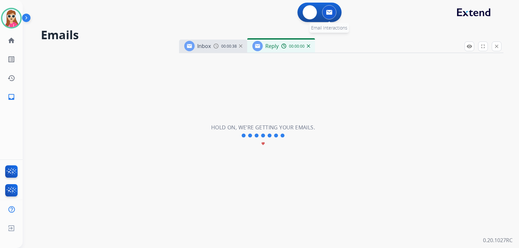
select select "**********"
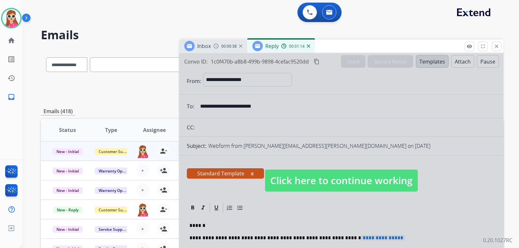
click at [350, 168] on div at bounding box center [341, 174] width 324 height 242
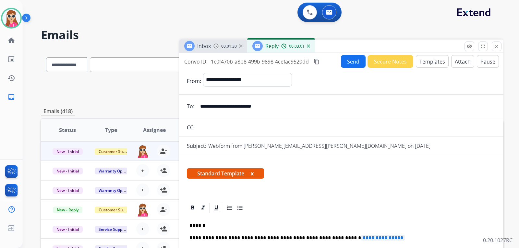
click at [423, 65] on button "Templates" at bounding box center [432, 61] width 33 height 13
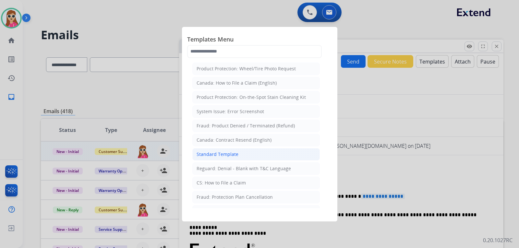
click at [259, 157] on li "Standard Template" at bounding box center [255, 154] width 127 height 12
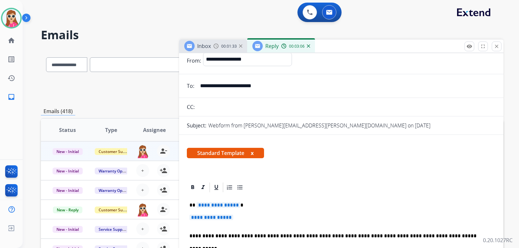
scroll to position [97, 0]
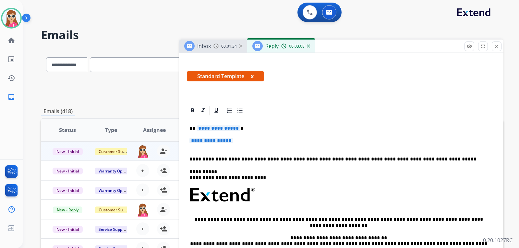
click at [211, 132] on div "**********" at bounding box center [341, 210] width 309 height 188
click at [210, 130] on span "**********" at bounding box center [219, 129] width 44 height 6
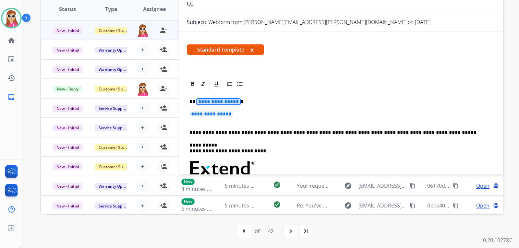
scroll to position [0, 0]
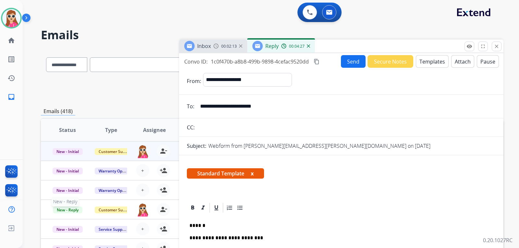
select select "**********"
drag, startPoint x: 199, startPoint y: 108, endPoint x: 274, endPoint y: 106, distance: 75.0
click at [274, 106] on input "**********" at bounding box center [345, 106] width 299 height 13
click at [258, 238] on p "**********" at bounding box center [338, 238] width 298 height 6
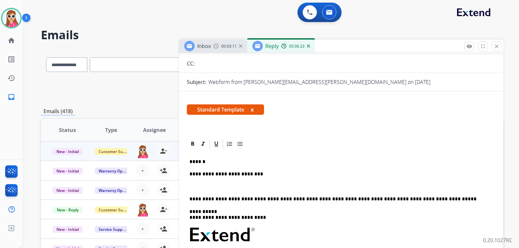
scroll to position [32, 0]
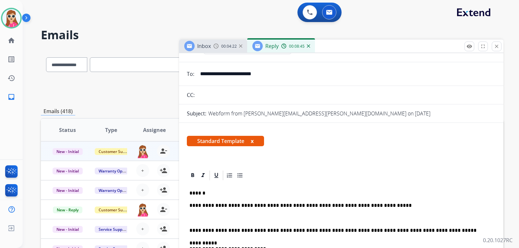
click at [383, 208] on p "**********" at bounding box center [338, 206] width 298 height 6
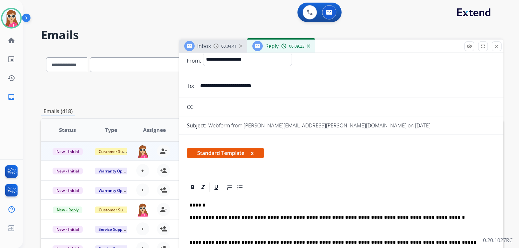
scroll to position [0, 0]
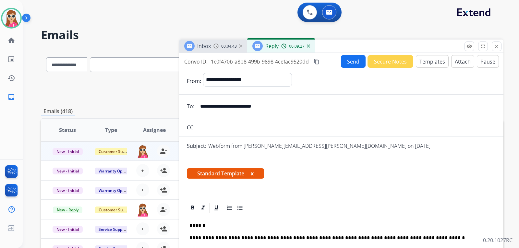
click at [254, 237] on p "**********" at bounding box center [338, 238] width 298 height 6
click at [351, 62] on button "Send" at bounding box center [353, 61] width 25 height 13
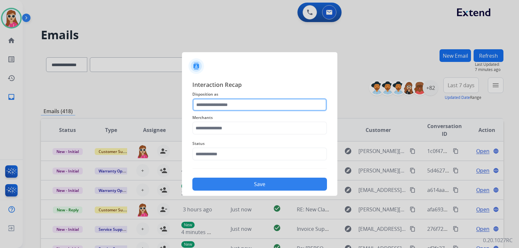
click at [283, 109] on input "text" at bounding box center [259, 104] width 135 height 13
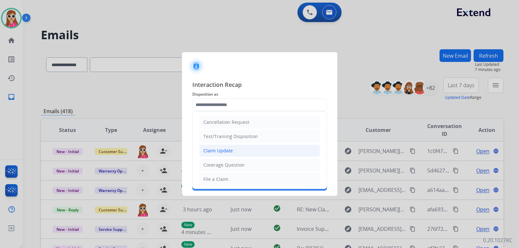
click at [282, 150] on li "Claim Update" at bounding box center [259, 151] width 121 height 12
type input "**********"
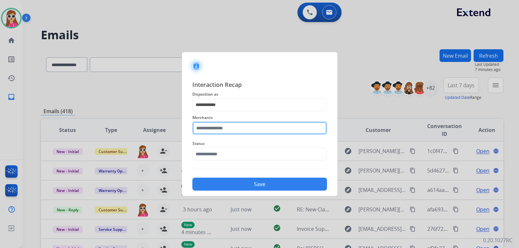
click at [282, 132] on input "text" at bounding box center [259, 128] width 135 height 13
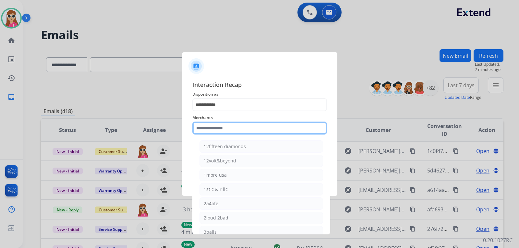
type input "*"
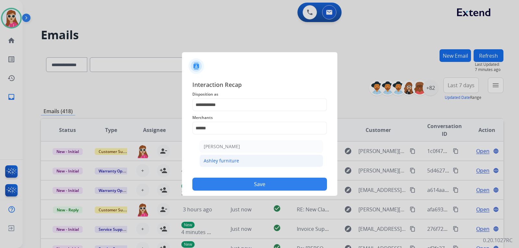
click at [250, 162] on li "Ashley furniture" at bounding box center [261, 161] width 124 height 12
type input "**********"
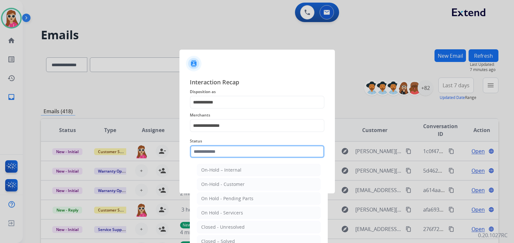
click at [248, 159] on div "Status On-Hold – Internal On-Hold - Customer On Hold - Pending Parts On Hold - …" at bounding box center [257, 148] width 135 height 26
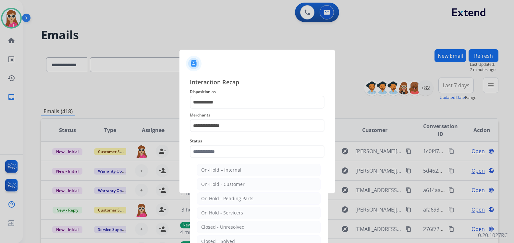
click at [236, 240] on li "Closed – Solved" at bounding box center [259, 241] width 124 height 12
type input "**********"
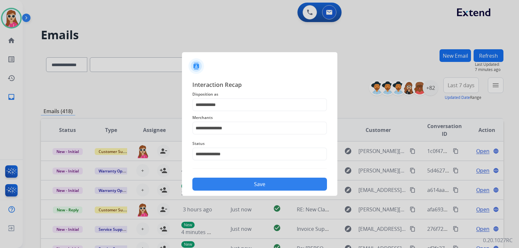
drag, startPoint x: 250, startPoint y: 188, endPoint x: 252, endPoint y: 191, distance: 3.3
click at [251, 189] on button "Save" at bounding box center [259, 184] width 135 height 13
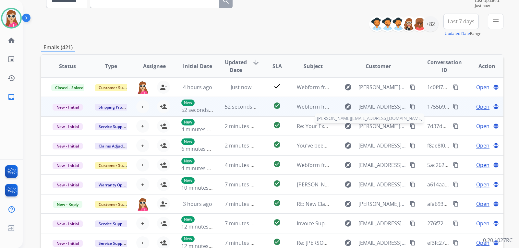
scroll to position [32, 0]
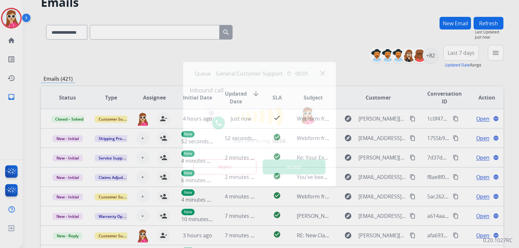
click at [286, 165] on button "Accept" at bounding box center [294, 167] width 63 height 15
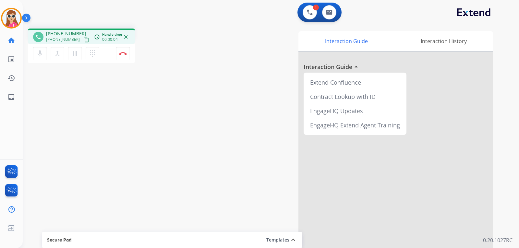
click at [83, 39] on mat-icon "content_copy" at bounding box center [86, 40] width 6 height 6
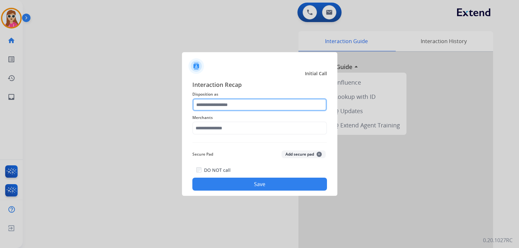
click at [254, 104] on input "text" at bounding box center [259, 104] width 135 height 13
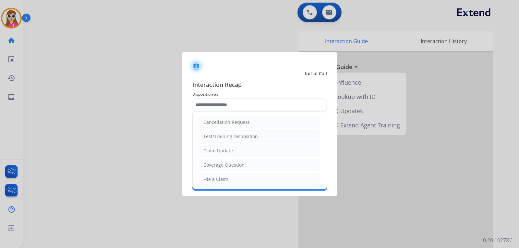
click at [258, 124] on li "Cancellation Request" at bounding box center [259, 122] width 121 height 12
type input "**********"
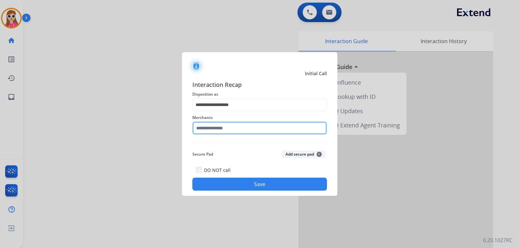
drag, startPoint x: 250, startPoint y: 134, endPoint x: 251, endPoint y: 126, distance: 7.2
click at [251, 132] on input "text" at bounding box center [259, 128] width 135 height 13
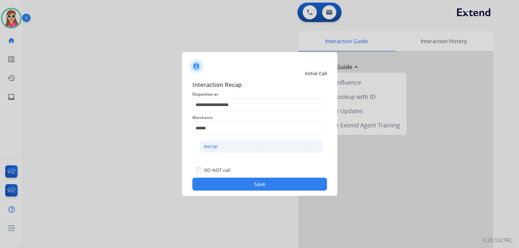
click at [266, 150] on li "Nectar" at bounding box center [261, 146] width 124 height 12
type input "******"
click at [294, 184] on button "Save" at bounding box center [259, 184] width 135 height 13
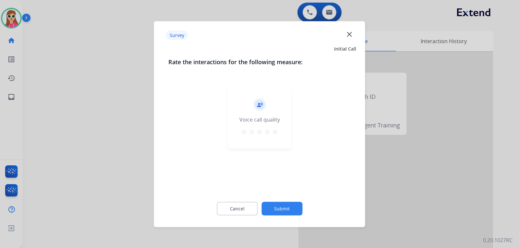
click at [278, 133] on mat-icon "star" at bounding box center [275, 132] width 8 height 8
click at [278, 207] on button "Submit" at bounding box center [281, 209] width 41 height 14
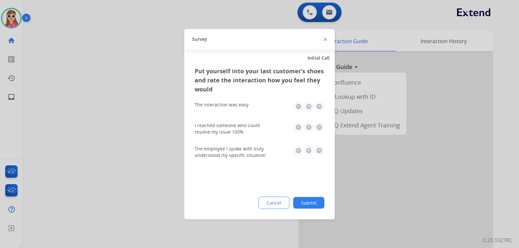
click at [322, 106] on img at bounding box center [319, 106] width 10 height 10
click at [319, 128] on img at bounding box center [319, 127] width 10 height 10
click at [322, 153] on img at bounding box center [319, 150] width 10 height 10
click at [316, 203] on button "Submit" at bounding box center [308, 203] width 31 height 12
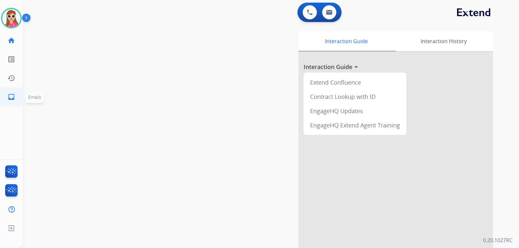
click at [15, 102] on link "inbox Emails" at bounding box center [11, 97] width 18 height 18
select select "**********"
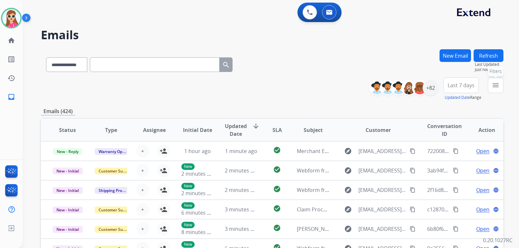
click at [494, 89] on button "menu Filters" at bounding box center [496, 86] width 16 height 16
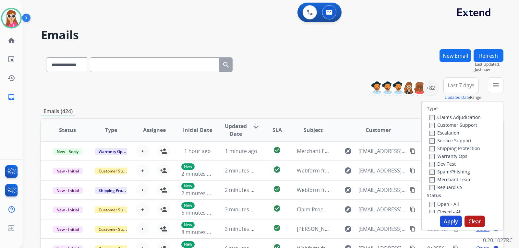
click at [462, 126] on label "Customer Support" at bounding box center [453, 125] width 48 height 6
click at [456, 147] on label "Shipping Protection" at bounding box center [454, 148] width 51 height 6
click at [448, 187] on label "Reguard CS" at bounding box center [445, 187] width 33 height 6
click at [445, 203] on label "Open - All" at bounding box center [444, 204] width 30 height 6
click at [447, 221] on button "Apply" at bounding box center [451, 222] width 22 height 12
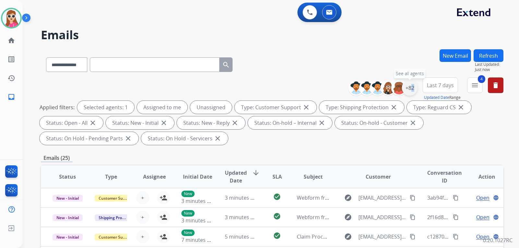
click at [408, 88] on div "+82" at bounding box center [410, 88] width 16 height 16
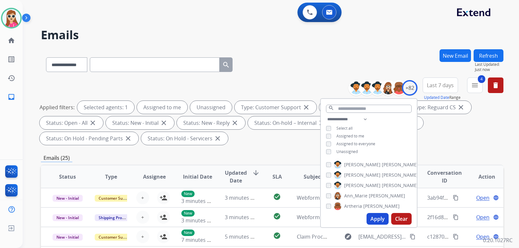
click at [337, 150] on span "Unassigned" at bounding box center [346, 152] width 21 height 6
click at [373, 218] on button "Apply" at bounding box center [377, 219] width 22 height 12
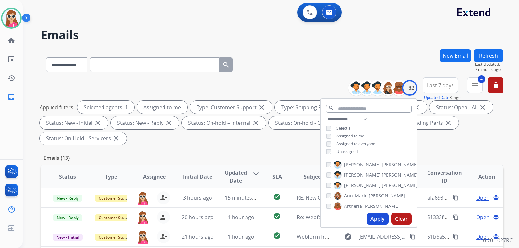
scroll to position [32, 0]
click at [377, 218] on button "Apply" at bounding box center [377, 219] width 22 height 12
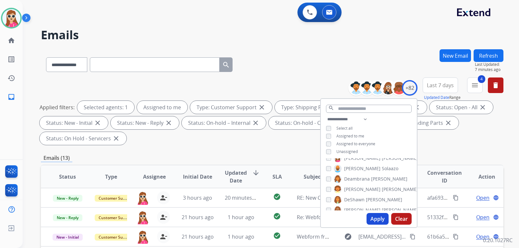
click at [454, 149] on div "**********" at bounding box center [272, 232] width 463 height 366
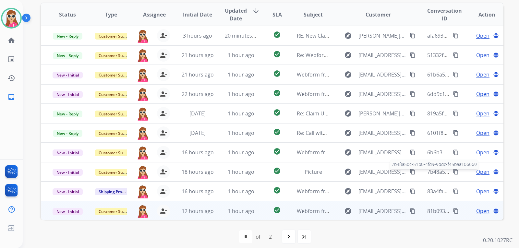
scroll to position [1, 0]
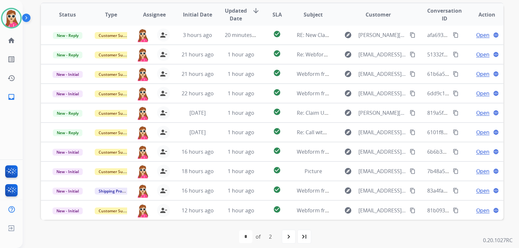
click at [288, 236] on mat-icon "navigate_next" at bounding box center [289, 237] width 8 height 8
select select "*"
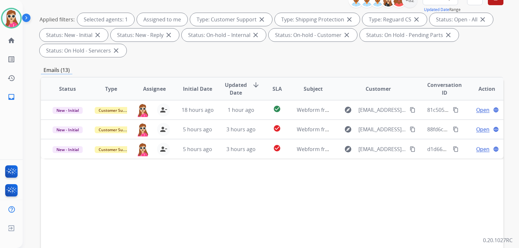
scroll to position [97, 0]
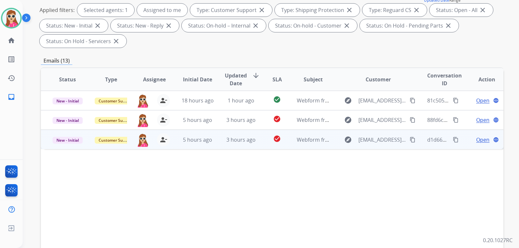
click at [290, 147] on td "Webform from [PERSON_NAME][EMAIL_ADDRESS][DOMAIN_NAME] on [DATE]" at bounding box center [307, 139] width 43 height 19
click at [410, 139] on mat-icon "content_copy" at bounding box center [413, 140] width 6 height 6
click at [482, 141] on span "Open" at bounding box center [482, 140] width 13 height 8
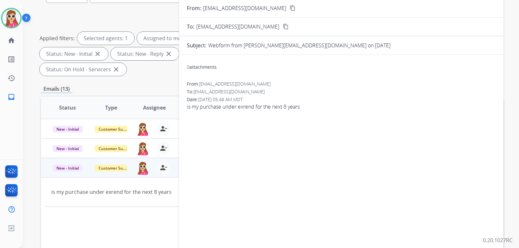
scroll to position [0, 0]
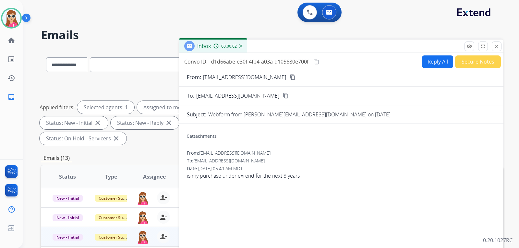
click at [446, 63] on button "Reply All" at bounding box center [437, 61] width 31 height 13
select select "**********"
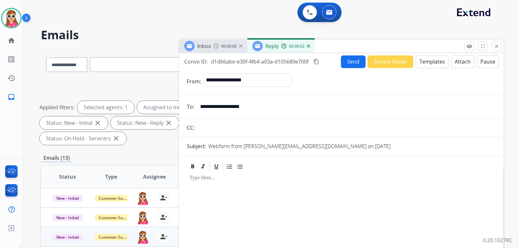
drag, startPoint x: 330, startPoint y: 246, endPoint x: 323, endPoint y: 255, distance: 11.2
click at [323, 248] on html "**********" at bounding box center [259, 124] width 519 height 248
click at [422, 65] on button "Templates" at bounding box center [432, 61] width 33 height 13
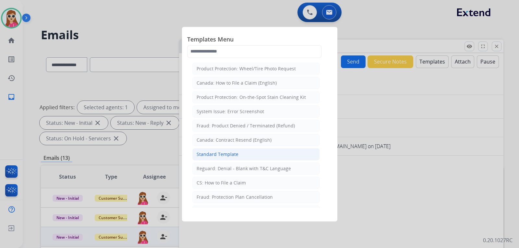
click at [265, 155] on li "Standard Template" at bounding box center [255, 154] width 127 height 12
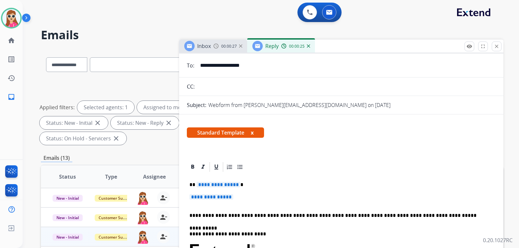
scroll to position [97, 0]
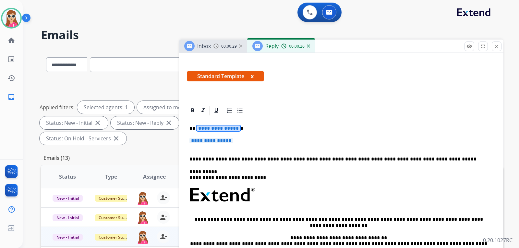
click at [216, 130] on span "**********" at bounding box center [219, 129] width 44 height 6
click at [230, 143] on span "**********" at bounding box center [211, 141] width 44 height 6
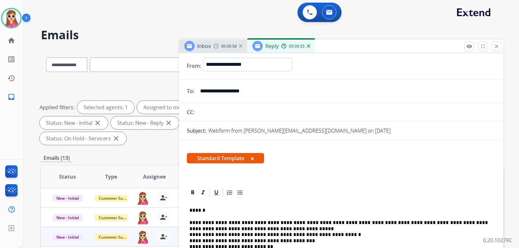
scroll to position [0, 0]
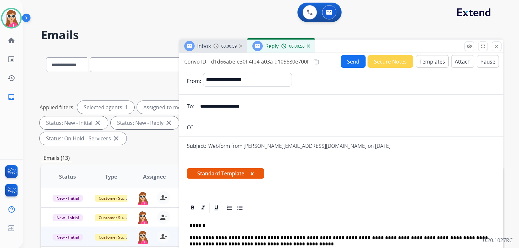
click at [344, 65] on button "Send" at bounding box center [353, 61] width 25 height 13
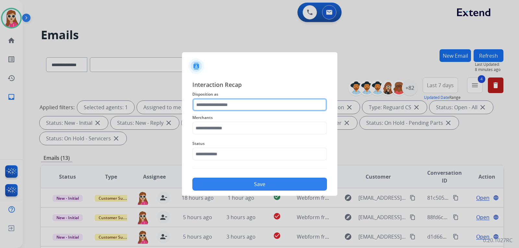
click at [238, 106] on input "text" at bounding box center [259, 104] width 135 height 13
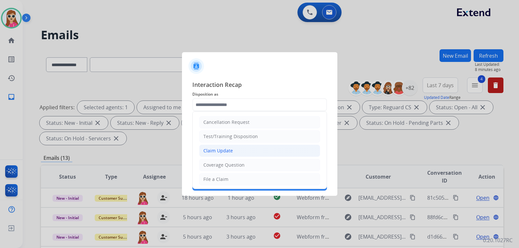
click at [232, 152] on li "Claim Update" at bounding box center [259, 151] width 121 height 12
type input "**********"
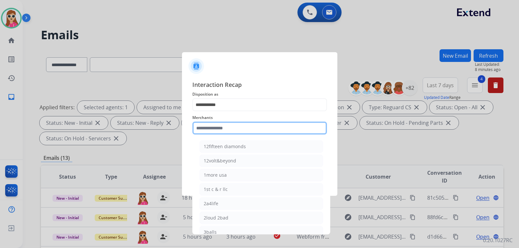
click at [237, 127] on input "text" at bounding box center [259, 128] width 135 height 13
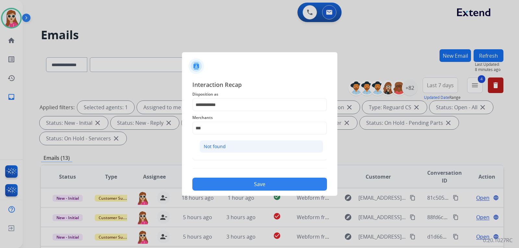
click at [228, 149] on li "Not found" at bounding box center [261, 146] width 124 height 12
type input "*********"
click at [231, 161] on div "Status" at bounding box center [259, 150] width 135 height 26
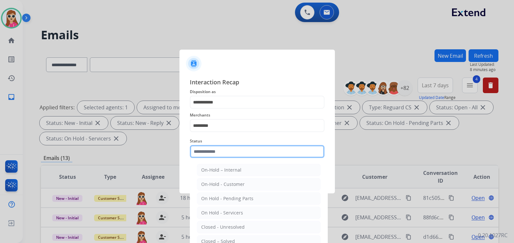
click at [233, 159] on div "Status On-Hold – Internal On-Hold - Customer On Hold - Pending Parts On Hold - …" at bounding box center [257, 148] width 135 height 26
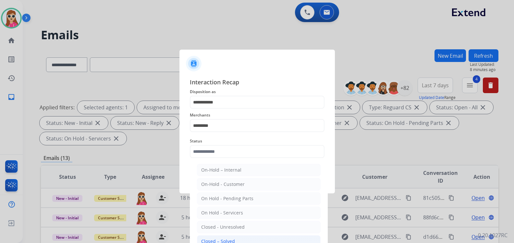
click at [235, 238] on li "Closed – Solved" at bounding box center [259, 241] width 124 height 12
type input "**********"
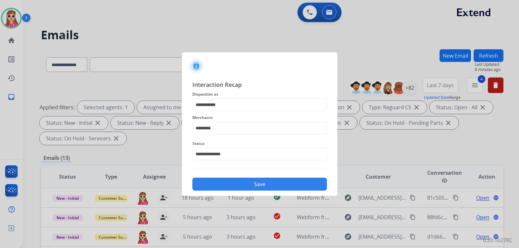
click at [260, 179] on button "Save" at bounding box center [259, 184] width 135 height 13
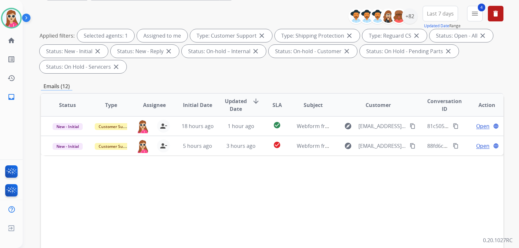
scroll to position [130, 0]
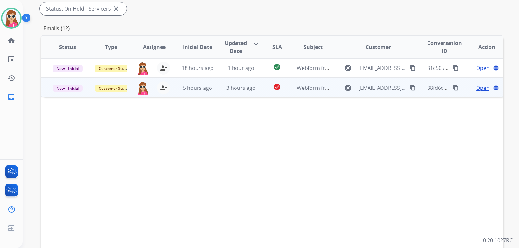
click at [258, 96] on td "check_circle" at bounding box center [272, 87] width 29 height 19
click at [409, 89] on button "content_copy" at bounding box center [413, 88] width 8 height 8
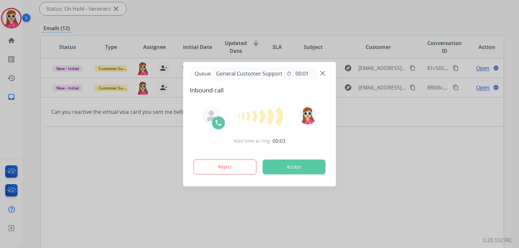
click at [305, 167] on button "Accept" at bounding box center [294, 167] width 63 height 15
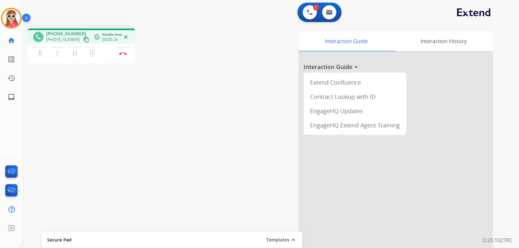
click at [83, 39] on mat-icon "content_copy" at bounding box center [86, 40] width 6 height 6
click at [94, 55] on mat-icon "dialpad" at bounding box center [93, 54] width 8 height 8
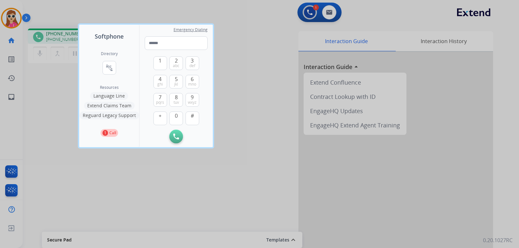
click at [100, 96] on button "Language Line" at bounding box center [109, 96] width 38 height 8
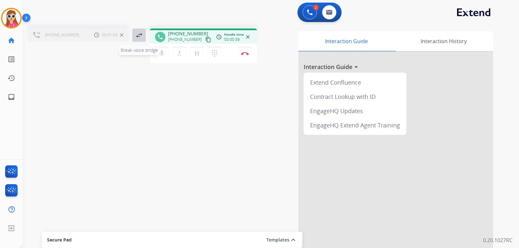
click at [142, 33] on mat-icon "swap_horiz" at bounding box center [139, 35] width 8 height 8
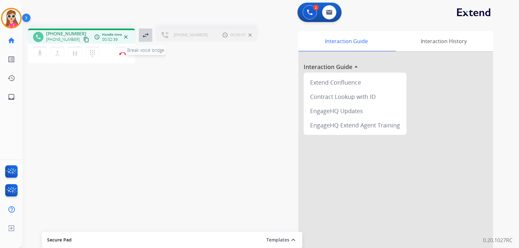
click at [146, 41] on button "swap_horiz Break voice bridge" at bounding box center [146, 36] width 14 height 14
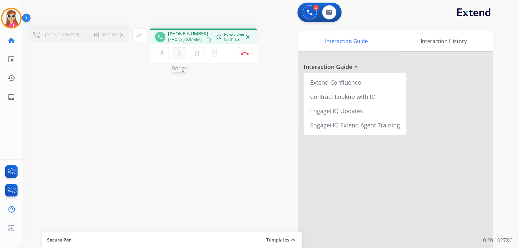
click at [175, 54] on button "merge_type Bridge" at bounding box center [180, 54] width 14 height 14
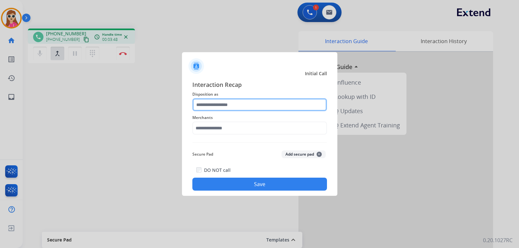
click at [220, 102] on input "text" at bounding box center [259, 104] width 135 height 13
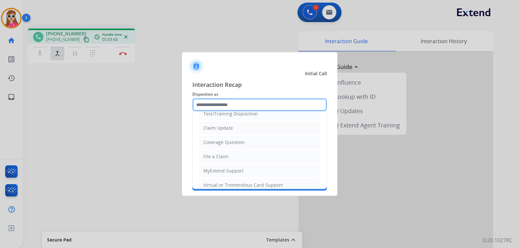
scroll to position [32, 0]
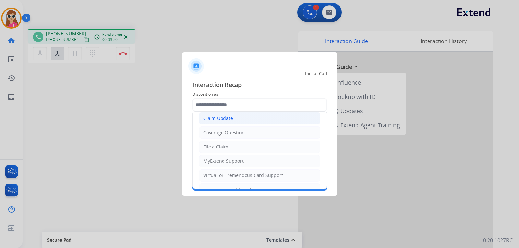
click at [227, 116] on div "Claim Update" at bounding box center [218, 118] width 30 height 6
type input "**********"
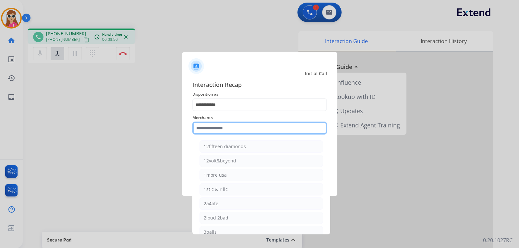
click at [227, 131] on input "text" at bounding box center [259, 128] width 135 height 13
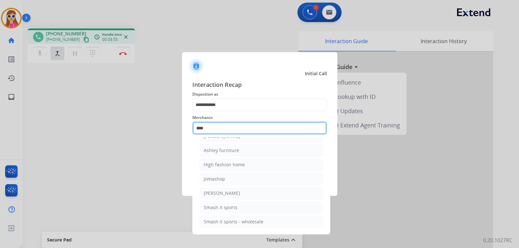
scroll to position [0, 0]
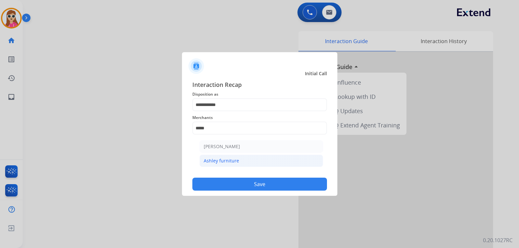
click at [258, 163] on li "Ashley furniture" at bounding box center [261, 161] width 124 height 12
type input "**********"
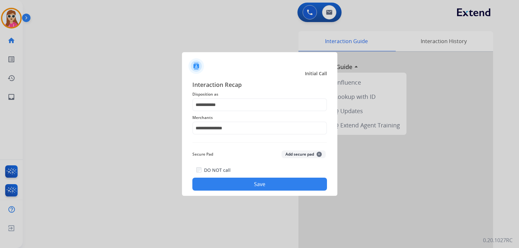
click at [245, 184] on button "Save" at bounding box center [259, 184] width 135 height 13
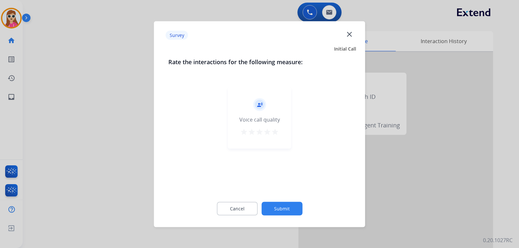
click at [278, 136] on button "star" at bounding box center [275, 133] width 8 height 10
click at [274, 205] on button "Submit" at bounding box center [281, 209] width 41 height 14
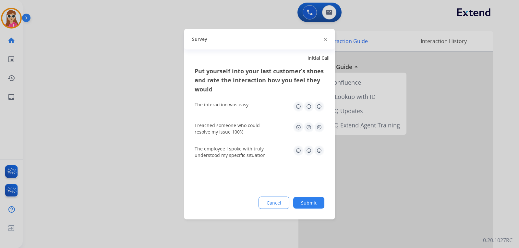
click at [321, 107] on img at bounding box center [319, 106] width 10 height 10
click at [321, 128] on img at bounding box center [319, 127] width 10 height 10
click at [321, 153] on img at bounding box center [319, 150] width 10 height 10
click at [309, 204] on button "Submit" at bounding box center [308, 203] width 31 height 12
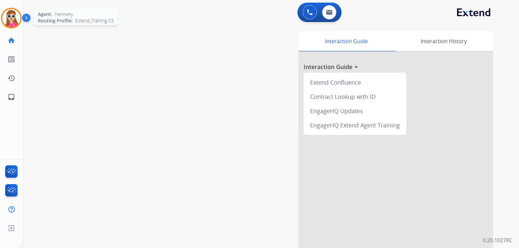
click at [8, 16] on img at bounding box center [11, 18] width 18 height 18
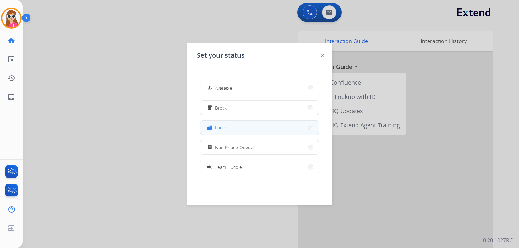
click at [248, 131] on button "fastfood Lunch" at bounding box center [259, 128] width 118 height 14
